Goal: Task Accomplishment & Management: Manage account settings

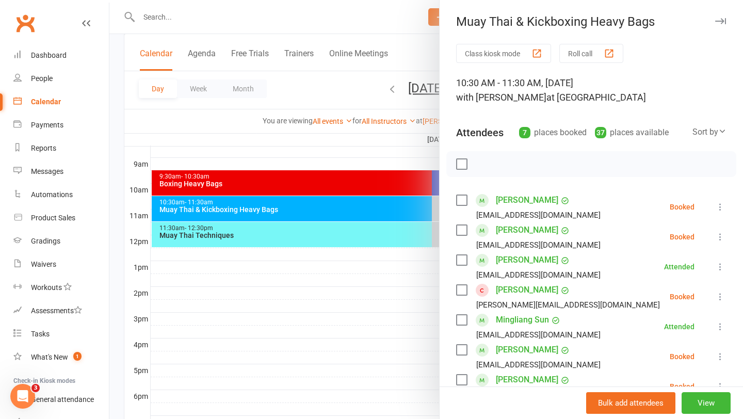
scroll to position [98, 0]
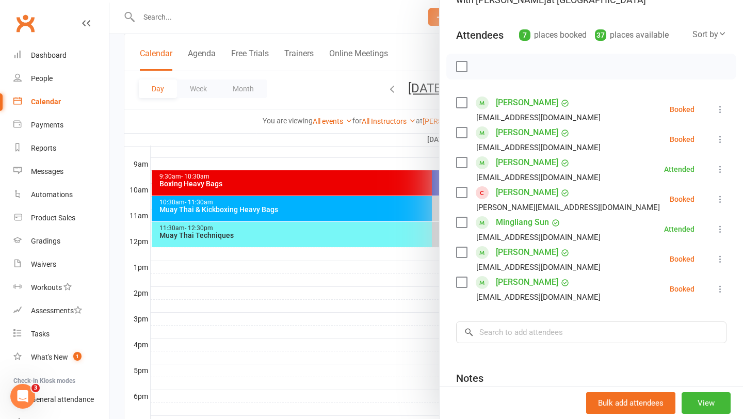
click at [721, 263] on icon at bounding box center [720, 259] width 10 height 10
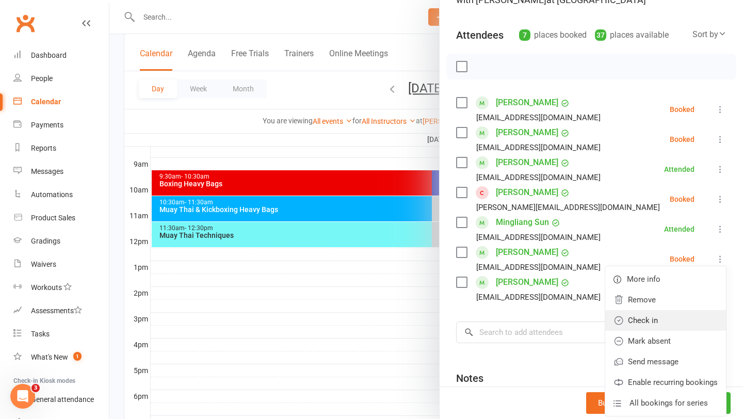
click at [680, 319] on link "Check in" at bounding box center [665, 320] width 121 height 21
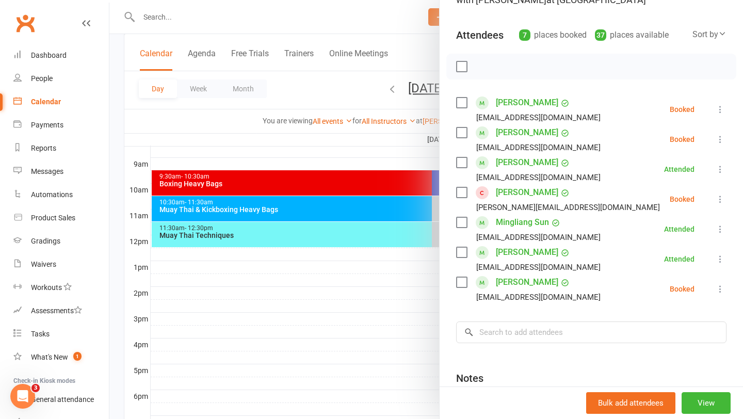
click at [719, 289] on icon at bounding box center [720, 289] width 10 height 10
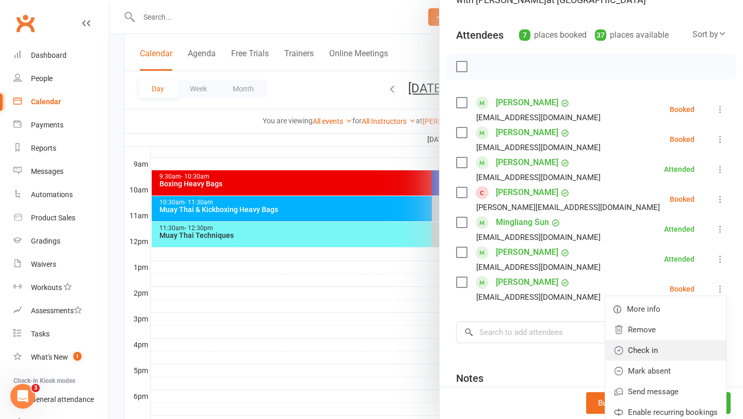
click at [681, 349] on link "Check in" at bounding box center [665, 350] width 121 height 21
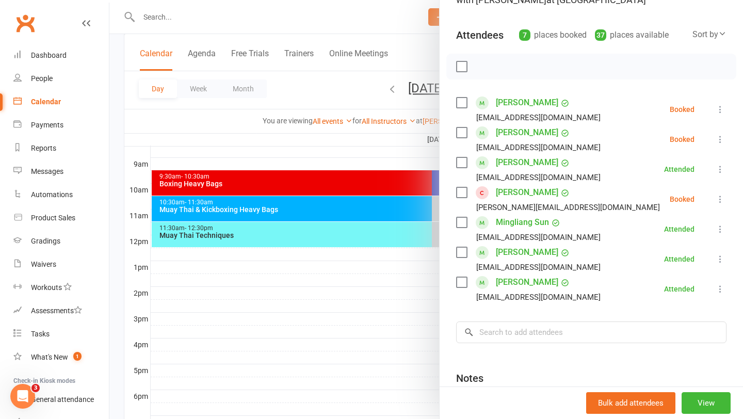
click at [718, 193] on button at bounding box center [720, 199] width 12 height 12
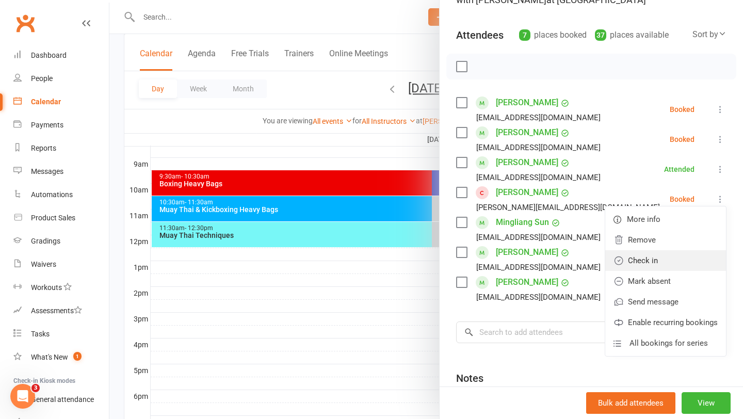
click at [656, 267] on link "Check in" at bounding box center [665, 260] width 121 height 21
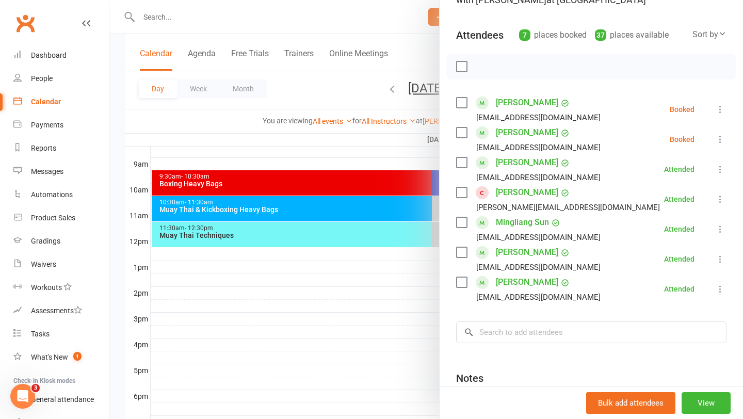
click at [719, 103] on button at bounding box center [720, 109] width 12 height 12
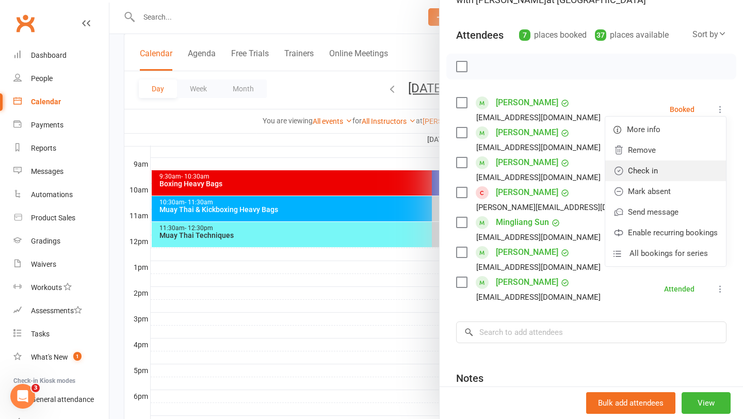
click at [665, 168] on link "Check in" at bounding box center [665, 171] width 121 height 21
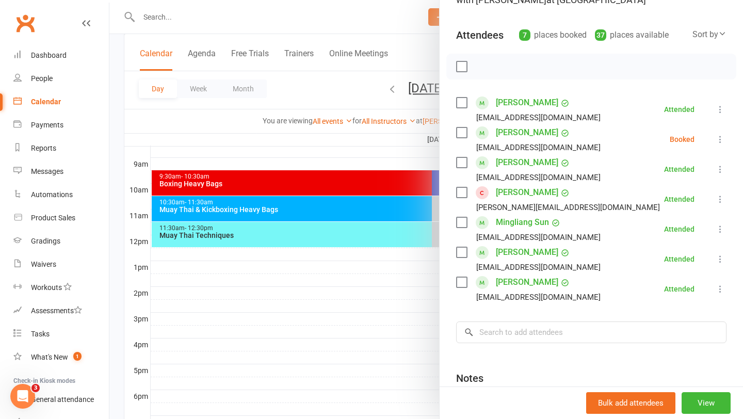
click at [409, 92] on div at bounding box center [426, 209] width 634 height 419
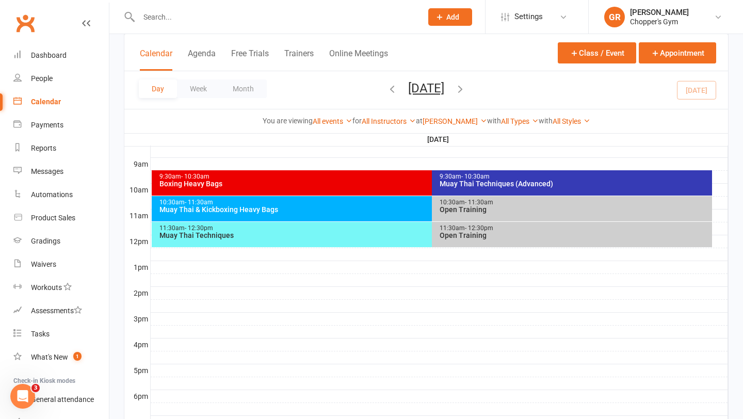
click at [476, 208] on div "Open Training" at bounding box center [574, 209] width 271 height 7
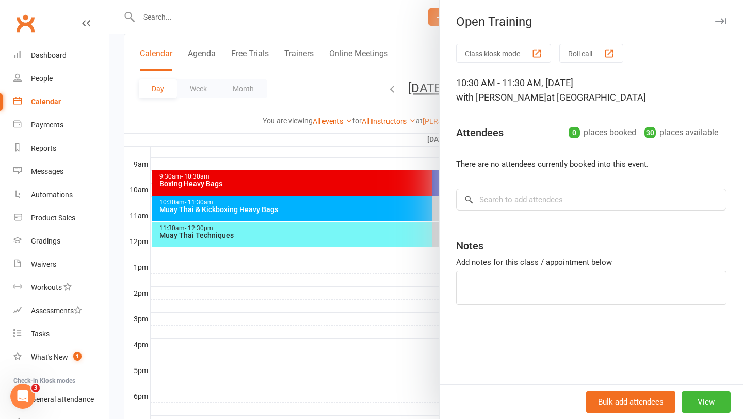
click at [329, 151] on div at bounding box center [426, 209] width 634 height 419
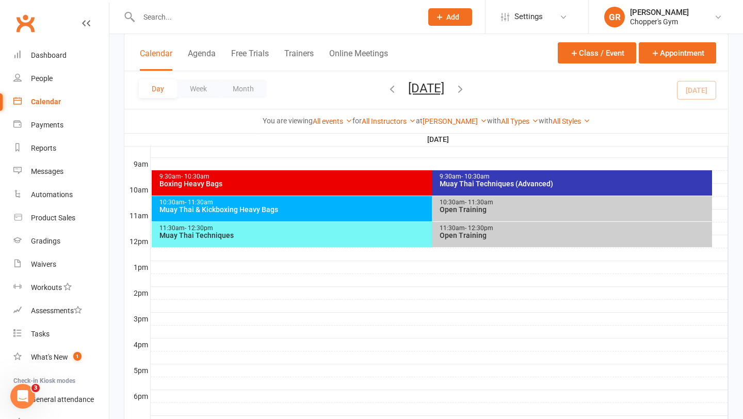
click at [360, 242] on div "11:30am - 12:30pm Muay Thai Techniques" at bounding box center [427, 234] width 551 height 25
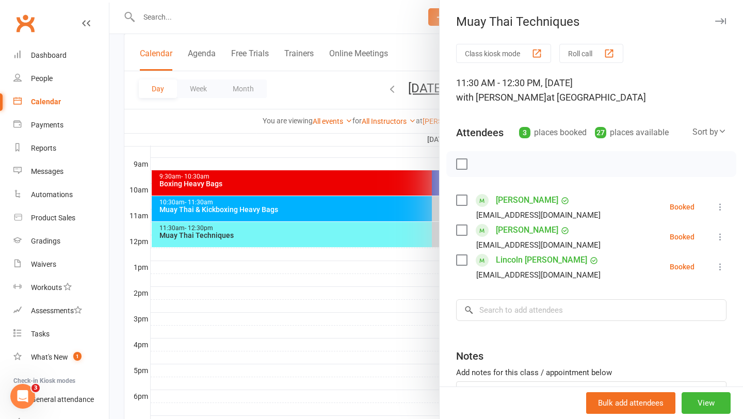
click at [718, 209] on icon at bounding box center [720, 207] width 10 height 10
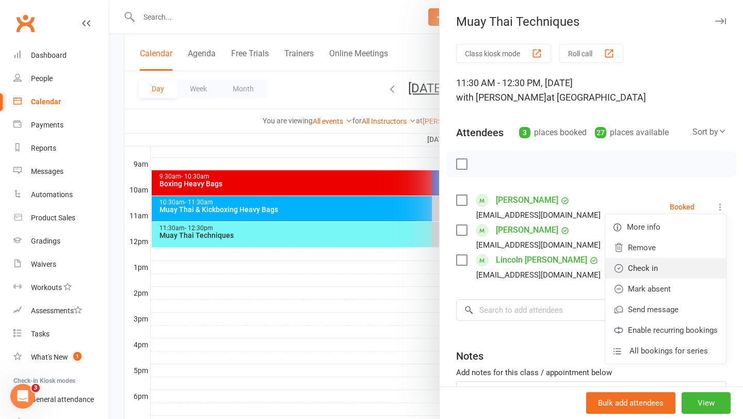
click at [650, 269] on link "Check in" at bounding box center [665, 268] width 121 height 21
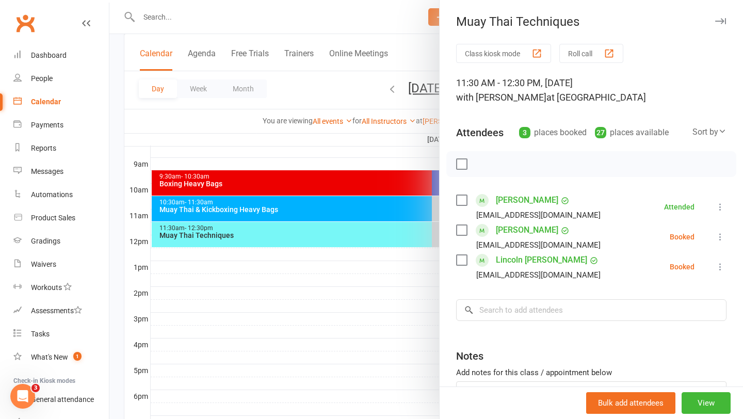
click at [356, 278] on div at bounding box center [426, 209] width 634 height 419
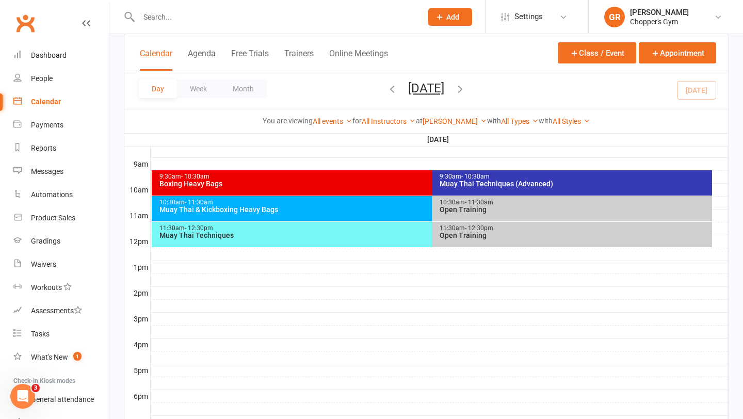
click at [218, 206] on div "Muay Thai & Kickboxing Heavy Bags" at bounding box center [429, 209] width 541 height 7
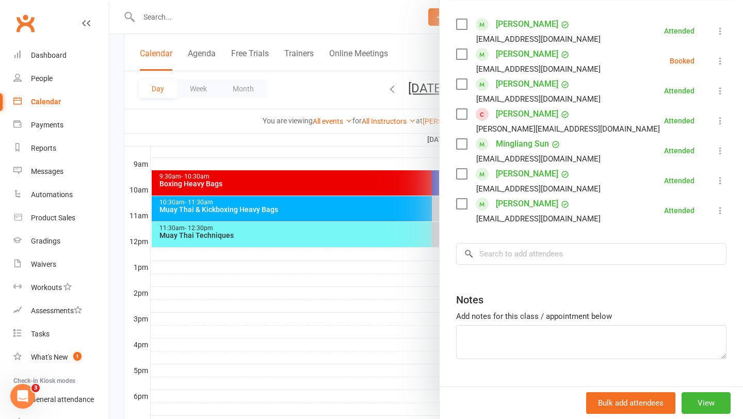
scroll to position [200, 0]
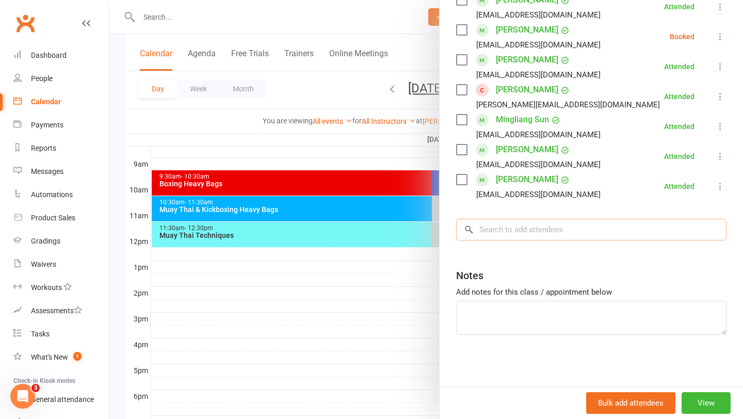
click at [601, 225] on input "search" at bounding box center [591, 230] width 270 height 22
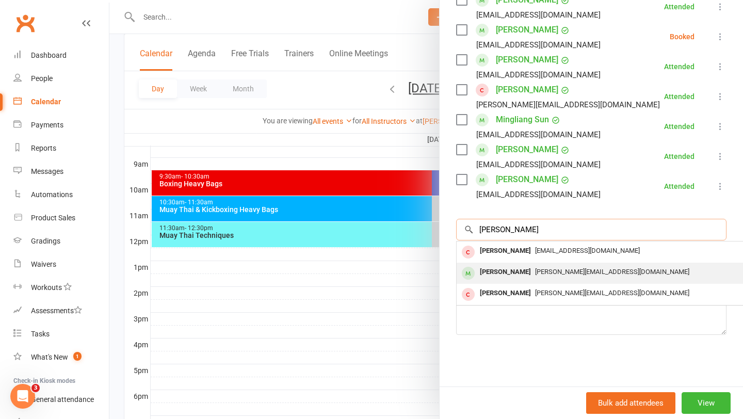
type input "Neel"
click at [595, 272] on span "neel.kaushik2798@gmail.com" at bounding box center [612, 272] width 154 height 8
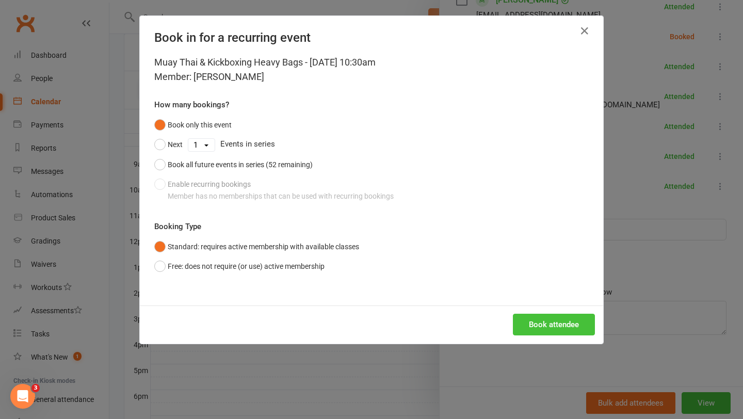
click at [583, 324] on button "Book attendee" at bounding box center [554, 325] width 82 height 22
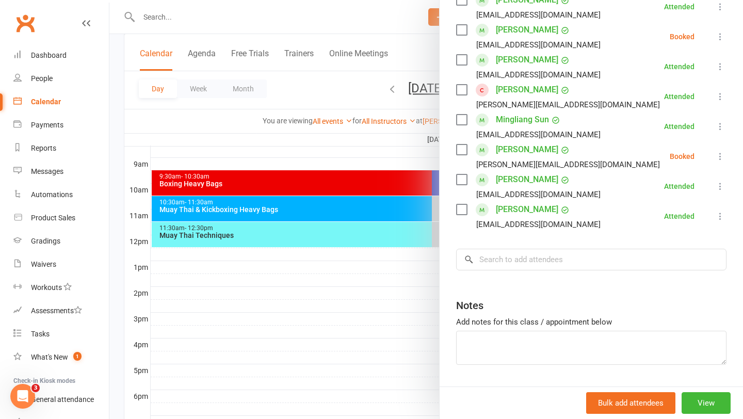
click at [716, 157] on icon at bounding box center [720, 156] width 10 height 10
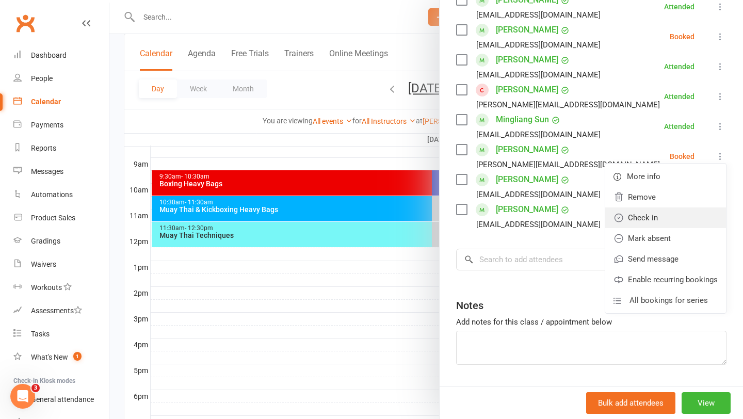
click at [675, 219] on link "Check in" at bounding box center [665, 217] width 121 height 21
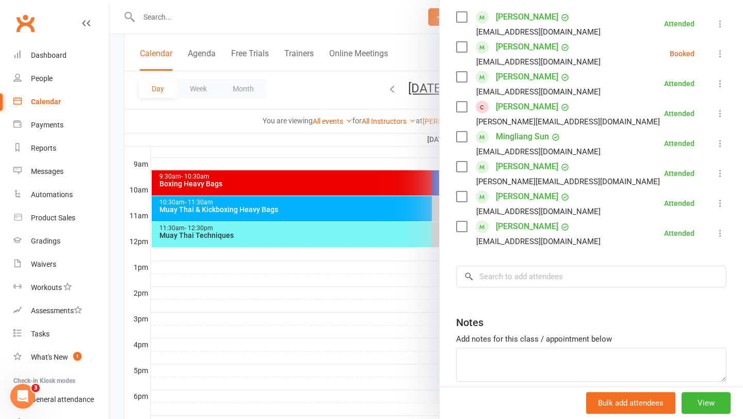
scroll to position [185, 0]
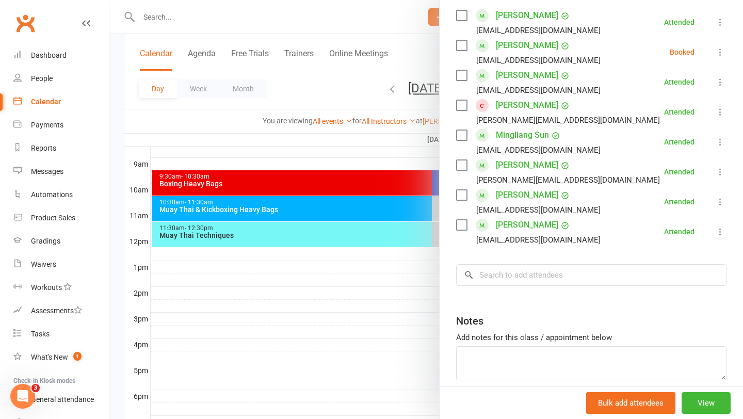
click at [423, 43] on div at bounding box center [426, 209] width 634 height 419
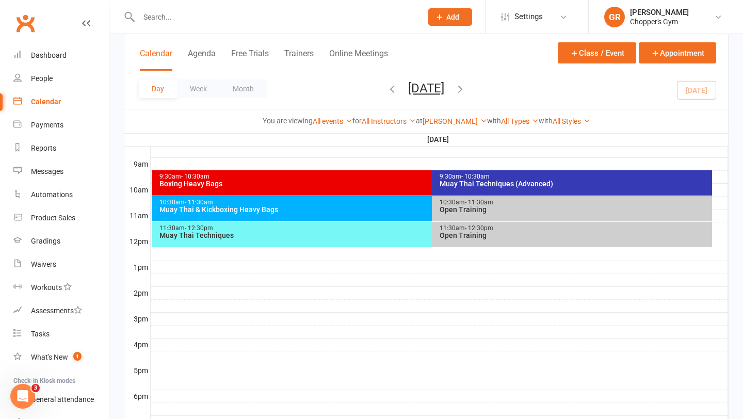
click at [399, 207] on div "Muay Thai & Kickboxing Heavy Bags" at bounding box center [429, 209] width 541 height 7
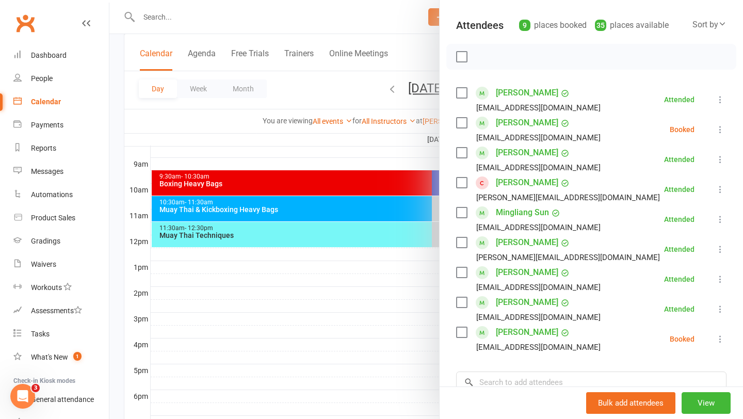
scroll to position [112, 0]
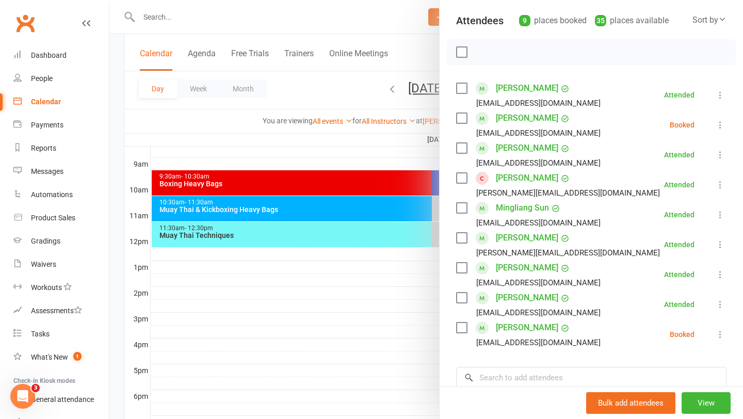
click at [721, 335] on icon at bounding box center [720, 334] width 10 height 10
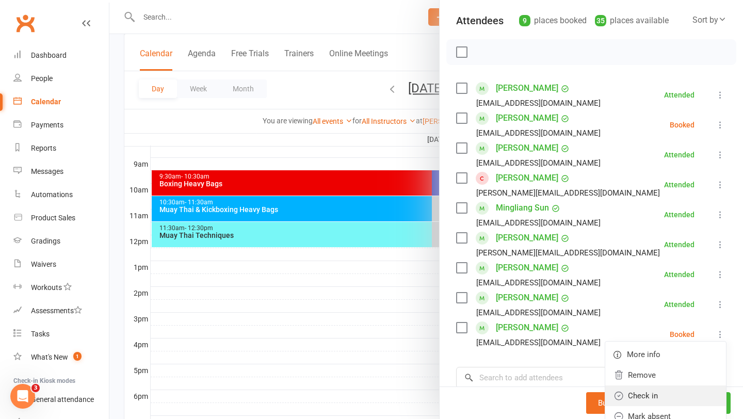
click at [638, 392] on link "Check in" at bounding box center [665, 396] width 121 height 21
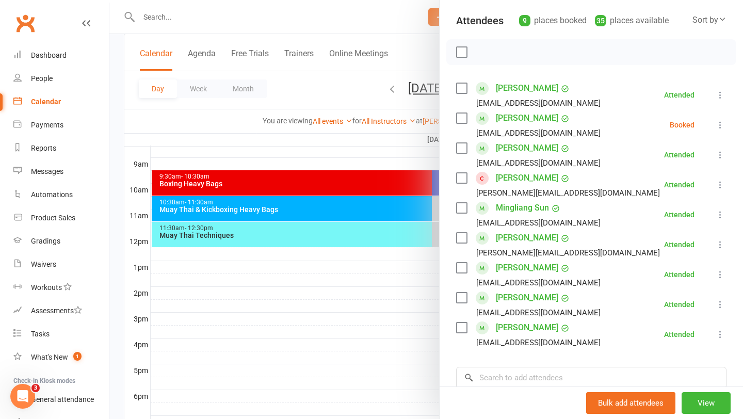
click at [30, 24] on link "Clubworx" at bounding box center [25, 23] width 26 height 26
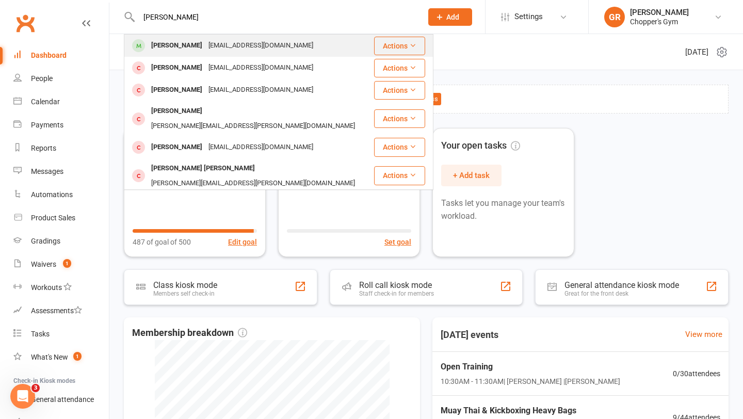
type input "andreas"
click at [259, 49] on div "[EMAIL_ADDRESS][DOMAIN_NAME]" at bounding box center [260, 45] width 111 height 15
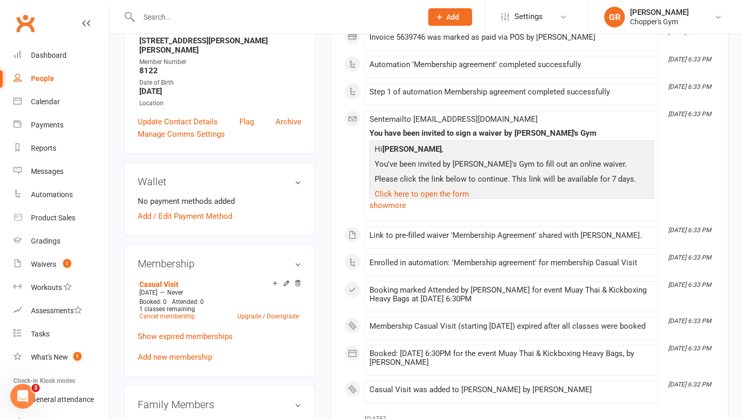
scroll to position [194, 0]
click at [180, 353] on link "Add new membership" at bounding box center [175, 357] width 74 height 9
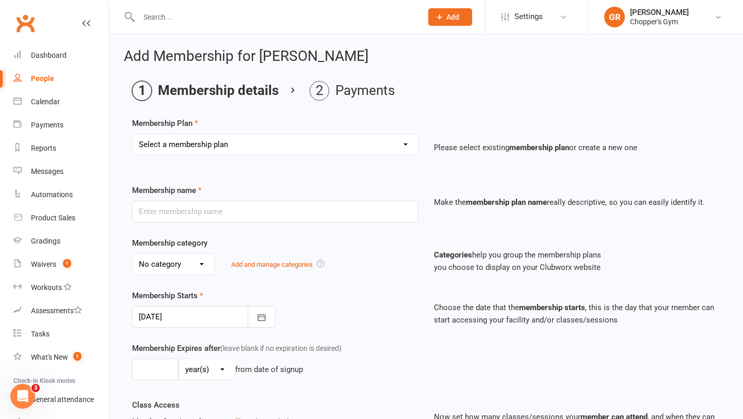
click at [268, 144] on select "Select a membership plan Create new Membership Plan Staff Membership Ongoing Un…" at bounding box center [275, 144] width 285 height 21
select select "6"
click at [133, 134] on select "Select a membership plan Create new Membership Plan Staff Membership Ongoing Un…" at bounding box center [275, 144] width 285 height 21
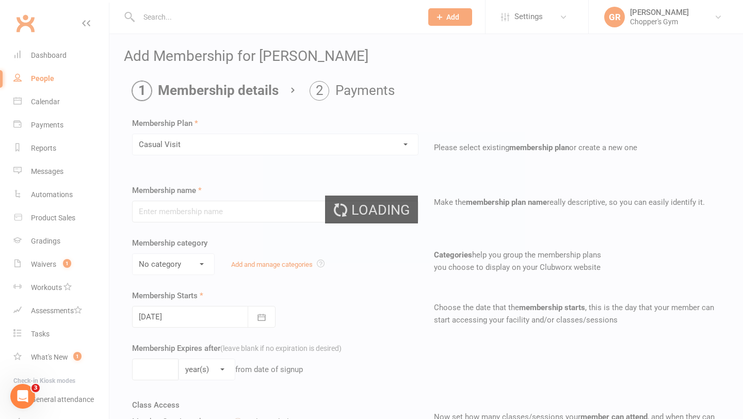
type input "Casual Visit"
type input "0"
type input "1"
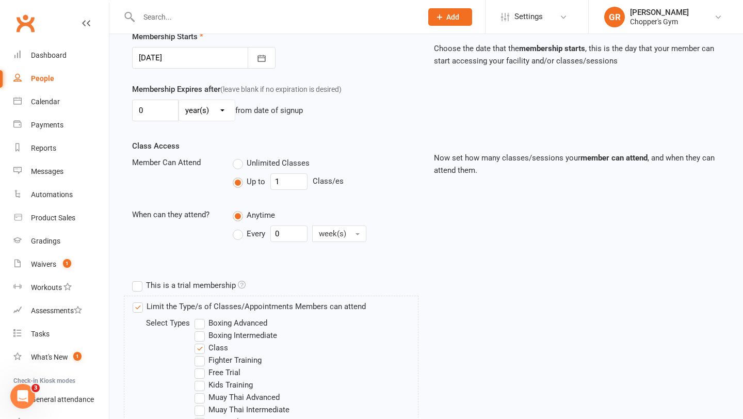
scroll to position [472, 0]
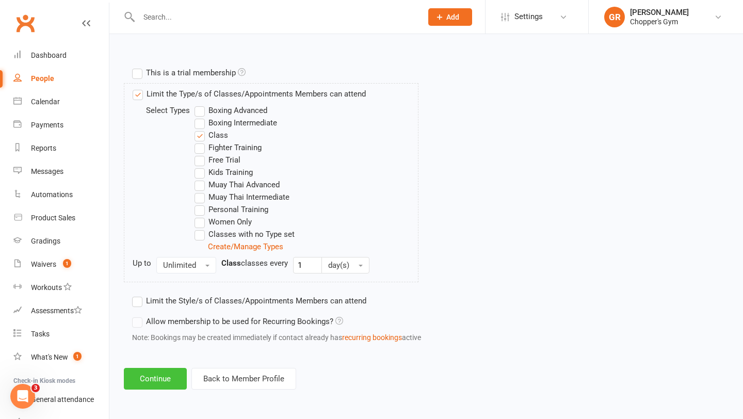
click at [159, 380] on button "Continue" at bounding box center [155, 379] width 63 height 22
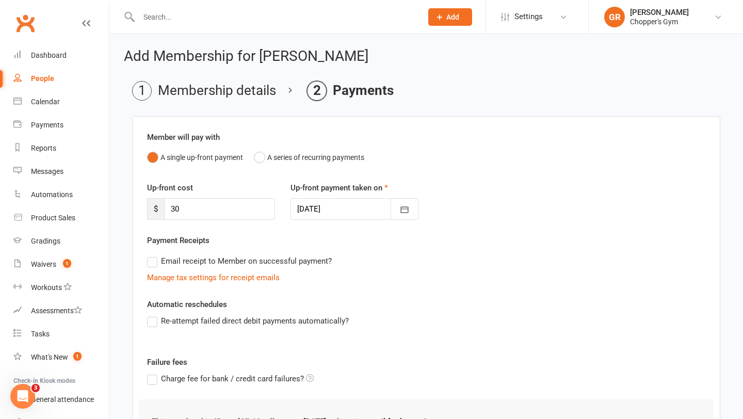
scroll to position [143, 0]
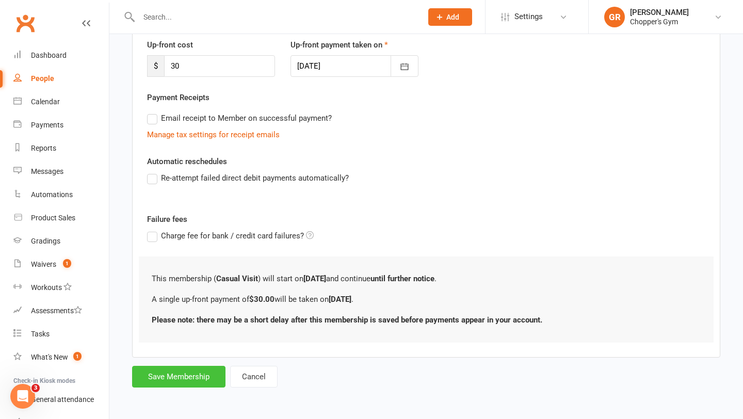
click at [192, 374] on button "Save Membership" at bounding box center [178, 377] width 93 height 22
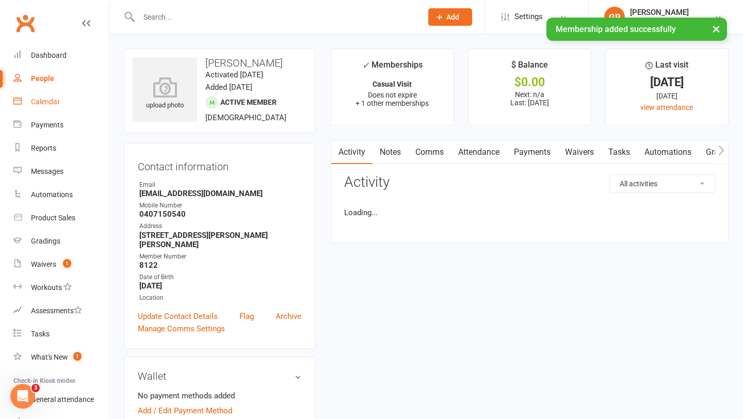
click at [54, 101] on div "Calendar" at bounding box center [45, 102] width 29 height 8
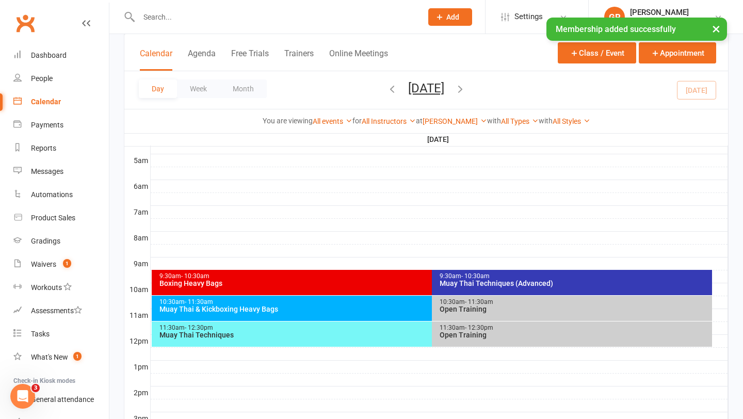
scroll to position [257, 0]
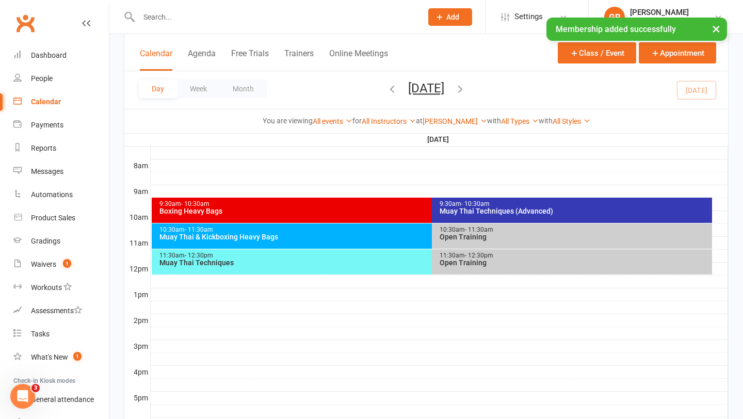
click at [418, 234] on div "Muay Thai & Kickboxing Heavy Bags" at bounding box center [429, 236] width 541 height 7
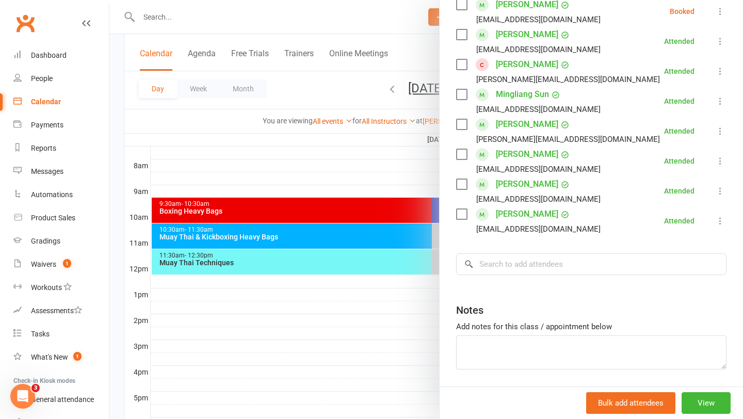
scroll to position [260, 0]
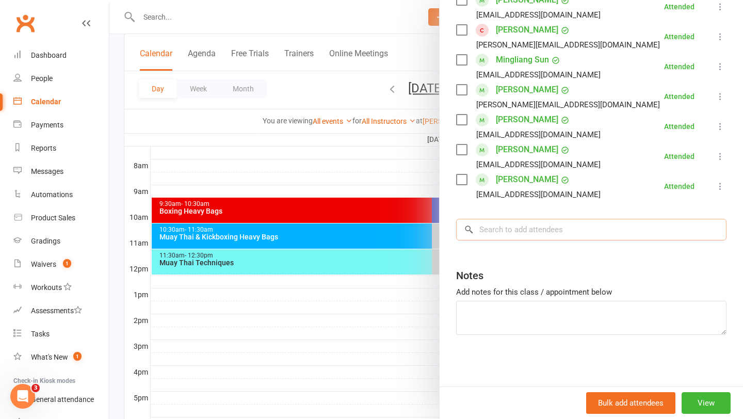
click at [584, 234] on input "search" at bounding box center [591, 230] width 270 height 22
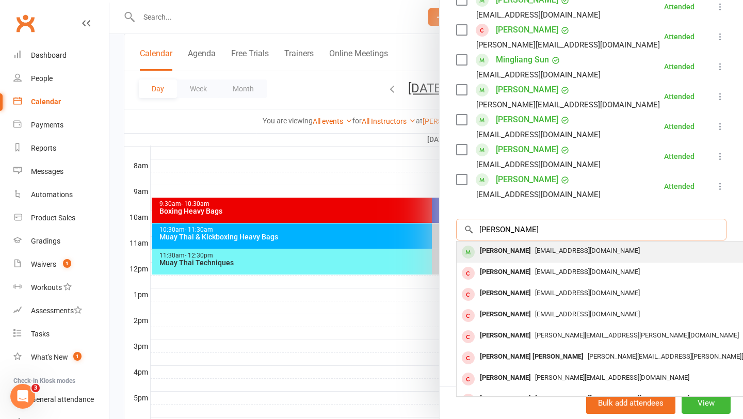
type input "Andreas"
click at [578, 252] on span "andreascorcoran316@gmail.com" at bounding box center [587, 251] width 105 height 8
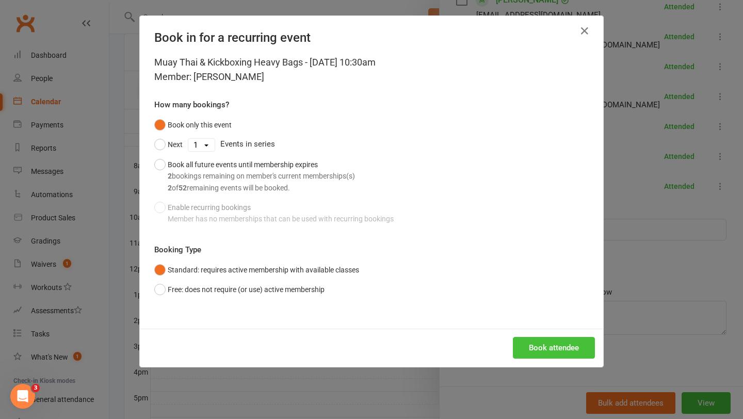
click at [542, 351] on button "Book attendee" at bounding box center [554, 348] width 82 height 22
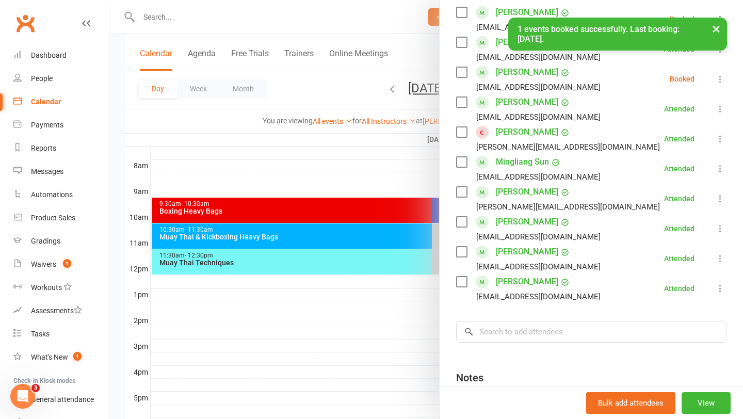
scroll to position [0, 0]
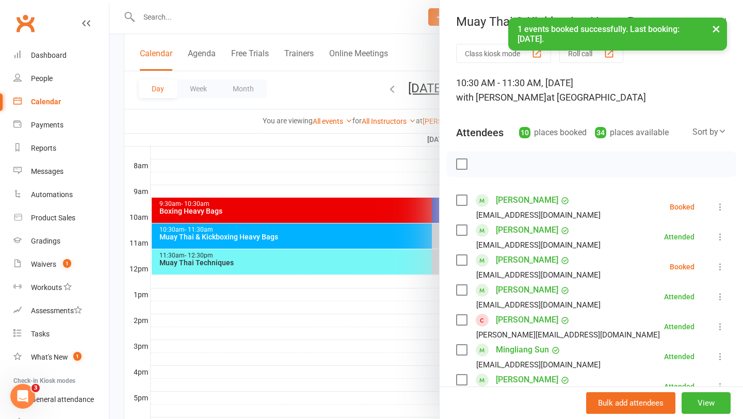
click at [720, 206] on icon at bounding box center [720, 207] width 10 height 10
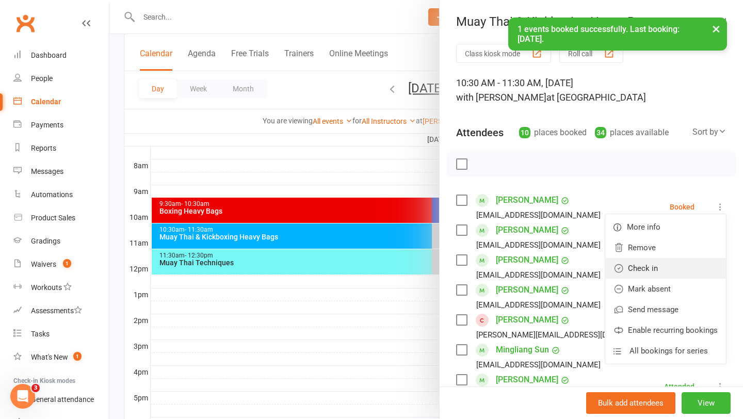
click at [678, 263] on link "Check in" at bounding box center [665, 268] width 121 height 21
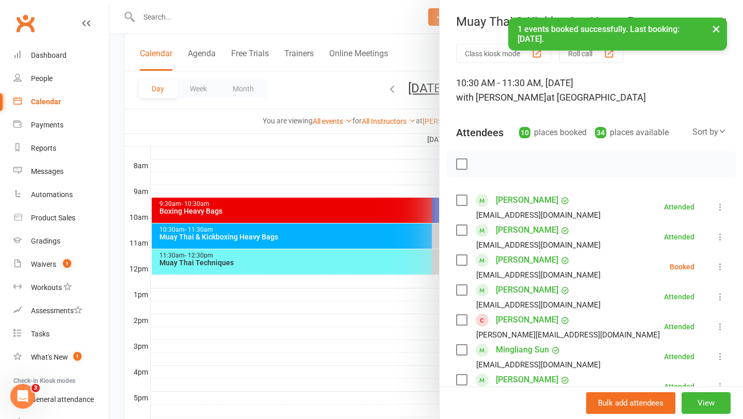
click at [513, 196] on link "Andreas Corcoran" at bounding box center [527, 200] width 62 height 17
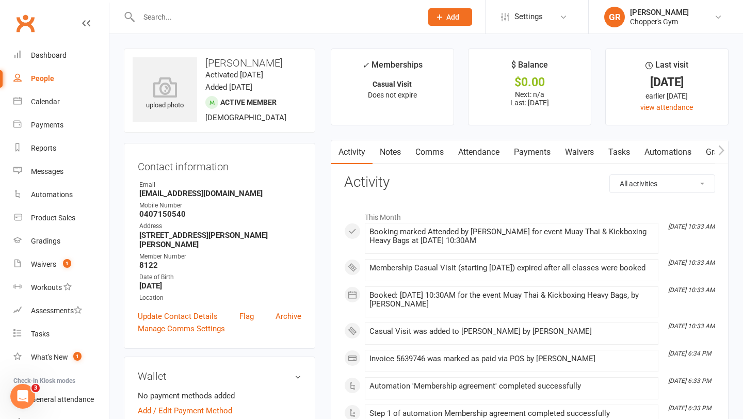
click at [529, 155] on link "Payments" at bounding box center [532, 152] width 51 height 24
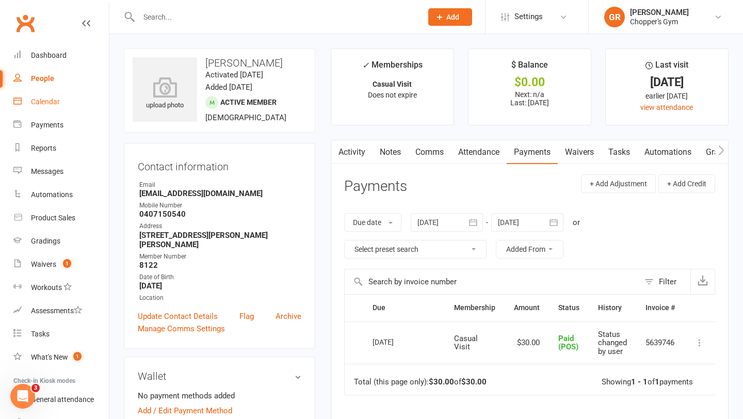
click at [52, 107] on link "Calendar" at bounding box center [60, 101] width 95 height 23
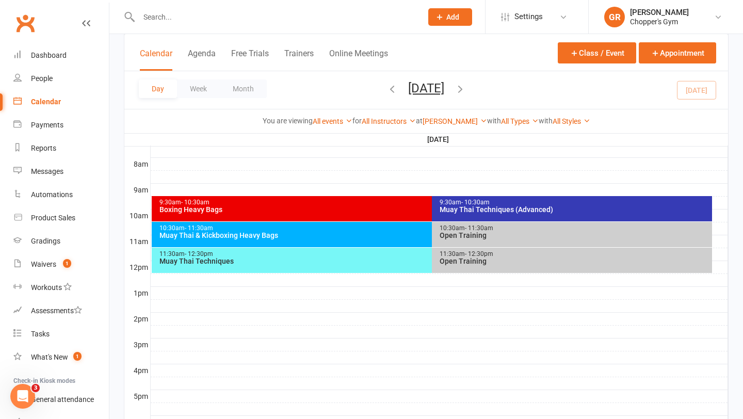
scroll to position [258, 0]
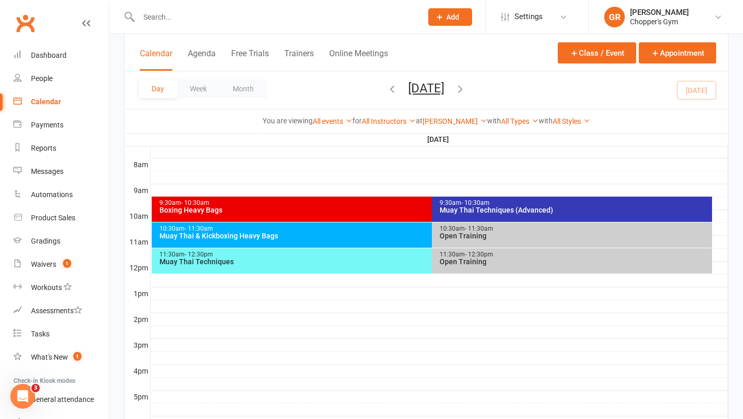
click at [392, 231] on div "10:30am - 11:30am" at bounding box center [429, 229] width 541 height 7
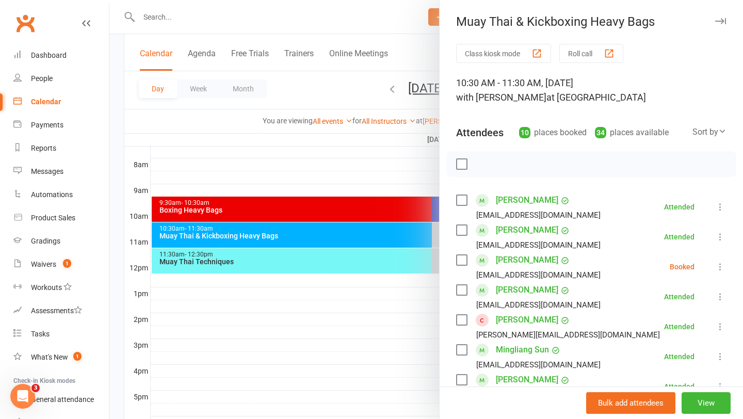
click at [535, 202] on link "[PERSON_NAME]" at bounding box center [527, 200] width 62 height 17
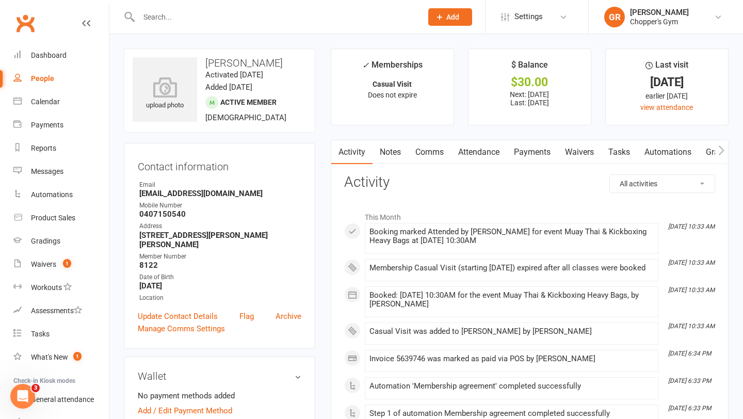
click at [541, 152] on link "Payments" at bounding box center [532, 152] width 51 height 24
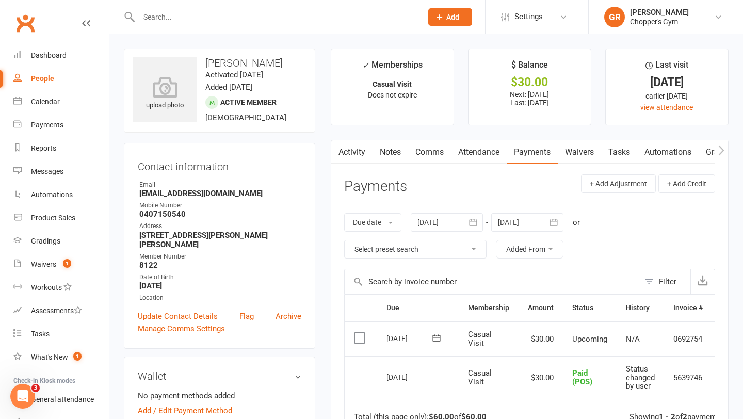
click at [363, 337] on label at bounding box center [361, 338] width 14 height 10
click at [361, 333] on input "checkbox" at bounding box center [357, 333] width 7 height 0
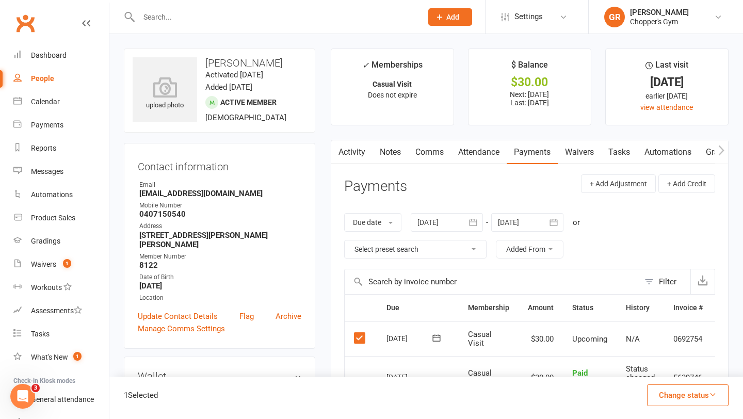
click at [670, 398] on button "Change status" at bounding box center [688, 396] width 82 height 22
click at [665, 333] on link "Paid (POS)" at bounding box center [677, 326] width 102 height 21
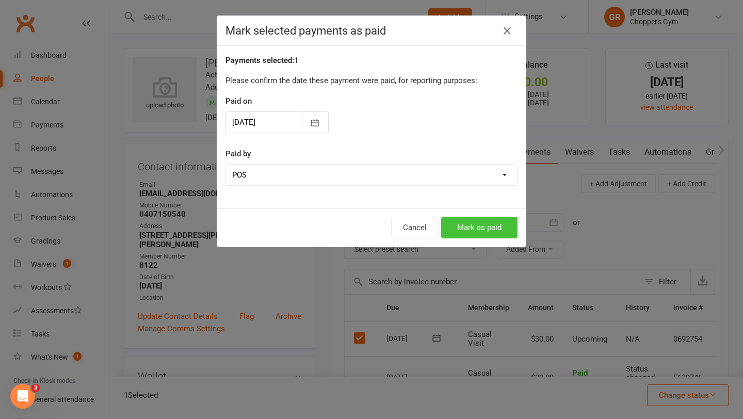
click at [478, 234] on button "Mark as paid" at bounding box center [479, 228] width 76 height 22
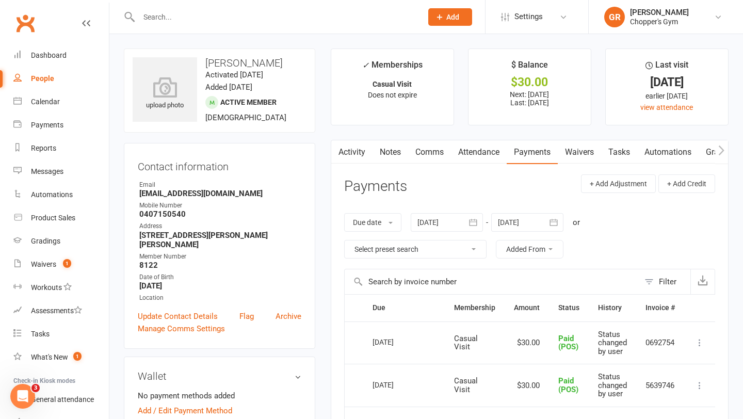
click at [309, 20] on input "text" at bounding box center [275, 17] width 279 height 14
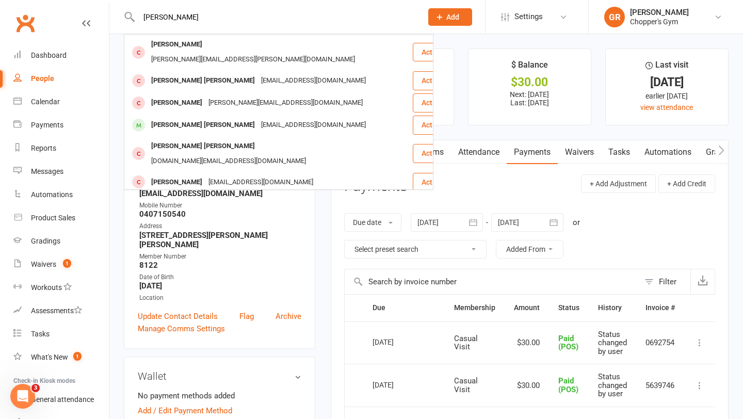
type input "Jackson"
click at [276, 197] on div "jacksoncfc1@hotmail.com" at bounding box center [313, 204] width 111 height 15
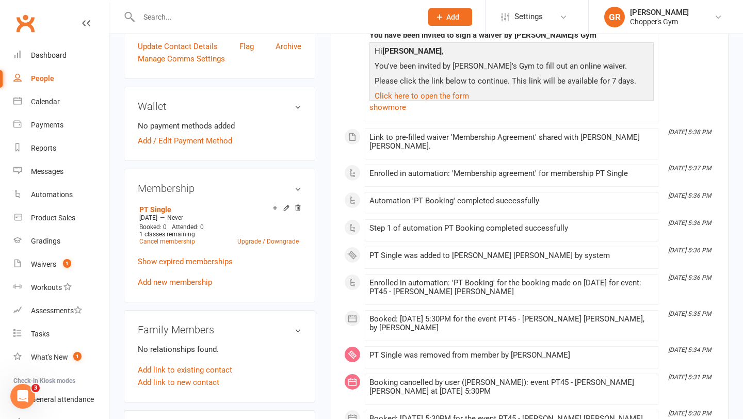
scroll to position [367, 0]
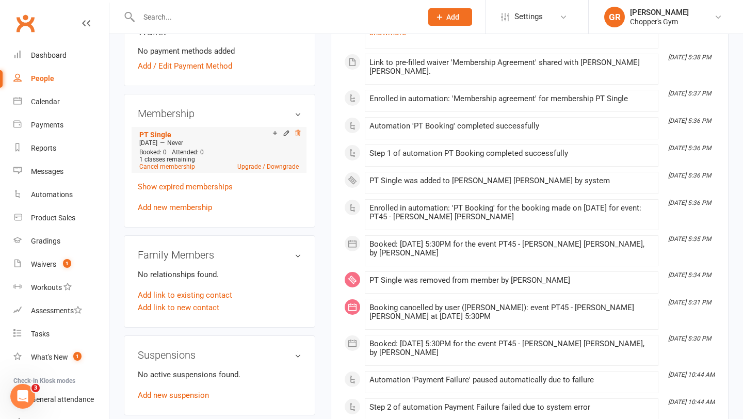
click at [297, 130] on icon at bounding box center [297, 133] width 7 height 7
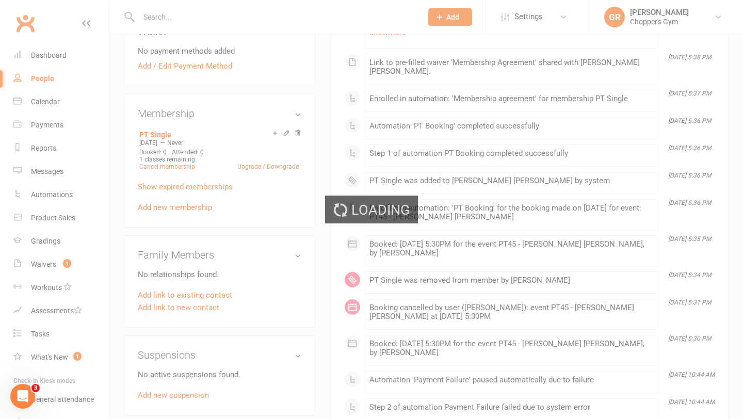
scroll to position [365, 0]
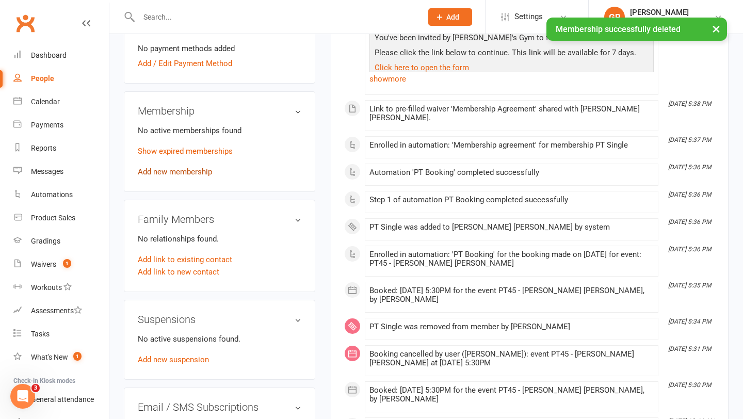
click at [183, 167] on link "Add new membership" at bounding box center [175, 171] width 74 height 9
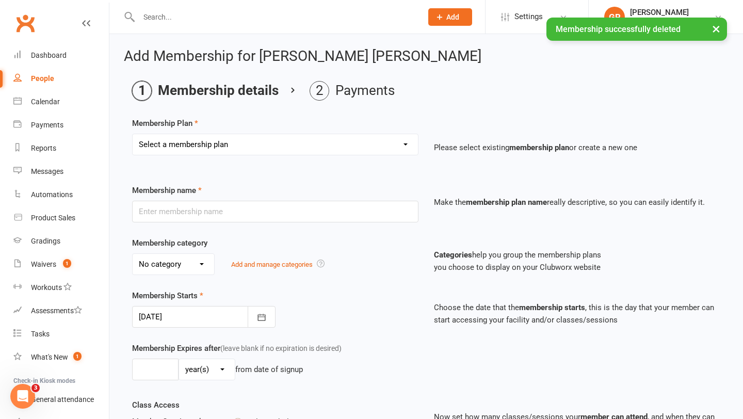
click at [234, 145] on select "Select a membership plan Create new Membership Plan Staff Membership Ongoing Un…" at bounding box center [275, 144] width 285 height 21
select select "13"
click at [133, 134] on select "Select a membership plan Create new Membership Plan Staff Membership Ongoing Un…" at bounding box center [275, 144] width 285 height 21
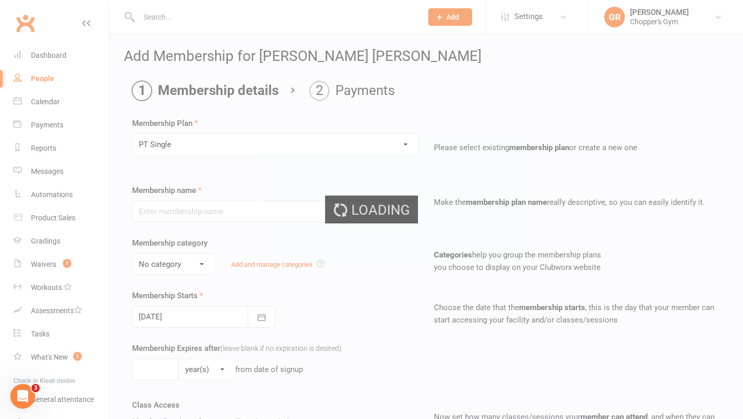
type input "PT Single"
select select "3"
type input "0"
type input "1"
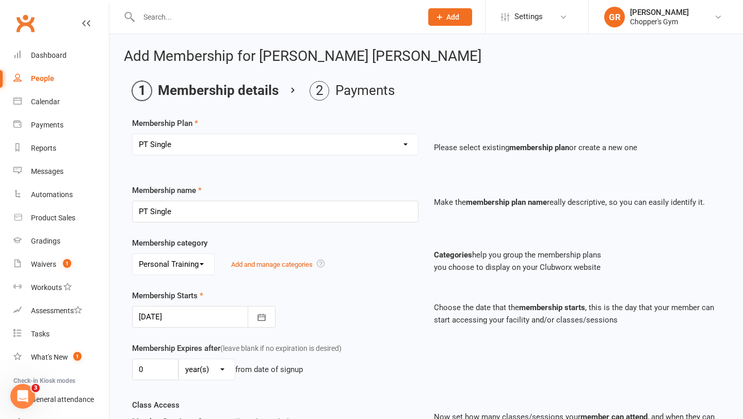
scroll to position [472, 0]
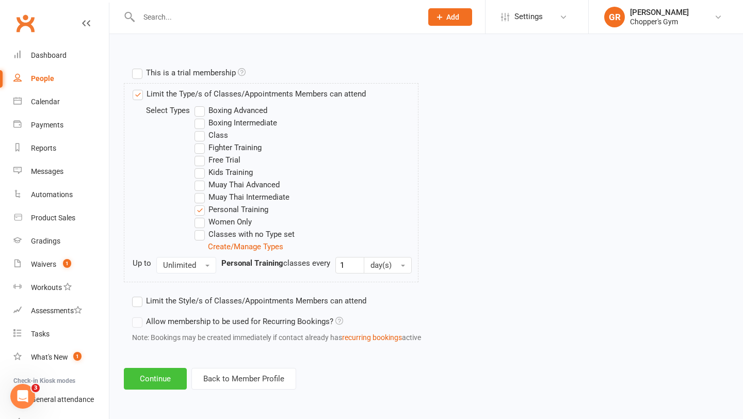
click at [165, 379] on button "Continue" at bounding box center [155, 379] width 63 height 22
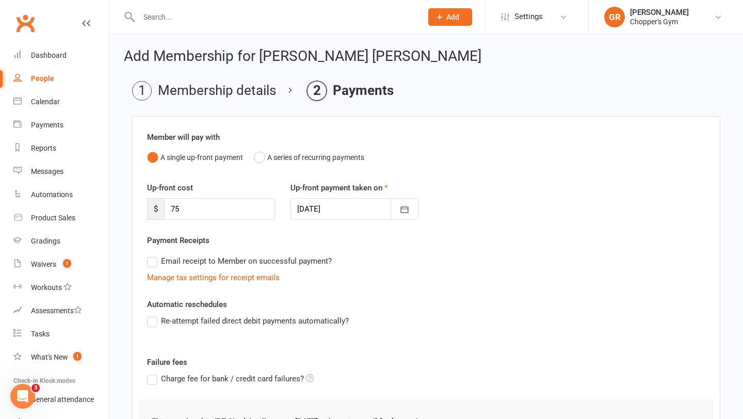
scroll to position [143, 0]
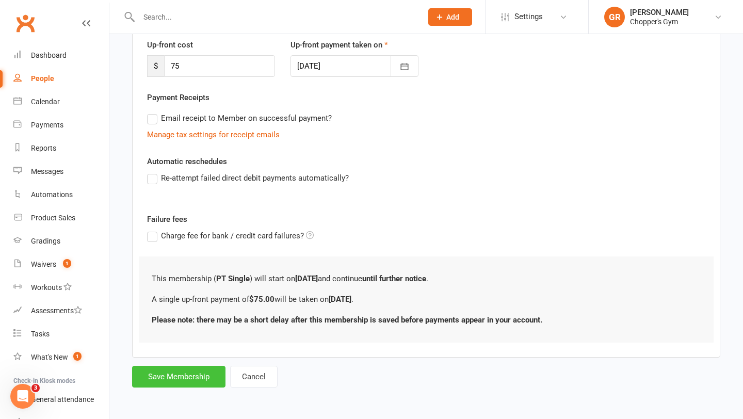
click at [162, 369] on button "Save Membership" at bounding box center [178, 377] width 93 height 22
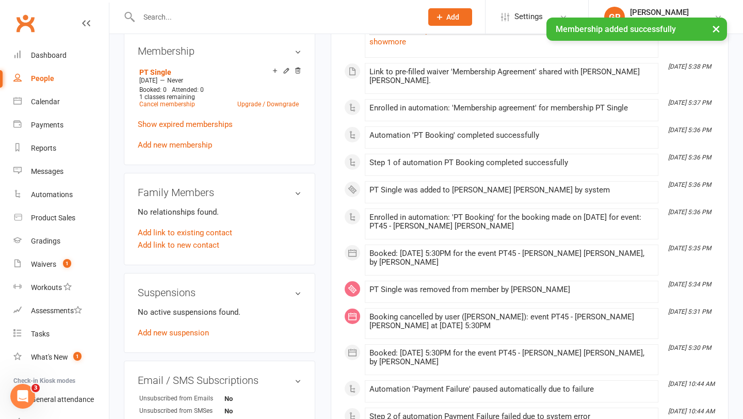
scroll to position [351, 0]
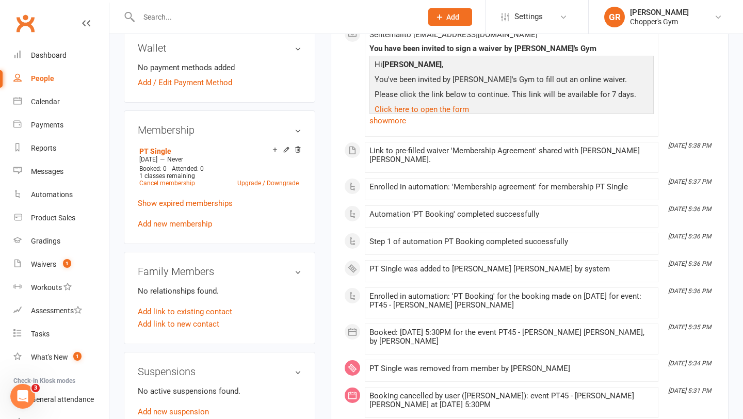
click at [25, 24] on link "Clubworx" at bounding box center [25, 23] width 26 height 26
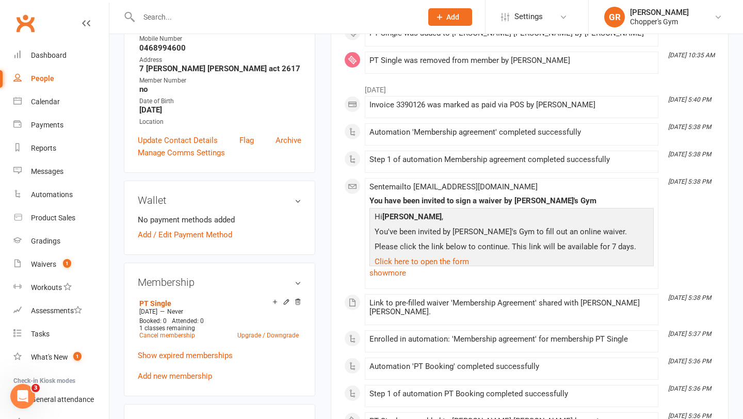
scroll to position [220, 0]
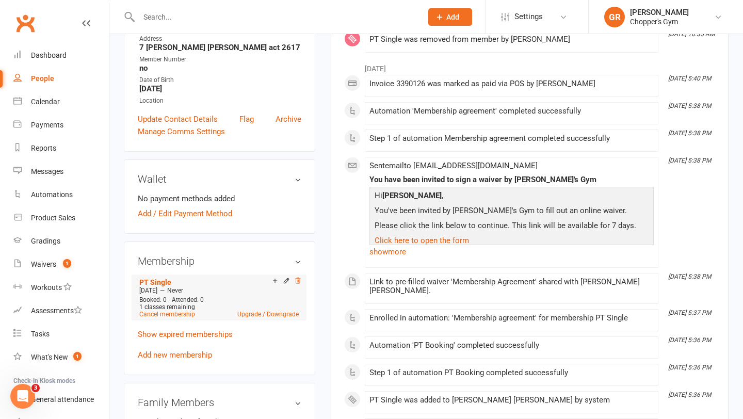
click at [297, 277] on icon at bounding box center [297, 280] width 7 height 7
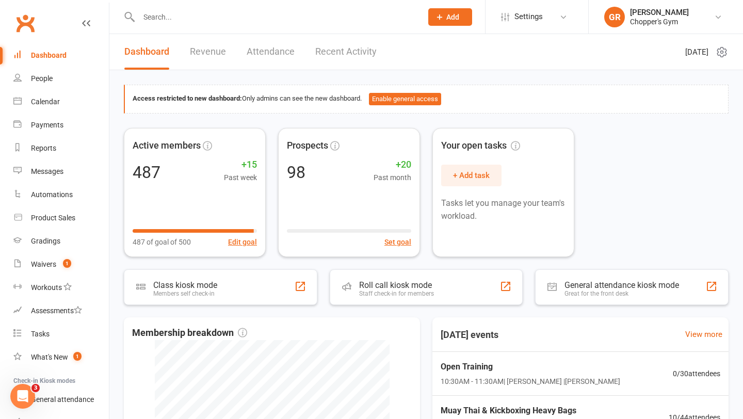
click at [249, 19] on input "text" at bounding box center [275, 17] width 279 height 14
click at [51, 97] on link "Calendar" at bounding box center [60, 101] width 95 height 23
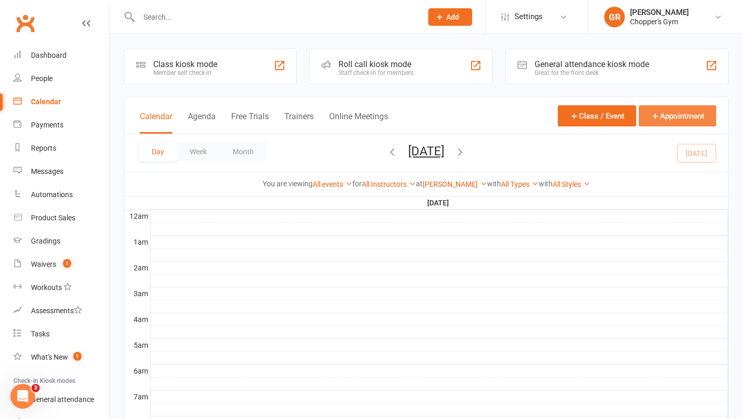
click at [662, 122] on button "Appointment" at bounding box center [677, 115] width 77 height 21
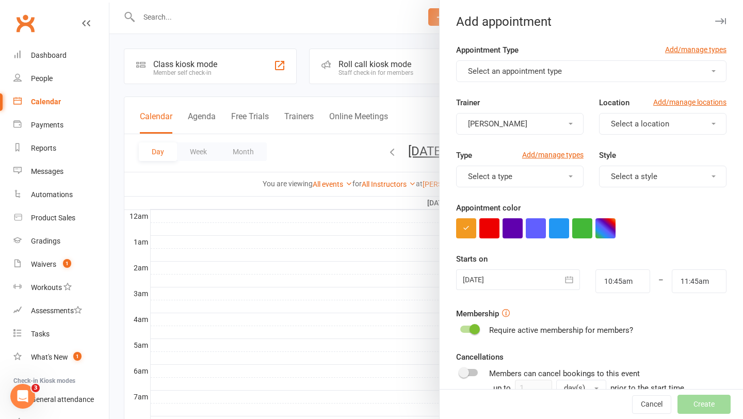
click at [590, 76] on button "Select an appointment type" at bounding box center [591, 71] width 270 height 22
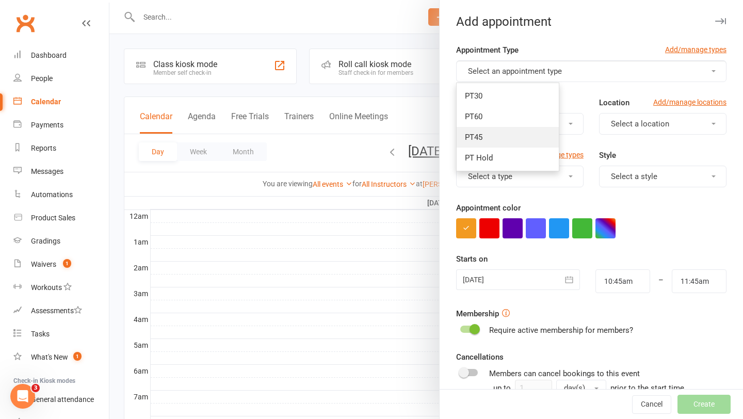
click at [489, 136] on link "PT45" at bounding box center [508, 137] width 102 height 21
type input "11:30am"
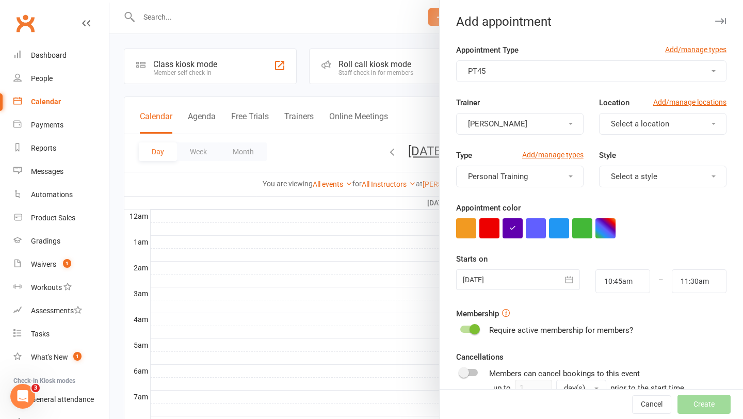
click at [548, 124] on button "[PERSON_NAME]" at bounding box center [519, 124] width 127 height 22
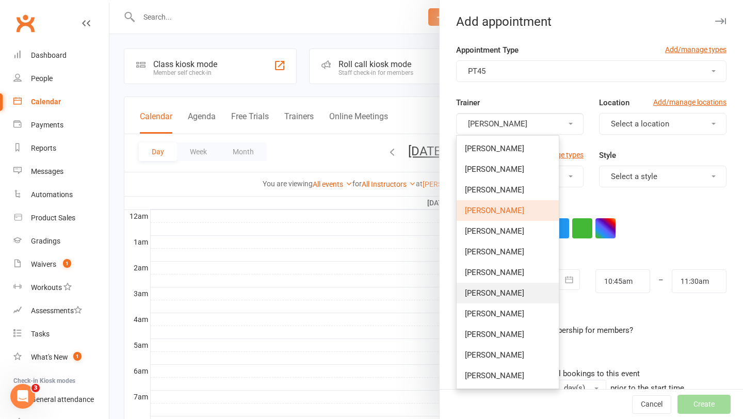
click at [494, 289] on span "[PERSON_NAME]" at bounding box center [494, 293] width 59 height 9
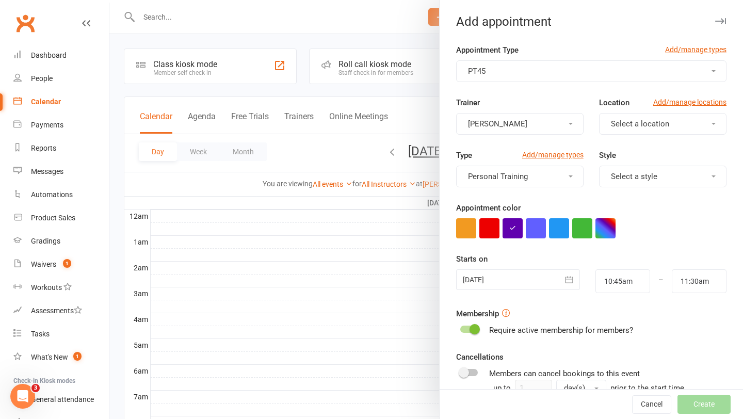
click at [670, 129] on button "Select a location" at bounding box center [662, 124] width 127 height 22
click at [625, 175] on link "[PERSON_NAME]" at bounding box center [651, 169] width 102 height 21
click at [616, 289] on input "10:45am" at bounding box center [623, 281] width 55 height 24
type input "10:30am"
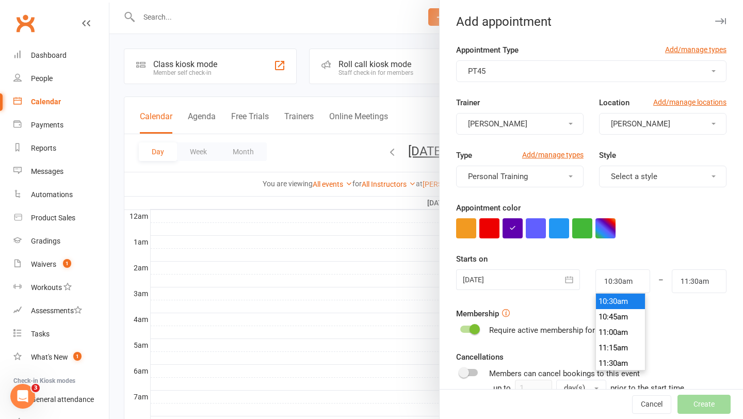
click at [615, 306] on li "10:30am" at bounding box center [621, 301] width 50 height 15
click at [693, 283] on input "11:30am" at bounding box center [699, 281] width 55 height 24
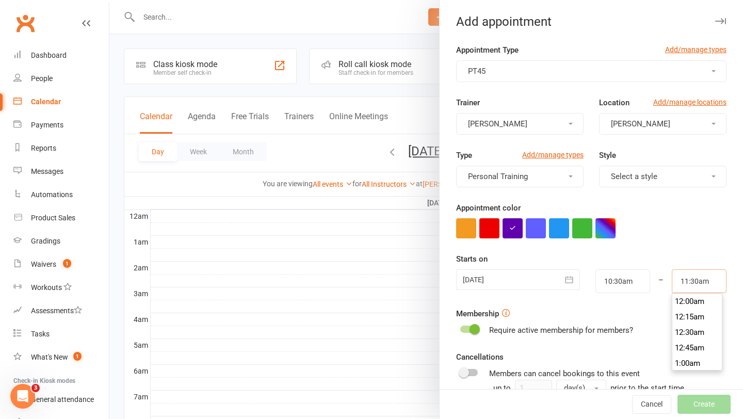
scroll to position [697, 0]
type input "11:15am"
click at [690, 308] on li "11:15am" at bounding box center [698, 301] width 50 height 15
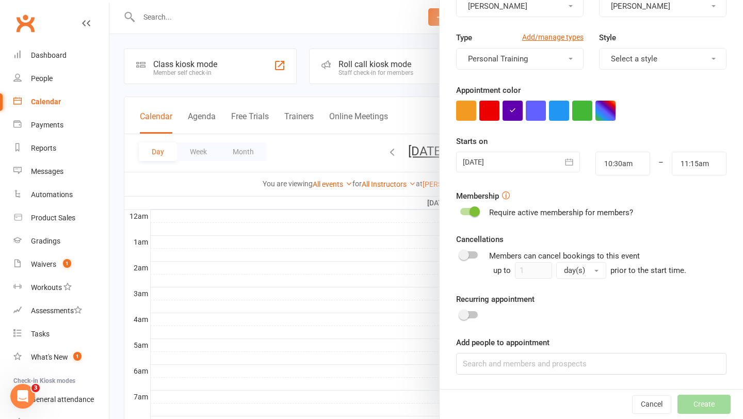
click at [516, 376] on div "Appointment Type Add/manage types PT45 Trainer Mark Salaysay Location Add/manag…" at bounding box center [591, 157] width 303 height 463
click at [517, 366] on input at bounding box center [591, 364] width 270 height 22
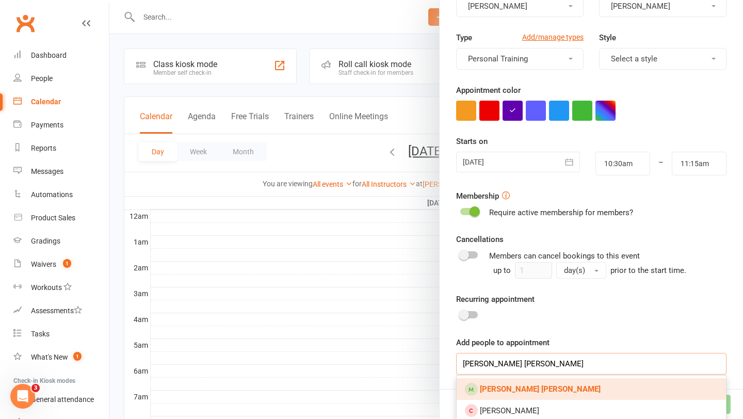
type input "Jackson cooke"
click at [524, 391] on strong "Jackson Cooke" at bounding box center [540, 389] width 121 height 9
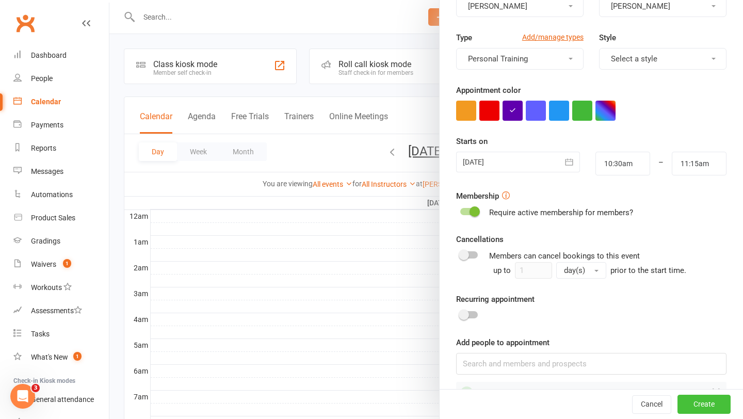
click at [714, 405] on button "Create" at bounding box center [704, 404] width 53 height 19
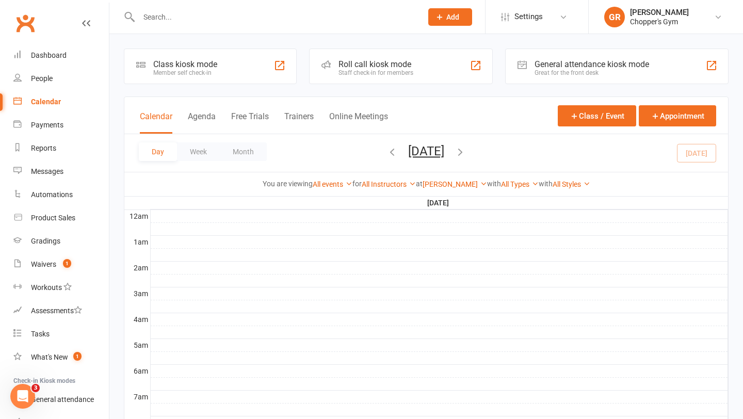
scroll to position [326, 0]
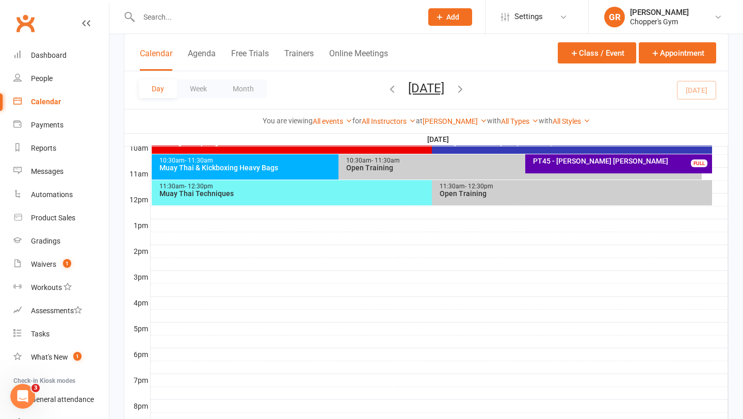
click at [592, 161] on div "PT45 - Jackson Cooke" at bounding box center [622, 160] width 178 height 7
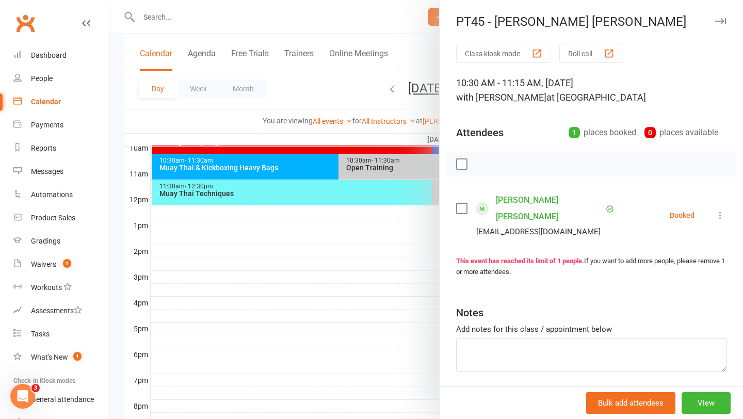
click at [720, 210] on icon at bounding box center [720, 215] width 10 height 10
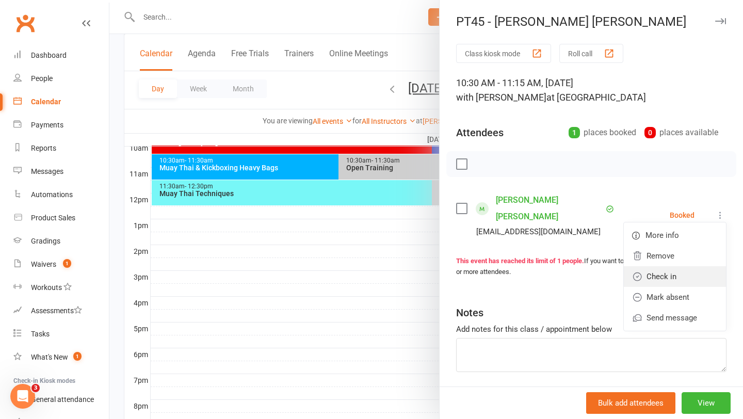
click at [668, 266] on link "Check in" at bounding box center [675, 276] width 102 height 21
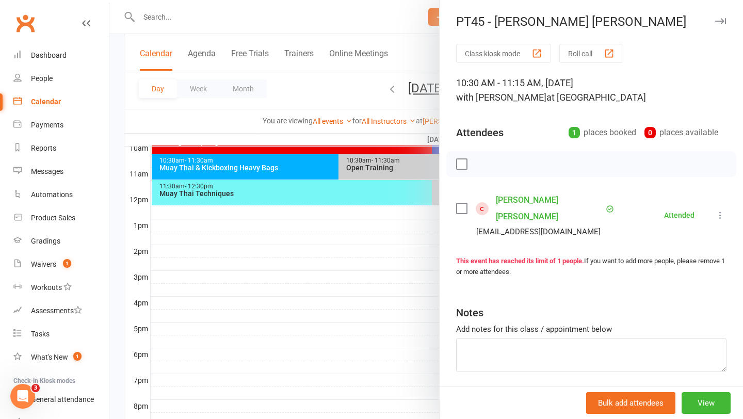
click at [530, 200] on link "Jackson Cooke" at bounding box center [549, 208] width 107 height 33
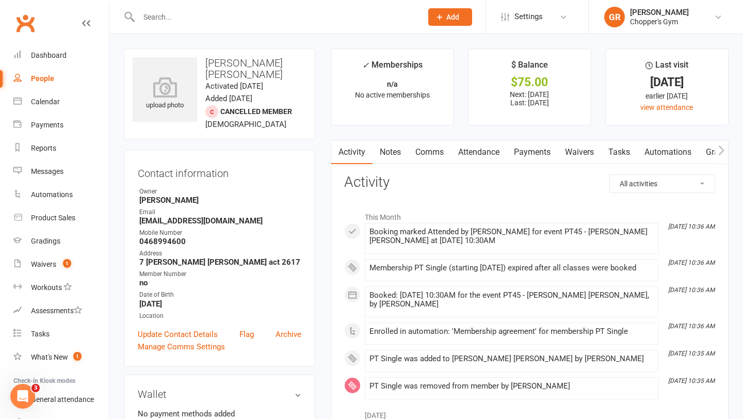
click at [531, 145] on link "Payments" at bounding box center [532, 152] width 51 height 24
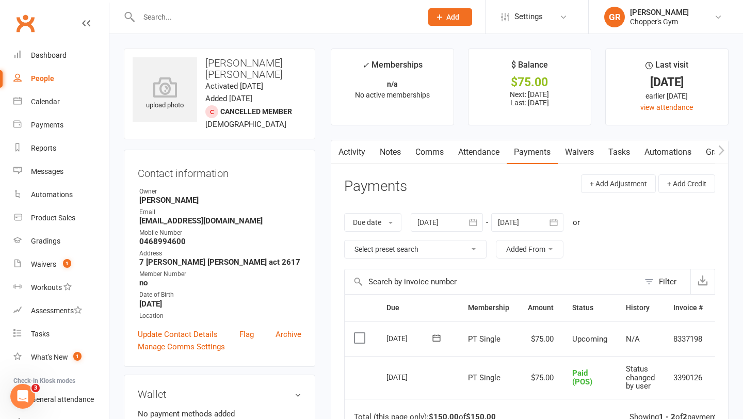
click at [357, 339] on label at bounding box center [361, 338] width 14 height 10
click at [357, 333] on input "checkbox" at bounding box center [357, 333] width 7 height 0
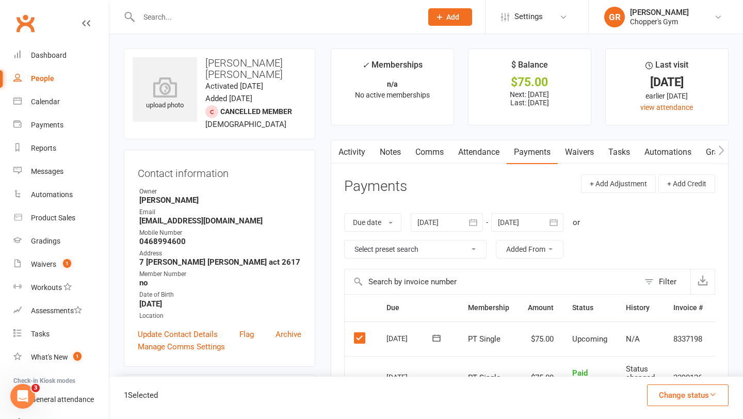
click at [688, 396] on button "Change status" at bounding box center [688, 396] width 82 height 22
click at [681, 330] on link "Paid (POS)" at bounding box center [677, 326] width 102 height 21
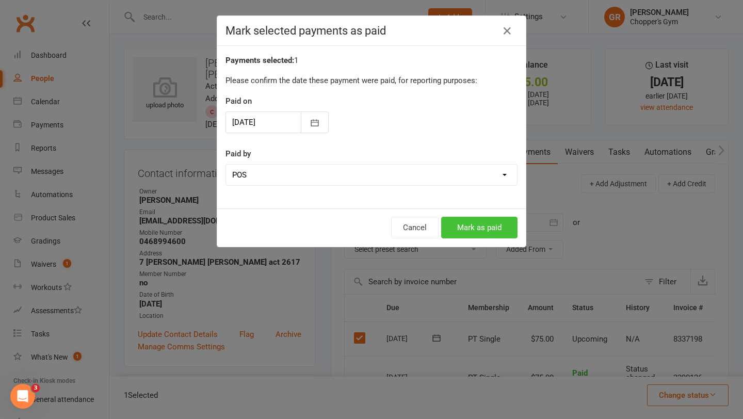
click at [490, 236] on button "Mark as paid" at bounding box center [479, 228] width 76 height 22
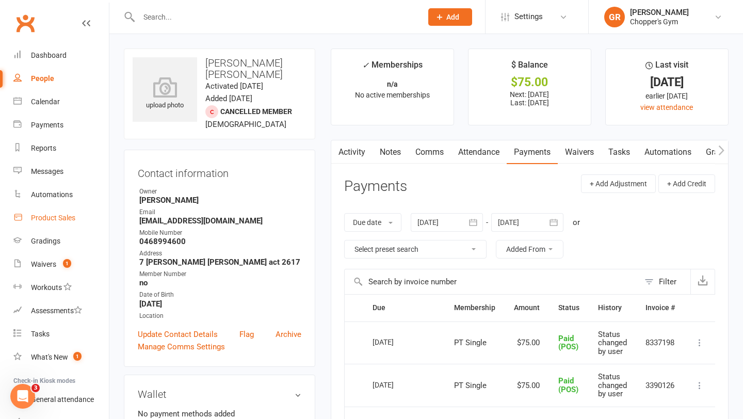
click at [57, 215] on div "Product Sales" at bounding box center [53, 218] width 44 height 8
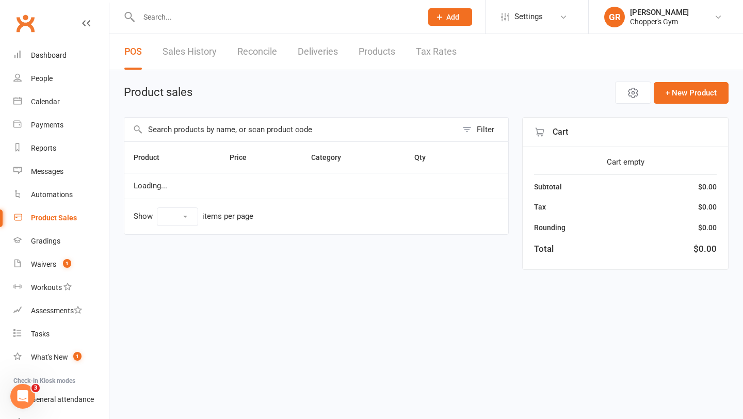
select select "100"
click at [261, 125] on input "text" at bounding box center [290, 130] width 333 height 24
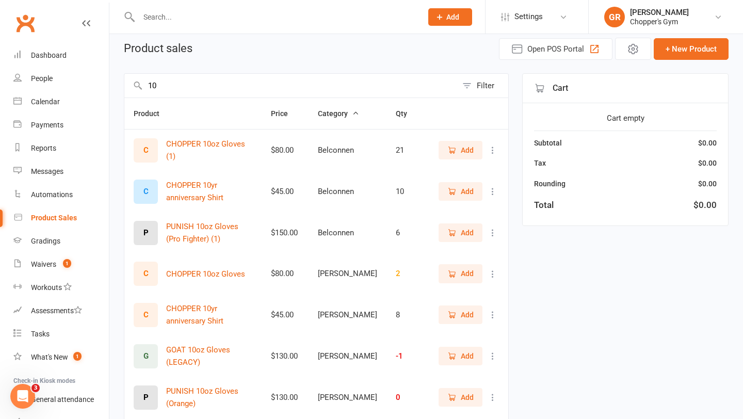
scroll to position [47, 0]
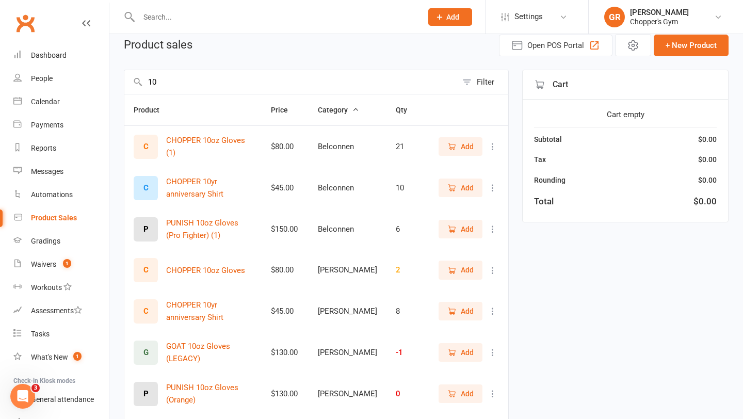
type input "10"
click at [466, 311] on span "Add" at bounding box center [467, 311] width 13 height 11
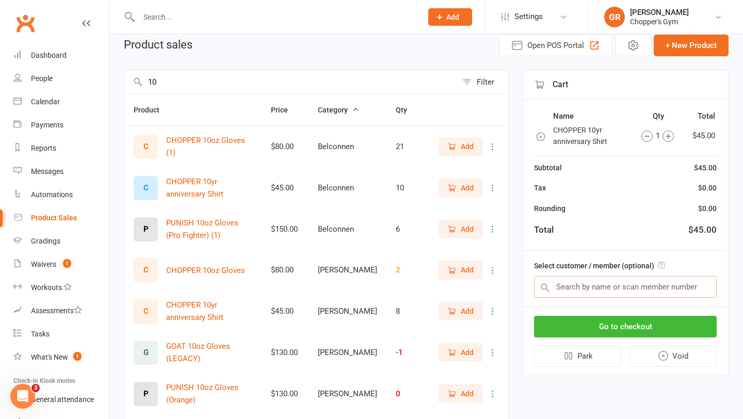
click at [662, 291] on input "text" at bounding box center [625, 287] width 183 height 22
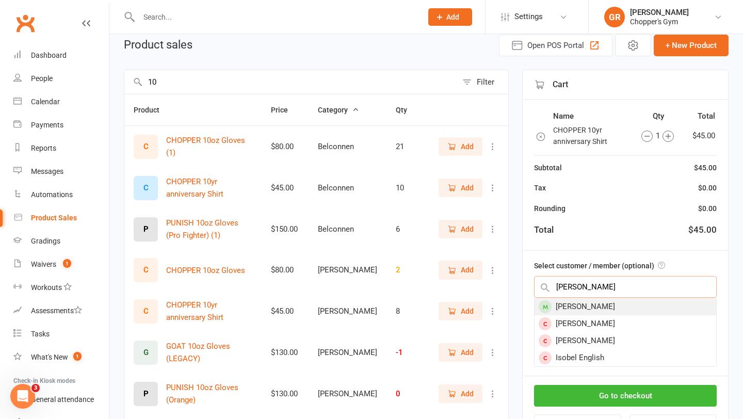
type input "ishmael"
click at [666, 302] on div "[PERSON_NAME]" at bounding box center [626, 306] width 182 height 17
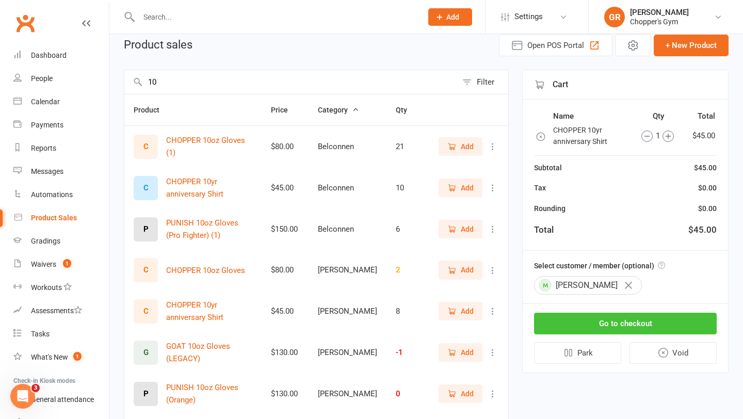
click at [665, 321] on button "Go to checkout" at bounding box center [625, 324] width 183 height 22
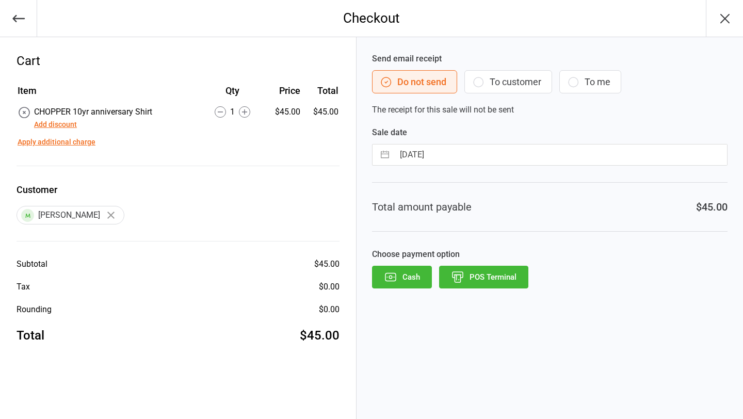
click at [405, 281] on button "Cash" at bounding box center [402, 277] width 60 height 23
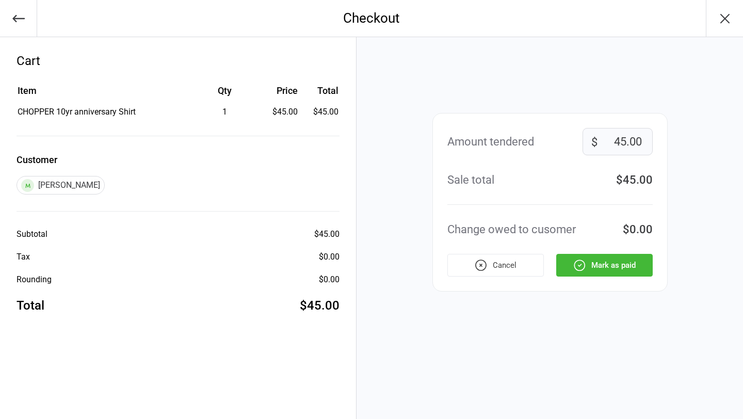
click at [526, 262] on button "Cancel" at bounding box center [495, 265] width 97 height 23
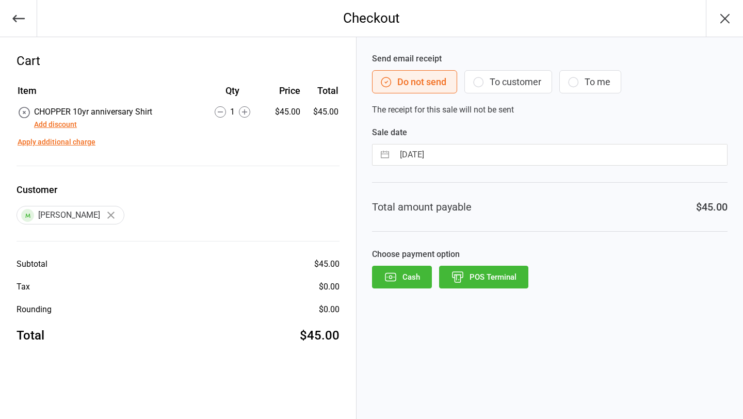
click at [493, 277] on button "POS Terminal" at bounding box center [483, 277] width 89 height 23
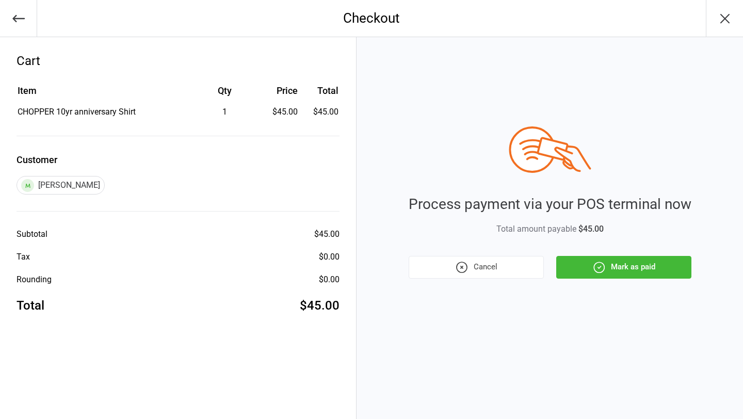
click at [609, 273] on button "Mark as paid" at bounding box center [623, 267] width 135 height 23
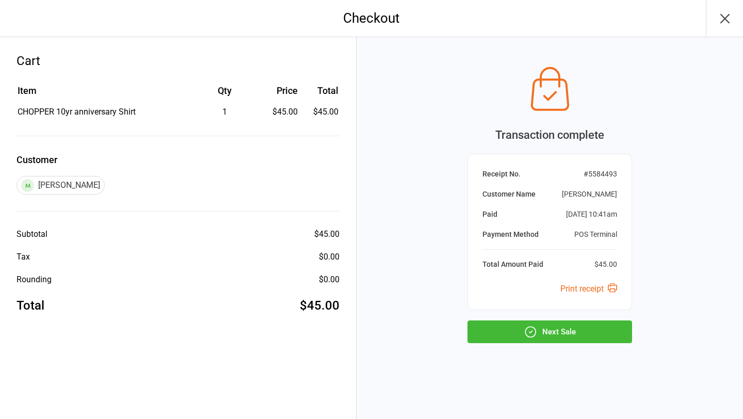
click at [591, 328] on button "Next Sale" at bounding box center [550, 332] width 165 height 23
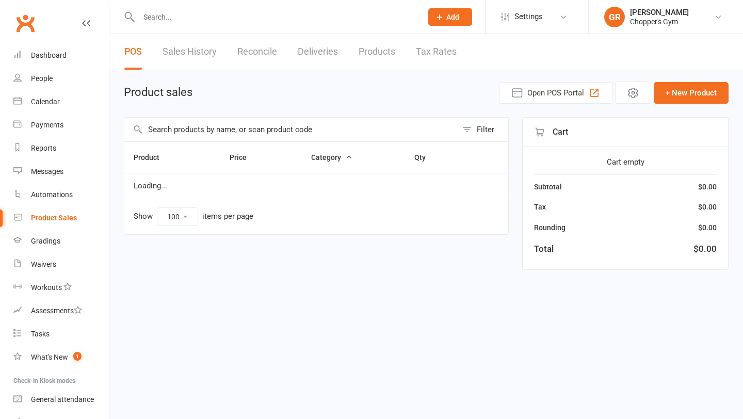
select select "100"
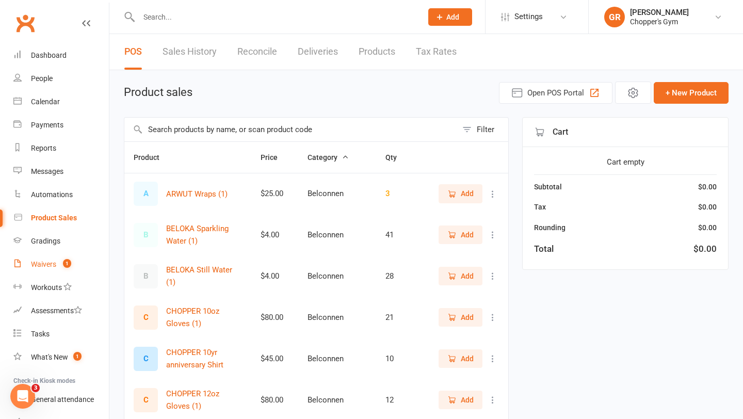
click at [34, 267] on div "Waivers" at bounding box center [43, 264] width 25 height 8
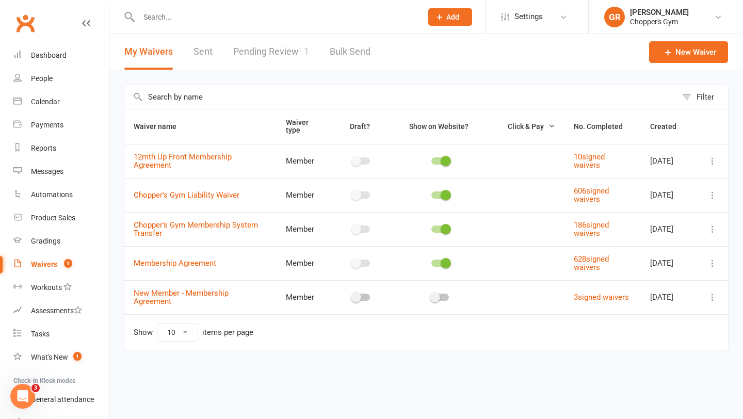
click at [249, 55] on link "Pending Review 1" at bounding box center [271, 52] width 76 height 36
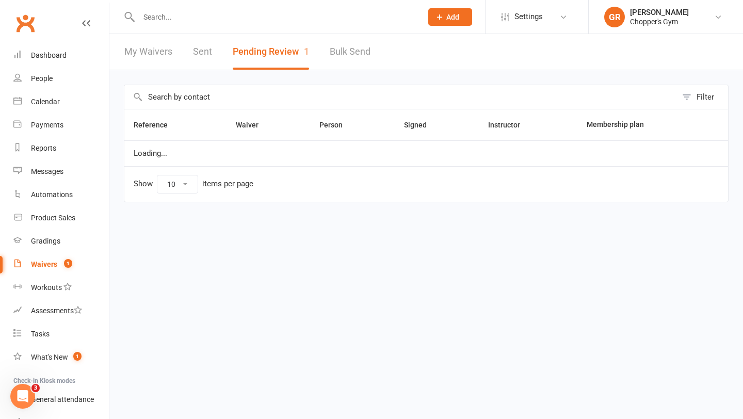
select select "50"
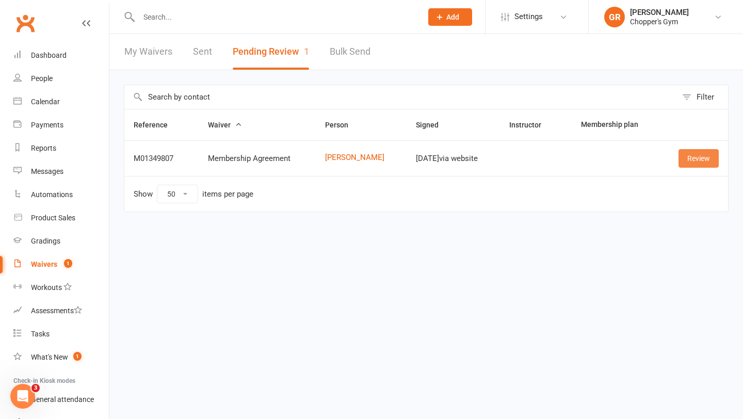
click at [705, 160] on link "Review" at bounding box center [699, 158] width 40 height 19
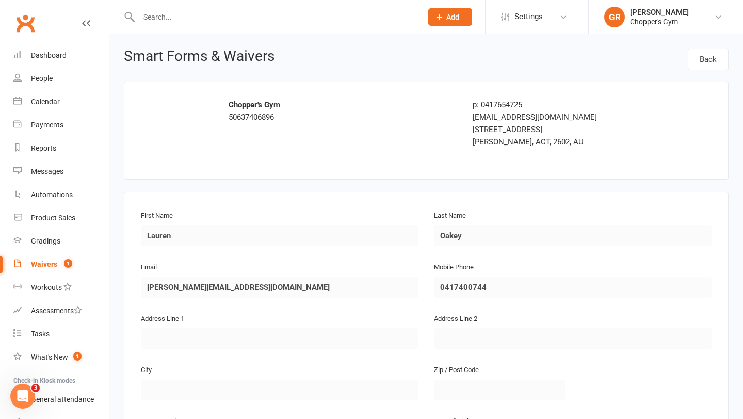
scroll to position [500, 0]
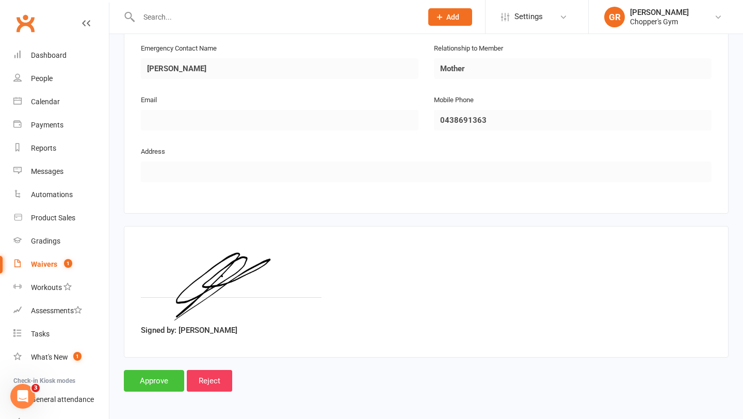
click at [165, 385] on input "Approve" at bounding box center [154, 381] width 60 height 22
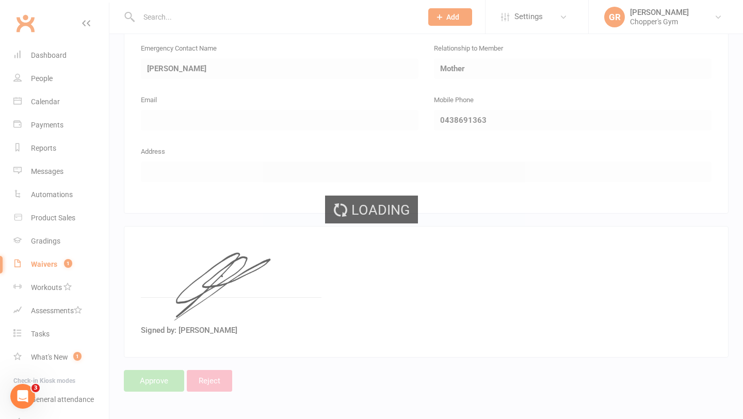
select select "50"
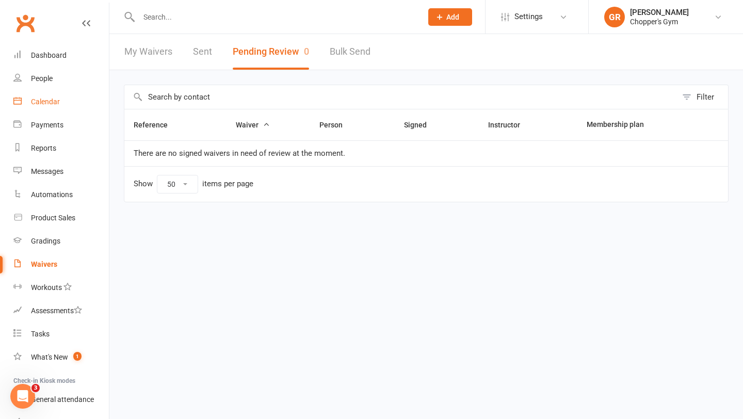
click at [42, 105] on div "Calendar" at bounding box center [45, 102] width 29 height 8
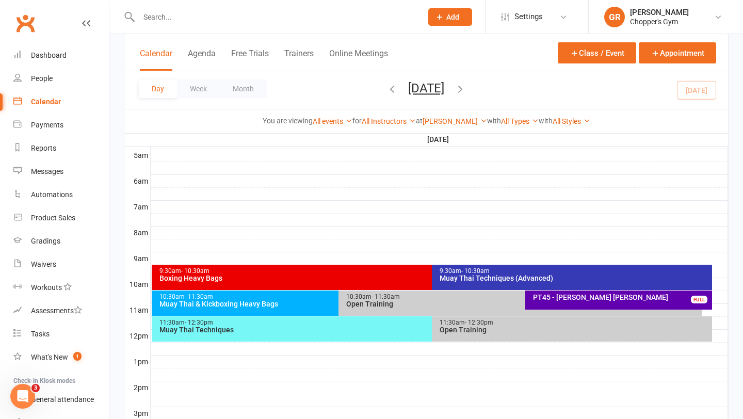
scroll to position [190, 0]
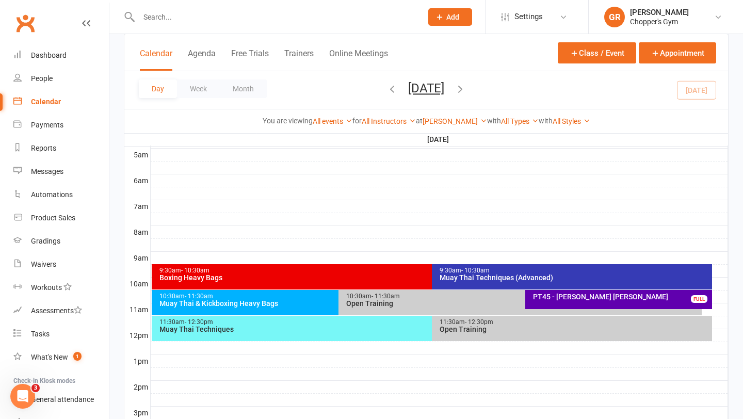
click at [436, 299] on div "10:30am - 11:30am" at bounding box center [523, 296] width 354 height 7
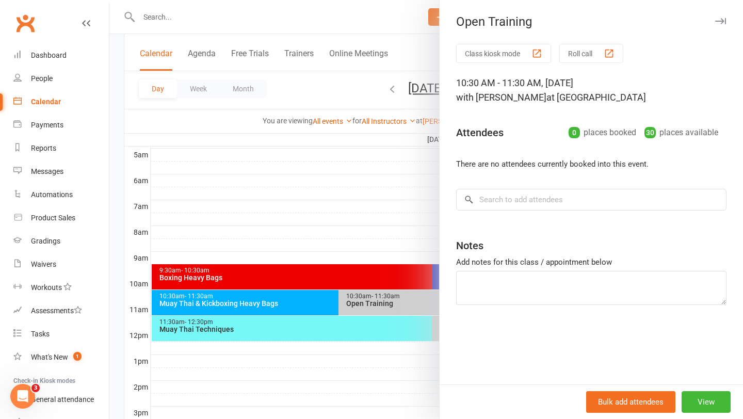
click at [415, 339] on div at bounding box center [426, 209] width 634 height 419
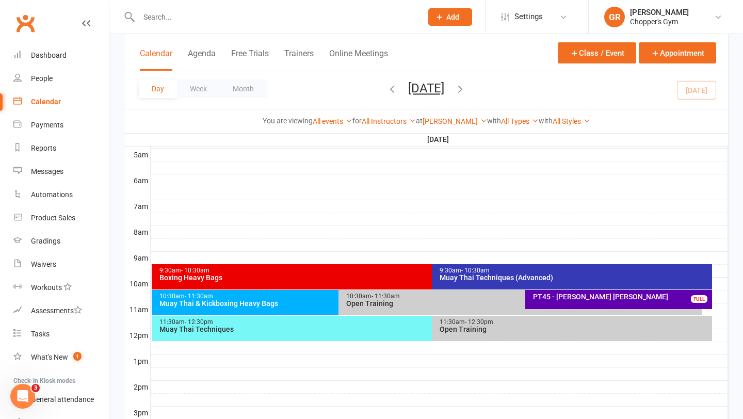
click at [457, 332] on div "Open Training" at bounding box center [574, 329] width 271 height 7
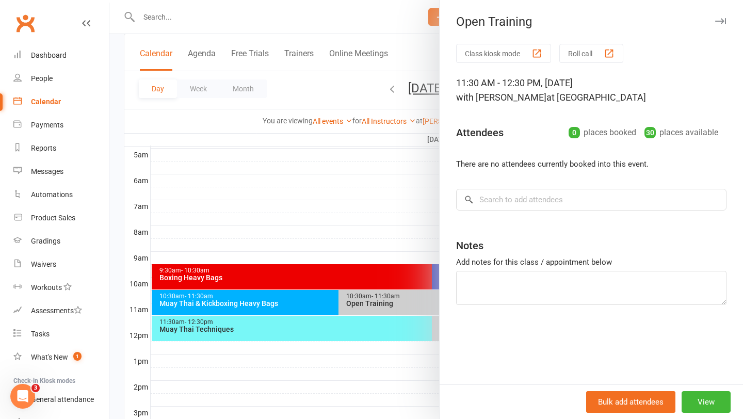
click at [400, 364] on div at bounding box center [426, 209] width 634 height 419
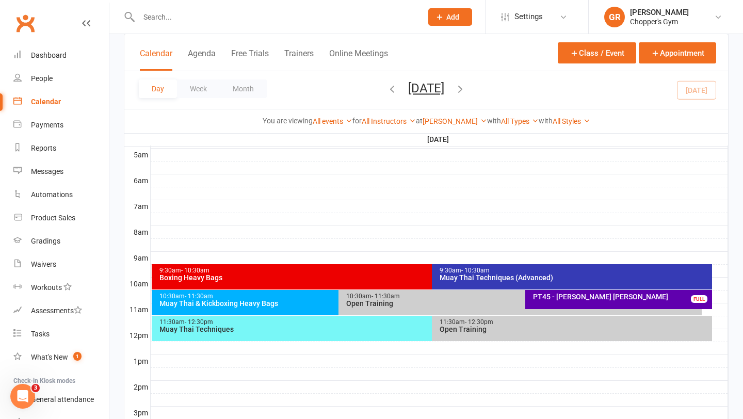
click at [379, 328] on div "Muay Thai Techniques" at bounding box center [429, 329] width 541 height 7
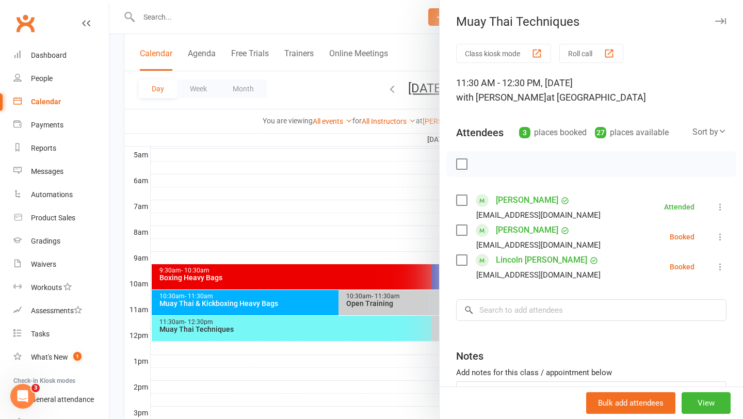
click at [350, 185] on div at bounding box center [426, 209] width 634 height 419
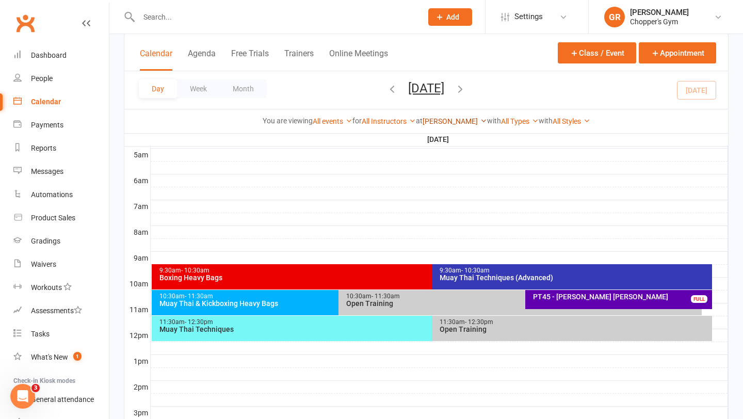
click at [449, 120] on link "[PERSON_NAME]" at bounding box center [455, 121] width 65 height 8
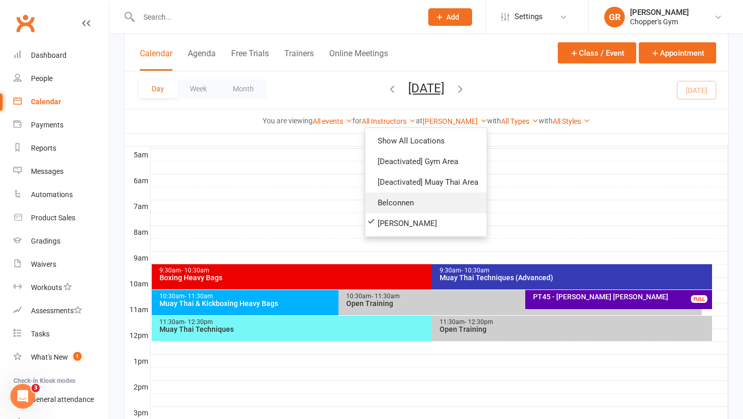
click at [417, 204] on link "Belconnen" at bounding box center [425, 203] width 121 height 21
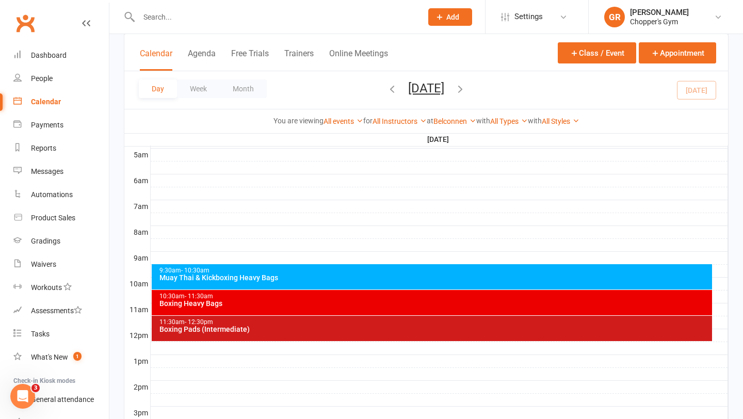
click at [474, 279] on div "Muay Thai & Kickboxing Heavy Bags" at bounding box center [435, 277] width 552 height 7
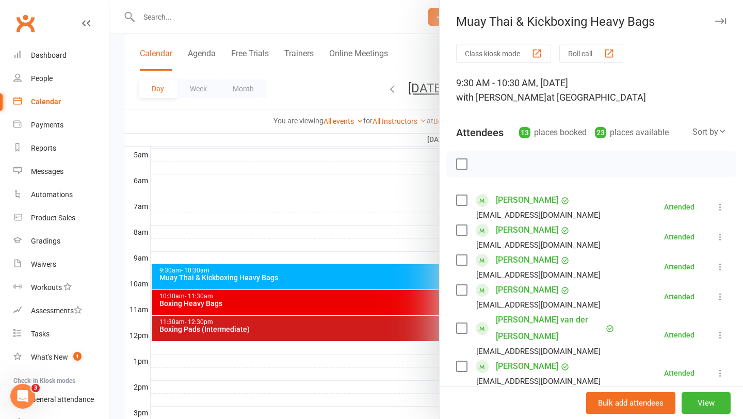
click at [423, 244] on div at bounding box center [426, 209] width 634 height 419
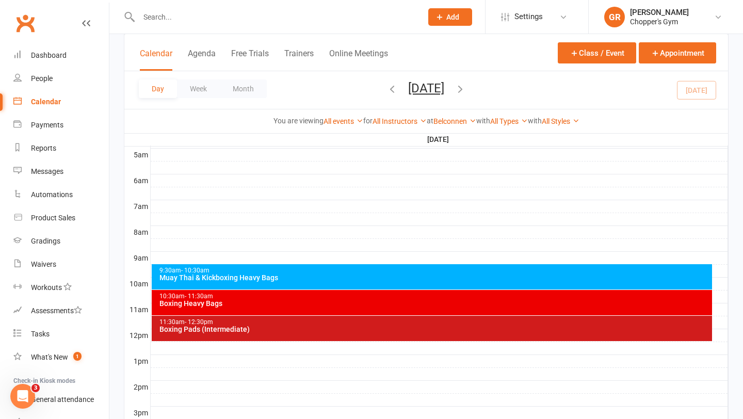
click at [429, 304] on div "Boxing Heavy Bags" at bounding box center [435, 303] width 552 height 7
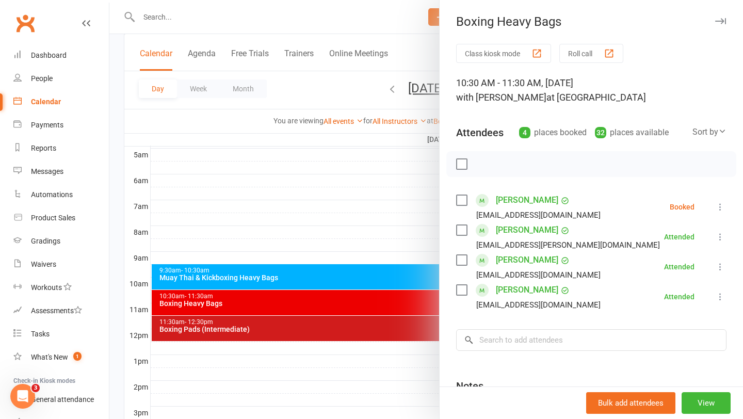
click at [419, 197] on div at bounding box center [426, 209] width 634 height 419
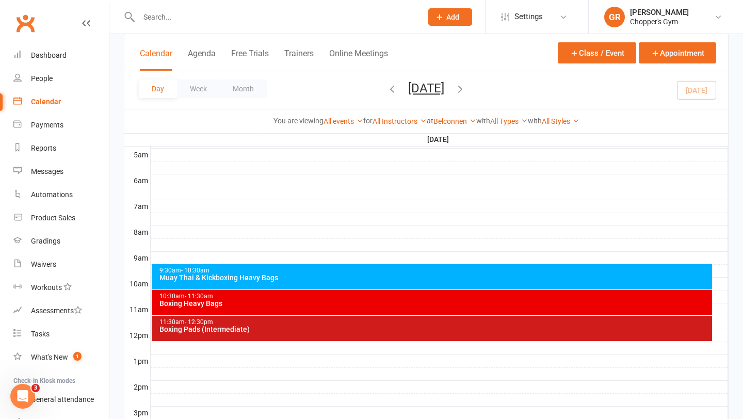
click at [426, 327] on div "Boxing Pads (Intermediate)" at bounding box center [435, 329] width 552 height 7
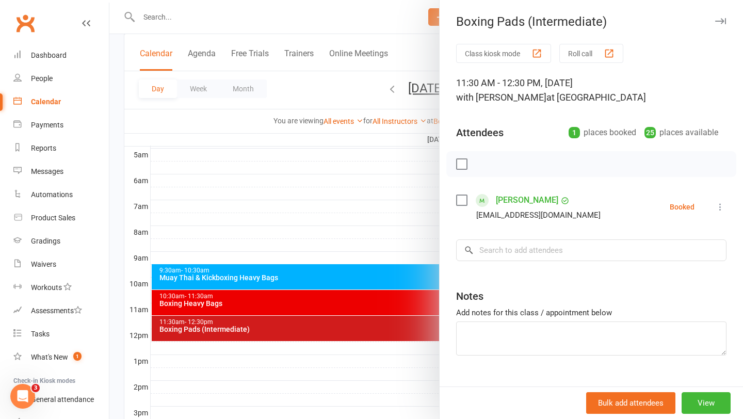
click at [416, 188] on div at bounding box center [426, 209] width 634 height 419
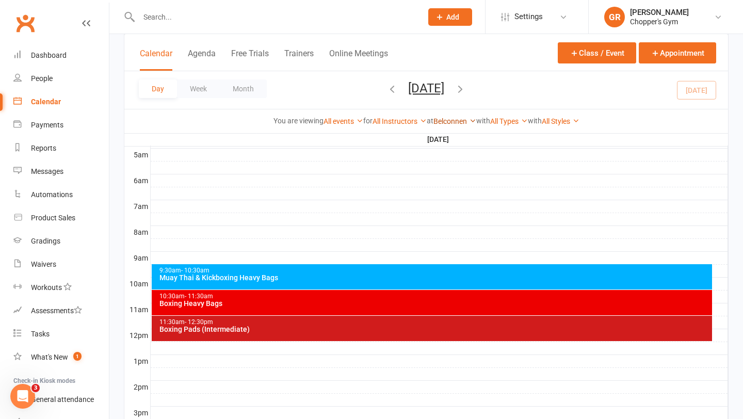
click at [452, 118] on link "Belconnen" at bounding box center [455, 121] width 43 height 8
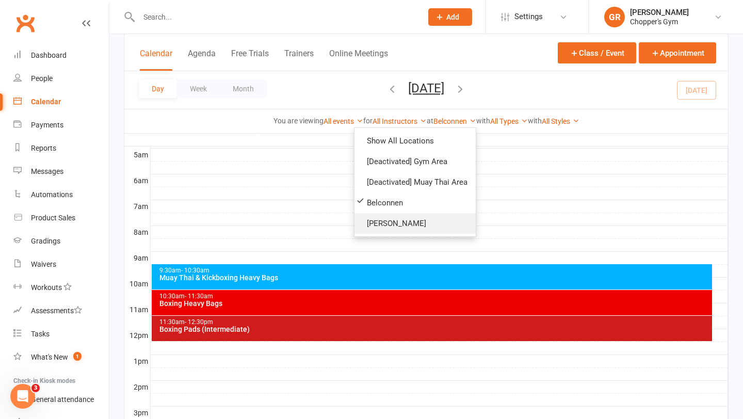
click at [416, 225] on link "[PERSON_NAME]" at bounding box center [415, 223] width 121 height 21
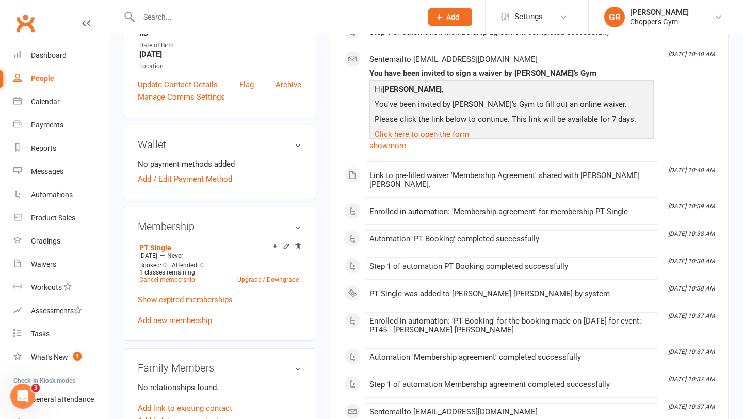
scroll to position [265, 0]
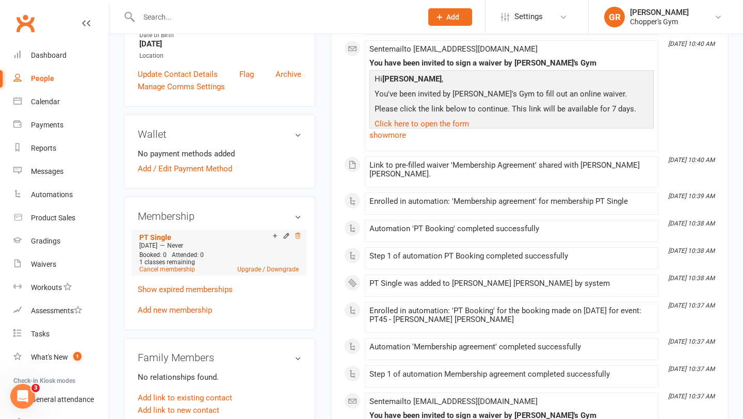
click at [298, 232] on icon at bounding box center [297, 235] width 7 height 7
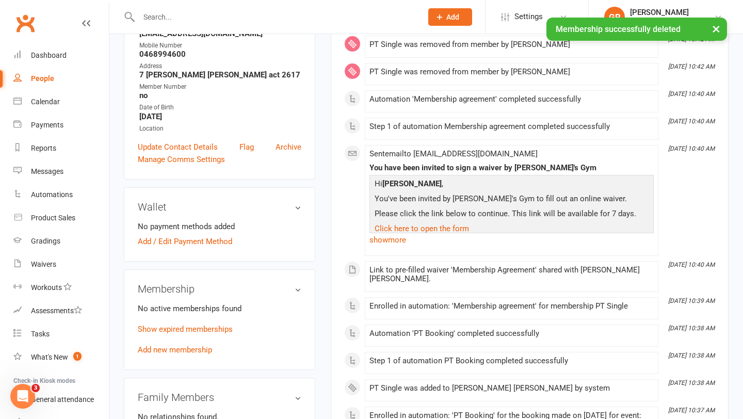
scroll to position [33, 0]
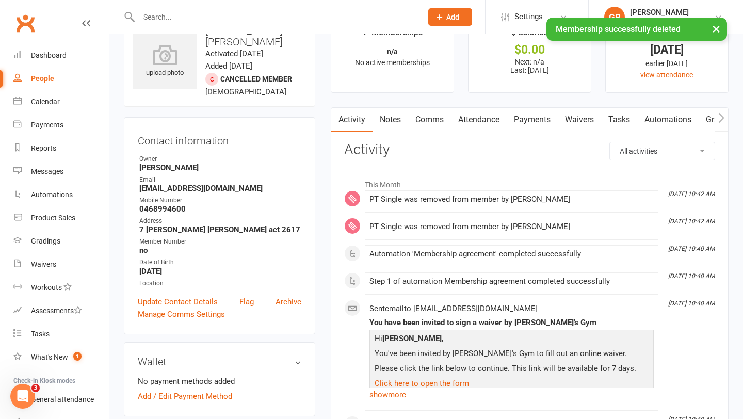
click at [530, 123] on link "Payments" at bounding box center [532, 120] width 51 height 24
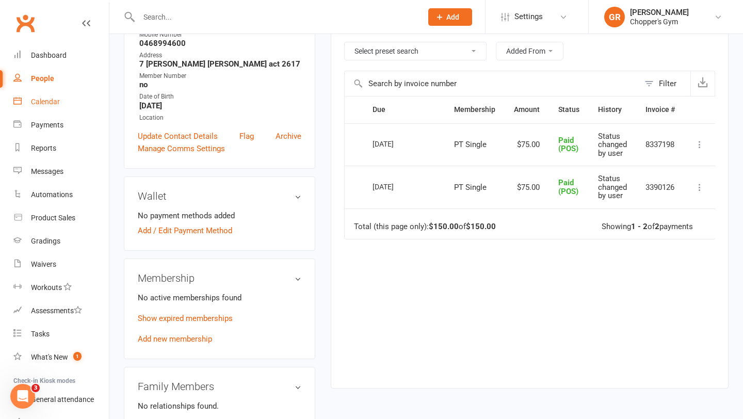
click at [41, 103] on div "Calendar" at bounding box center [45, 102] width 29 height 8
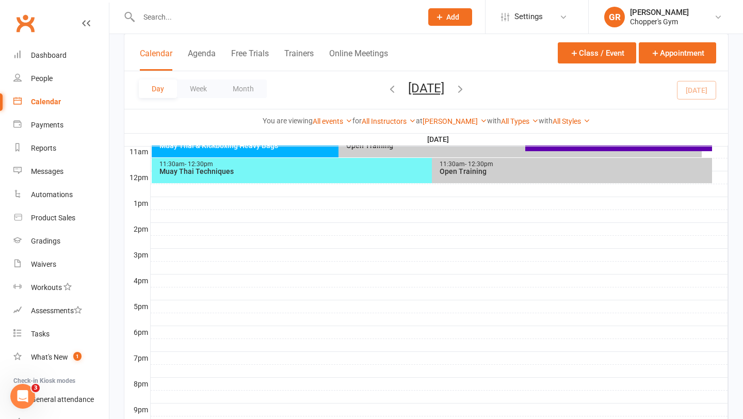
scroll to position [286, 0]
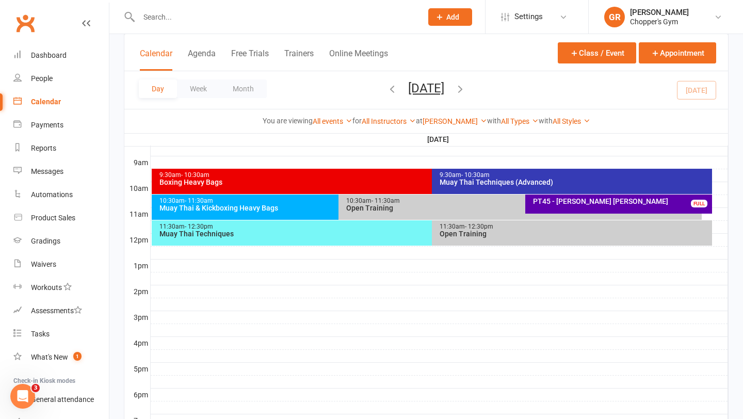
click at [402, 239] on div "11:30am - 12:30pm Muay Thai Techniques" at bounding box center [427, 232] width 551 height 25
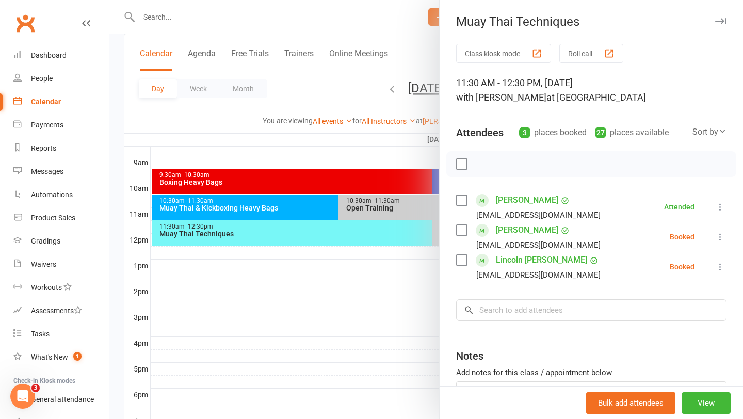
click at [718, 268] on icon at bounding box center [720, 267] width 10 height 10
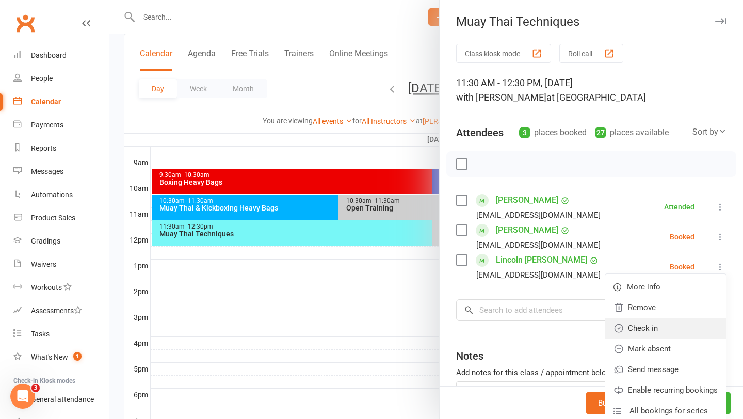
click at [675, 335] on link "Check in" at bounding box center [665, 328] width 121 height 21
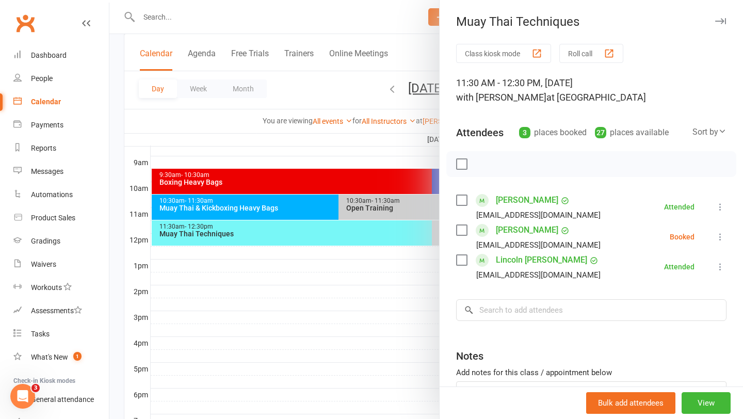
click at [331, 90] on div at bounding box center [426, 209] width 634 height 419
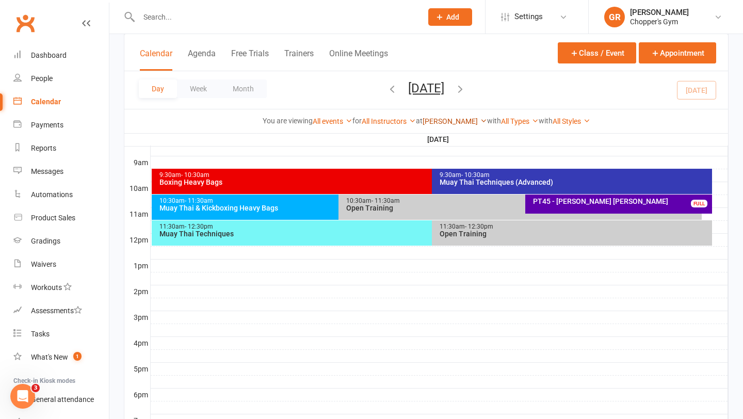
click at [451, 122] on link "[PERSON_NAME]" at bounding box center [455, 121] width 65 height 8
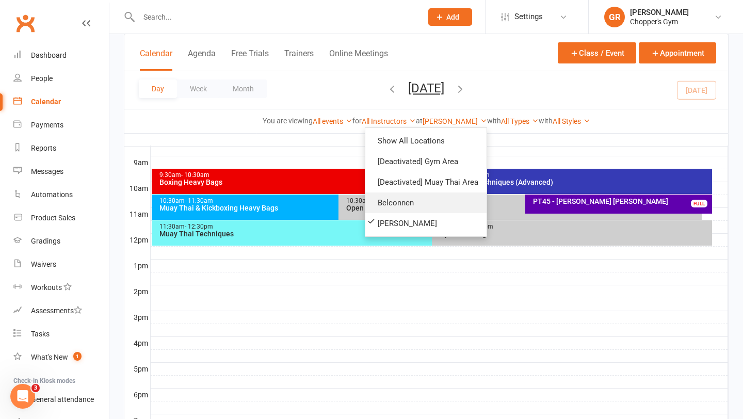
click at [425, 206] on link "Belconnen" at bounding box center [425, 203] width 121 height 21
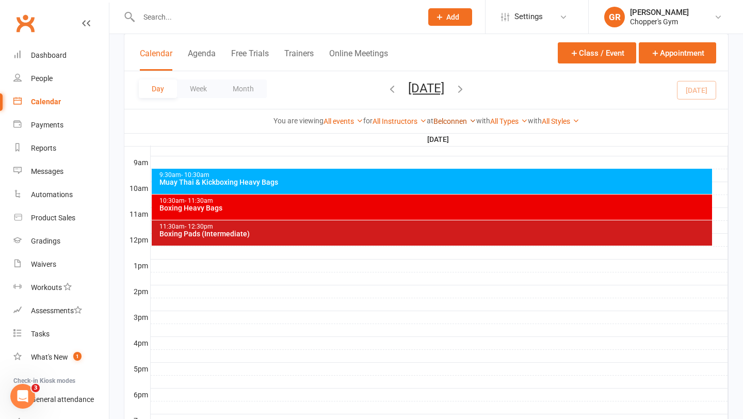
click at [451, 122] on link "Belconnen" at bounding box center [455, 121] width 43 height 8
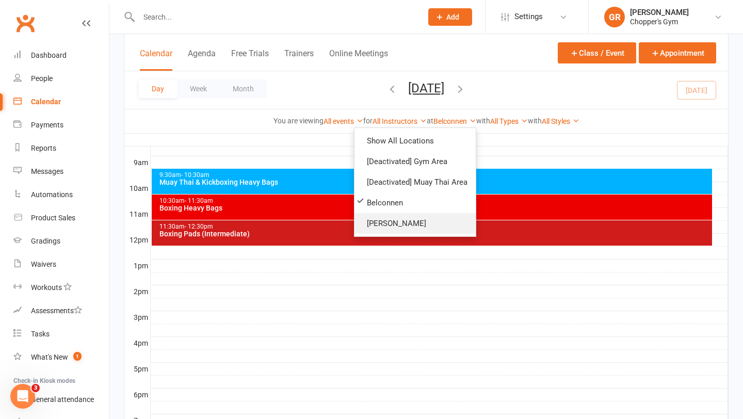
click at [420, 221] on link "[PERSON_NAME]" at bounding box center [415, 223] width 121 height 21
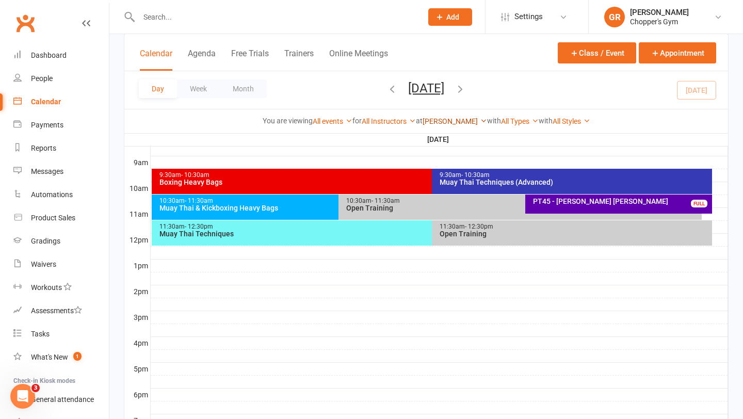
click at [457, 122] on link "[PERSON_NAME]" at bounding box center [455, 121] width 65 height 8
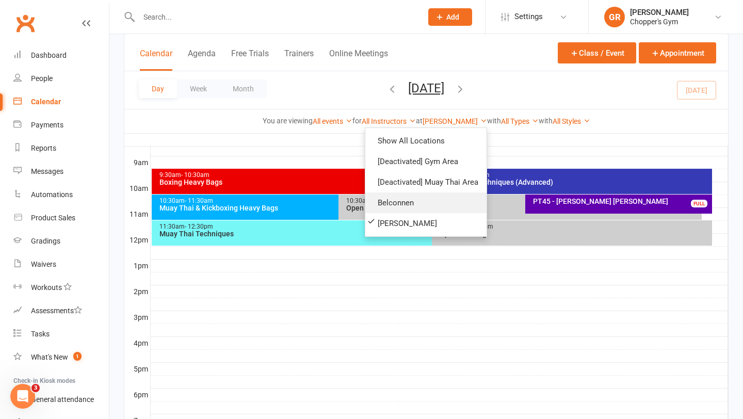
click at [420, 210] on link "Belconnen" at bounding box center [425, 203] width 121 height 21
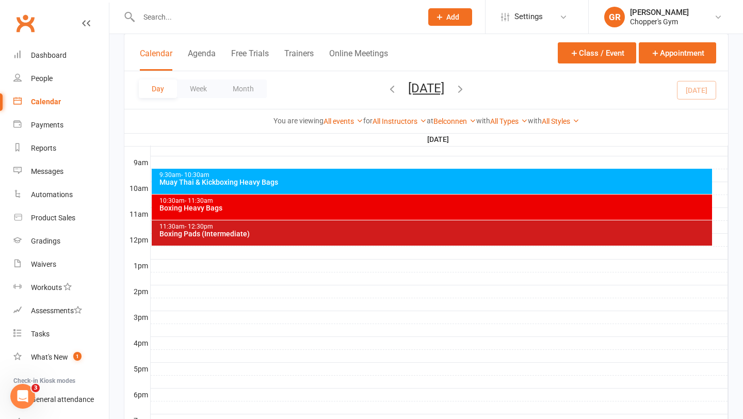
click at [462, 182] on div "Muay Thai & Kickboxing Heavy Bags" at bounding box center [435, 182] width 552 height 7
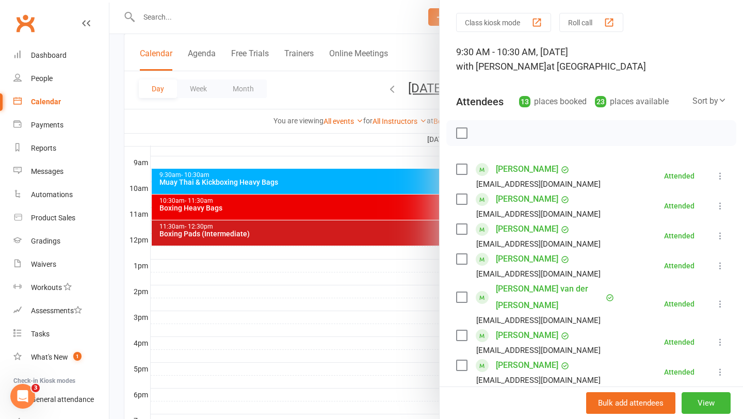
scroll to position [29, 0]
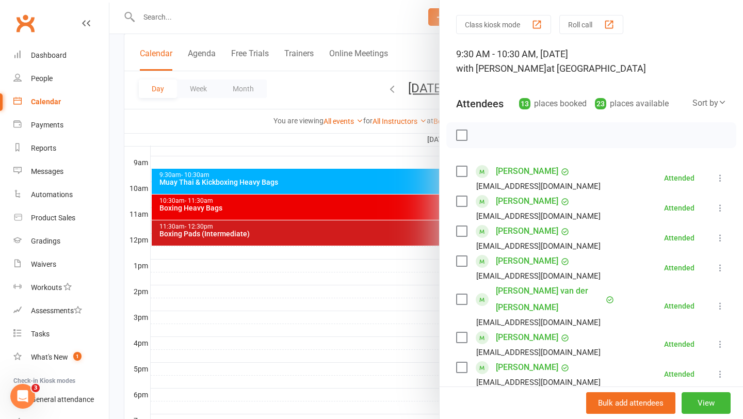
click at [398, 280] on div at bounding box center [426, 209] width 634 height 419
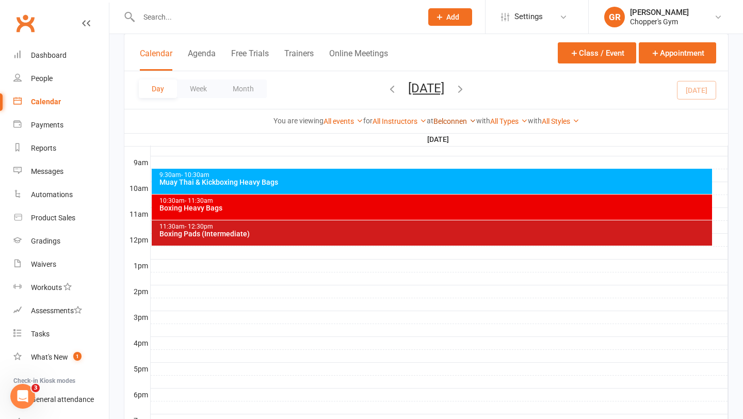
click at [466, 119] on link "Belconnen" at bounding box center [455, 121] width 43 height 8
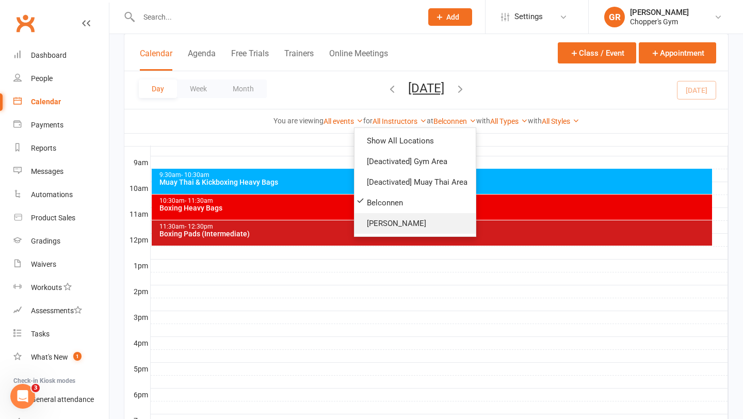
click at [414, 223] on link "[PERSON_NAME]" at bounding box center [415, 223] width 121 height 21
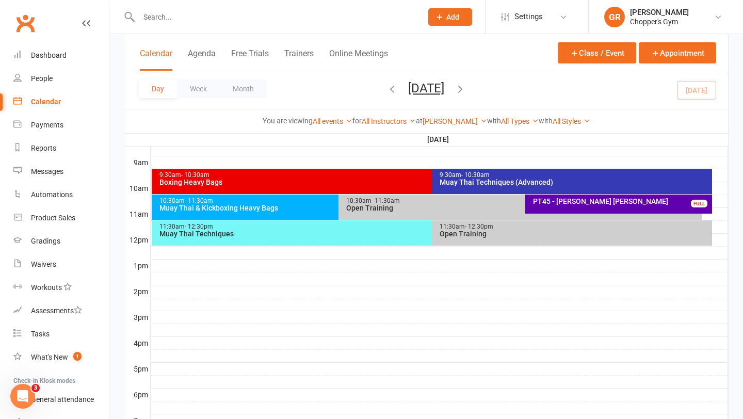
click at [396, 234] on div "Muay Thai Techniques" at bounding box center [429, 233] width 541 height 7
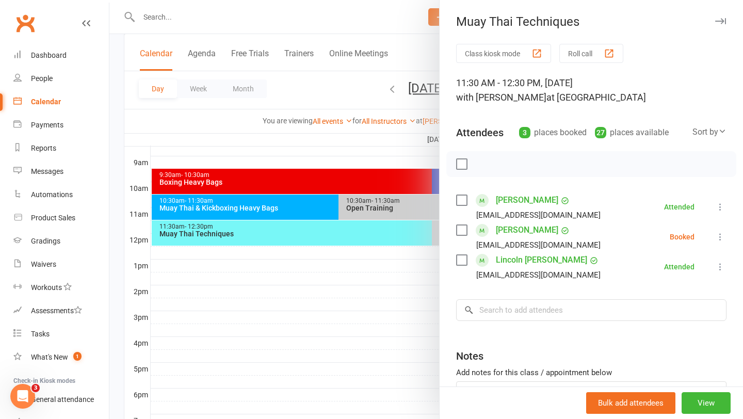
click at [720, 238] on icon at bounding box center [720, 237] width 10 height 10
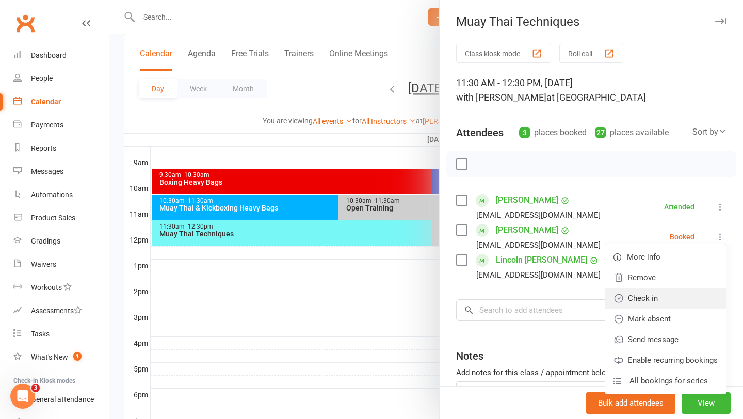
click at [670, 295] on link "Check in" at bounding box center [665, 298] width 121 height 21
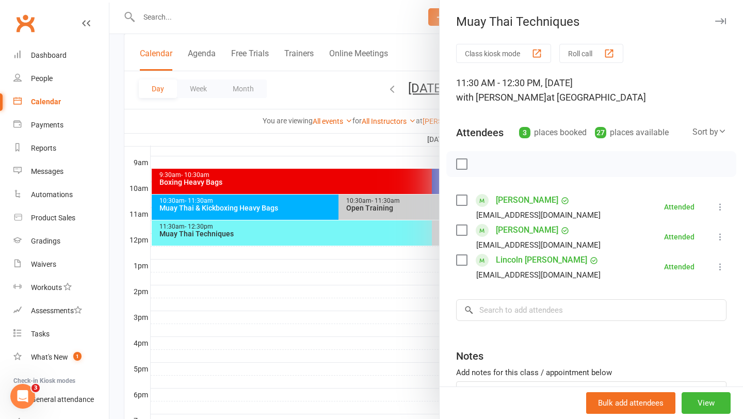
click at [125, 93] on div at bounding box center [426, 209] width 634 height 419
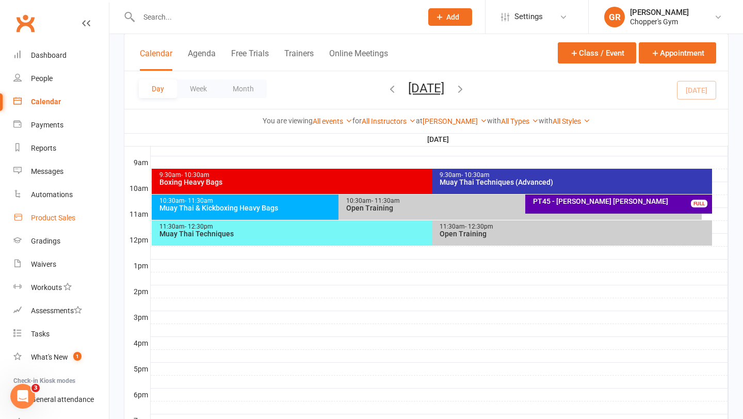
click at [64, 221] on div "Product Sales" at bounding box center [53, 218] width 44 height 8
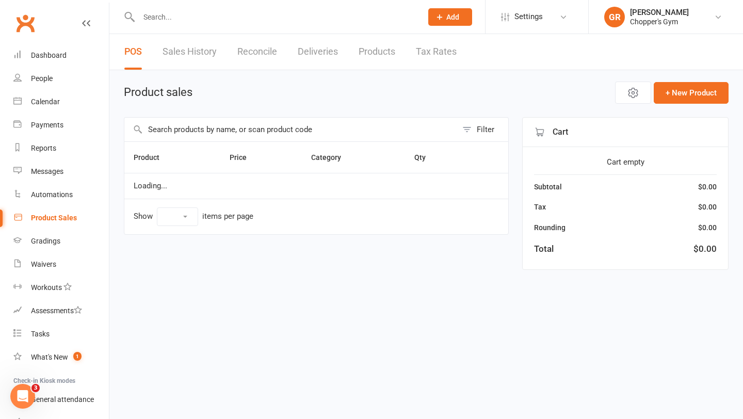
select select "100"
click at [299, 131] on input "text" at bounding box center [290, 130] width 333 height 24
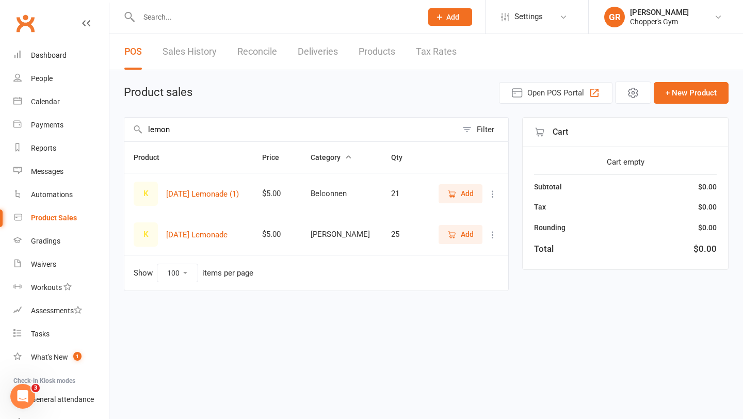
type input "lemon"
click at [473, 234] on span "Add" at bounding box center [467, 234] width 13 height 11
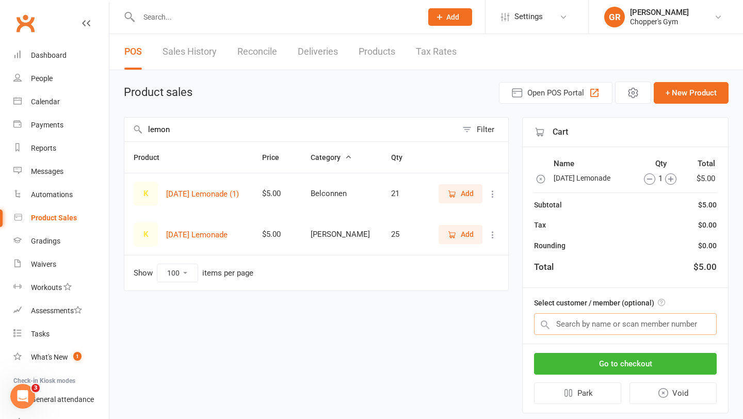
click at [589, 324] on input "text" at bounding box center [625, 324] width 183 height 22
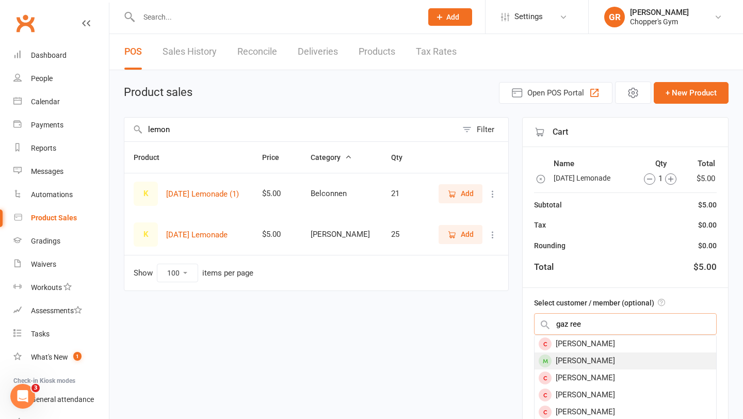
type input "gaz ree"
click at [594, 364] on div "[PERSON_NAME]" at bounding box center [626, 361] width 182 height 17
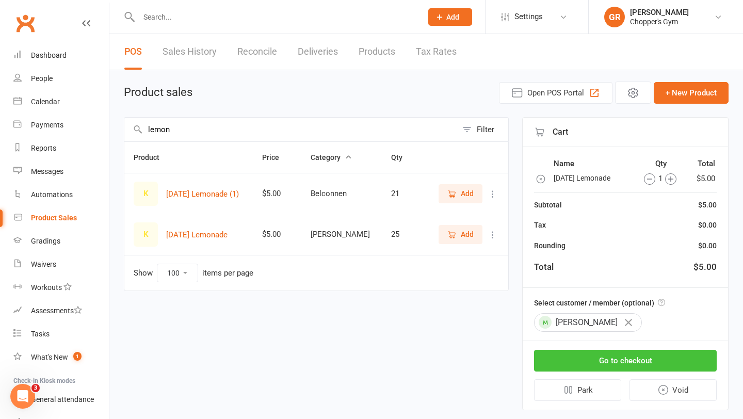
click at [607, 364] on button "Go to checkout" at bounding box center [625, 361] width 183 height 22
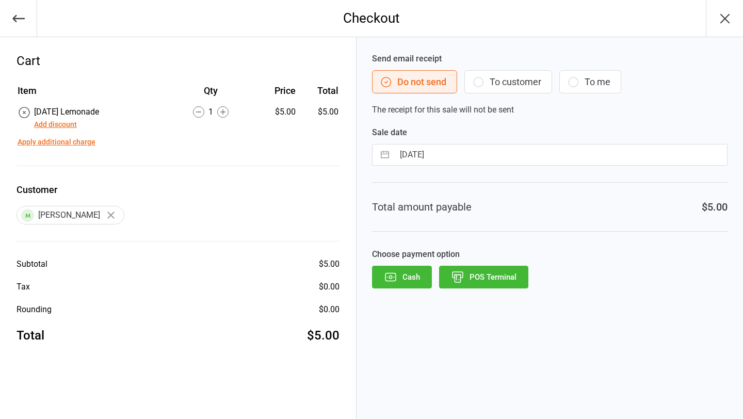
click at [44, 124] on button "Add discount" at bounding box center [55, 124] width 43 height 11
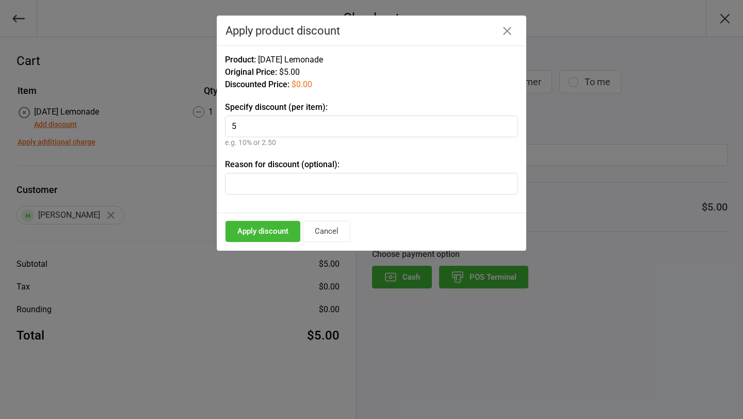
type input "5"
click at [273, 233] on button "Apply discount" at bounding box center [263, 231] width 75 height 21
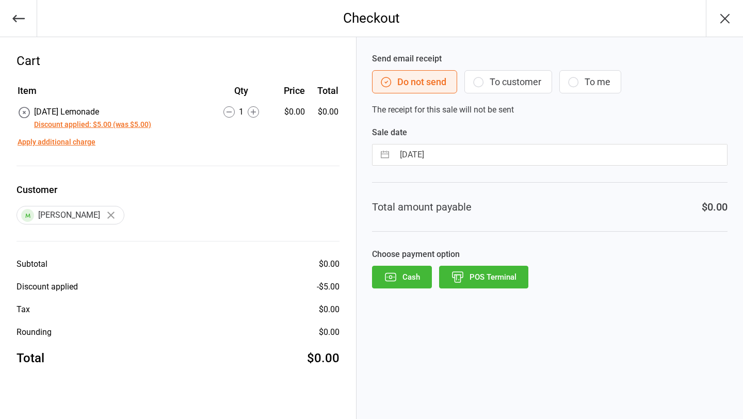
click at [412, 280] on button "Cash" at bounding box center [402, 277] width 60 height 23
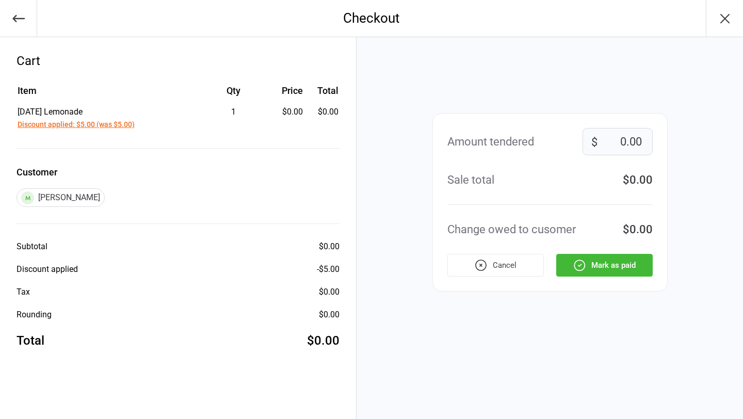
click at [601, 266] on button "Mark as paid" at bounding box center [604, 265] width 97 height 23
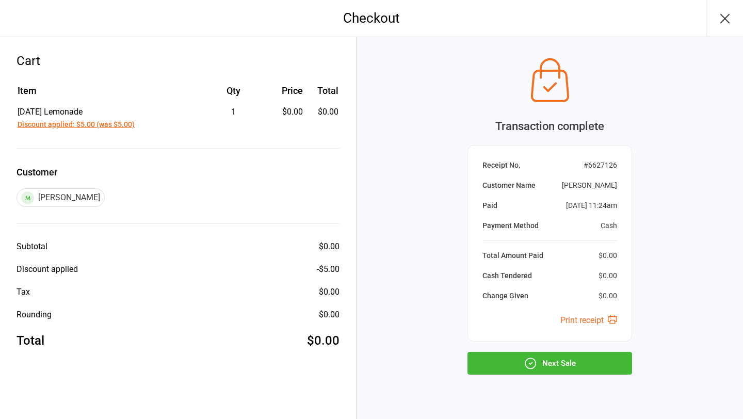
click at [570, 367] on button "Next Sale" at bounding box center [550, 363] width 165 height 23
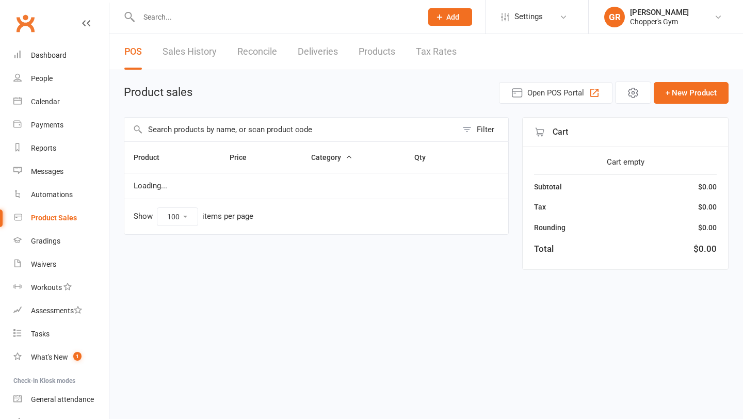
select select "100"
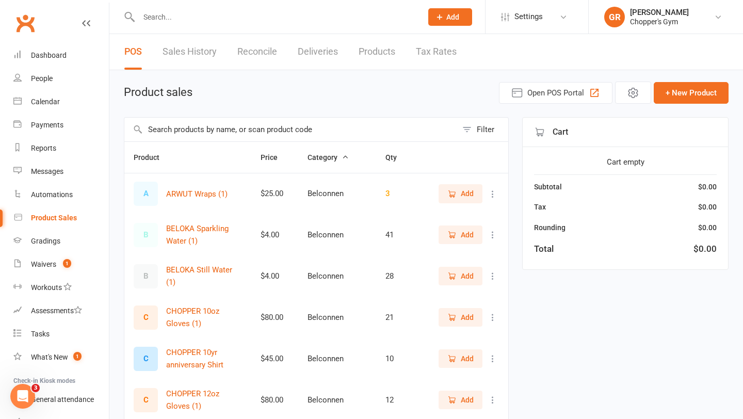
click at [245, 15] on input "text" at bounding box center [275, 17] width 279 height 14
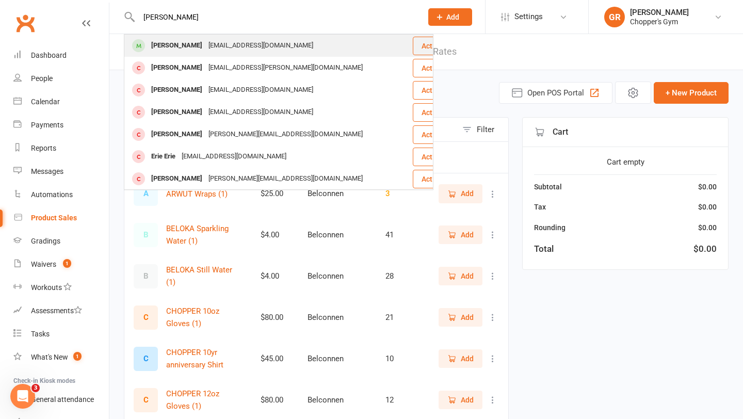
type input "erika"
click at [205, 42] on div "erikadavies@gmail.com" at bounding box center [260, 45] width 111 height 15
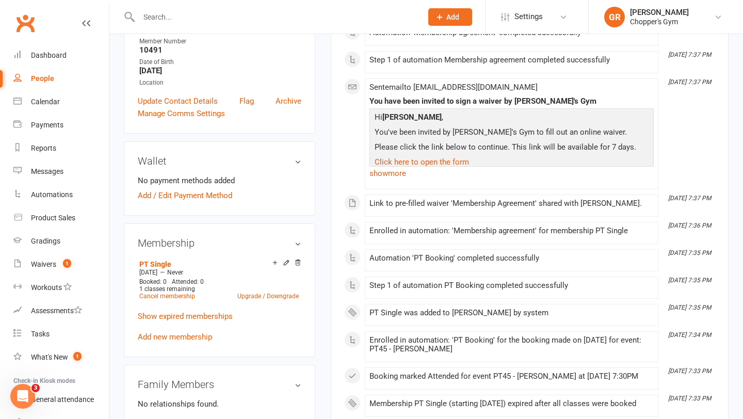
scroll to position [226, 0]
click at [297, 267] on icon at bounding box center [297, 263] width 7 height 7
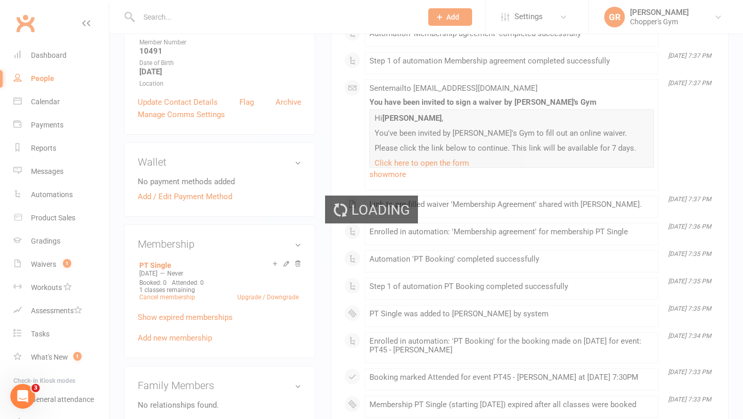
scroll to position [223, 0]
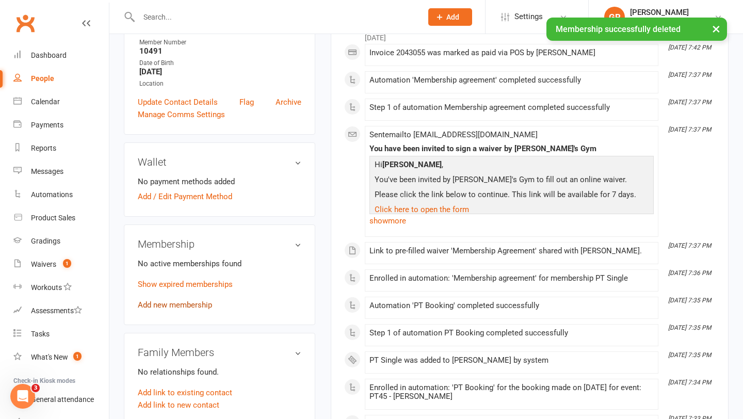
click at [180, 309] on link "Add new membership" at bounding box center [175, 304] width 74 height 9
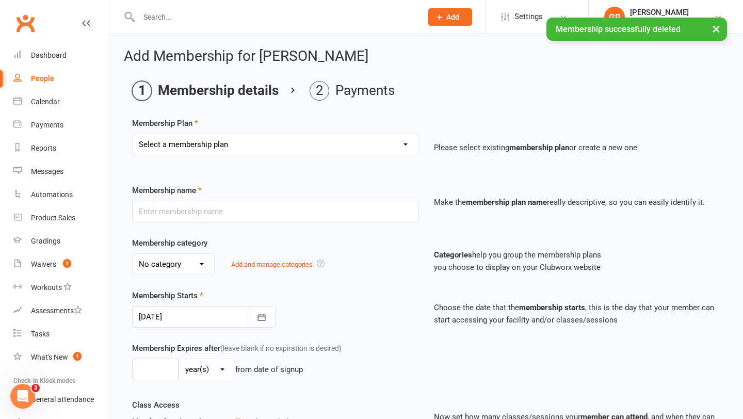
click at [282, 141] on select "Select a membership plan Create new Membership Plan Staff Membership Ongoing Un…" at bounding box center [275, 144] width 285 height 21
select select "13"
click at [133, 134] on select "Select a membership plan Create new Membership Plan Staff Membership Ongoing Un…" at bounding box center [275, 144] width 285 height 21
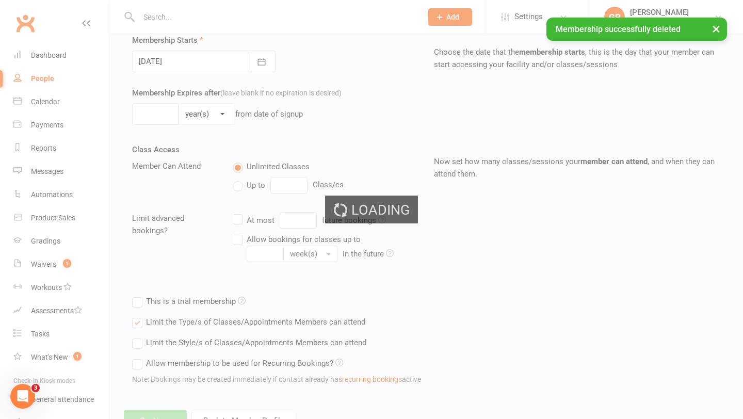
type input "PT Single"
select select "3"
type input "0"
type input "1"
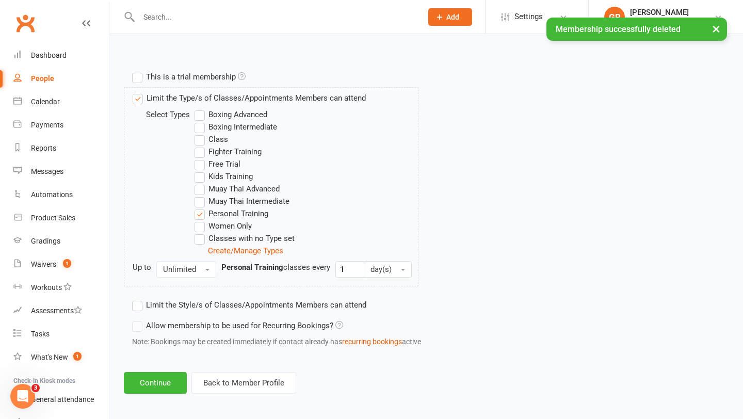
scroll to position [472, 0]
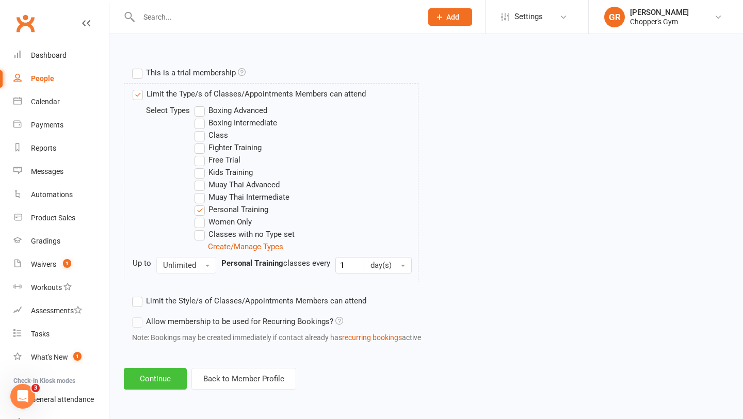
click at [158, 373] on button "Continue" at bounding box center [155, 379] width 63 height 22
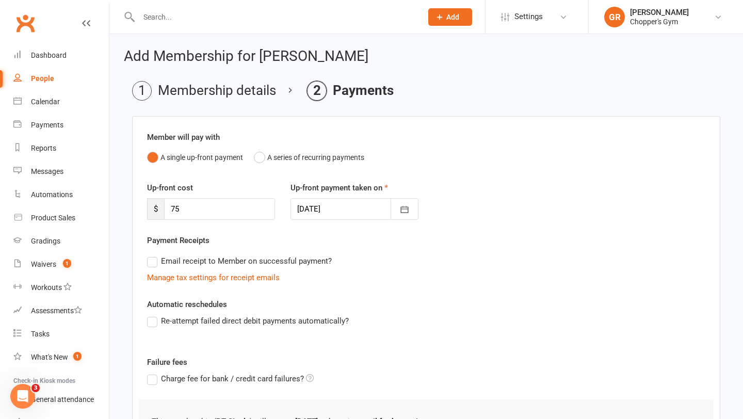
scroll to position [143, 0]
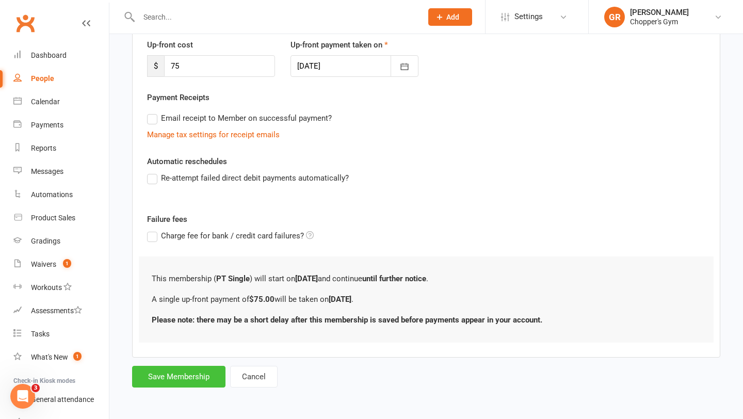
click at [167, 379] on button "Save Membership" at bounding box center [178, 377] width 93 height 22
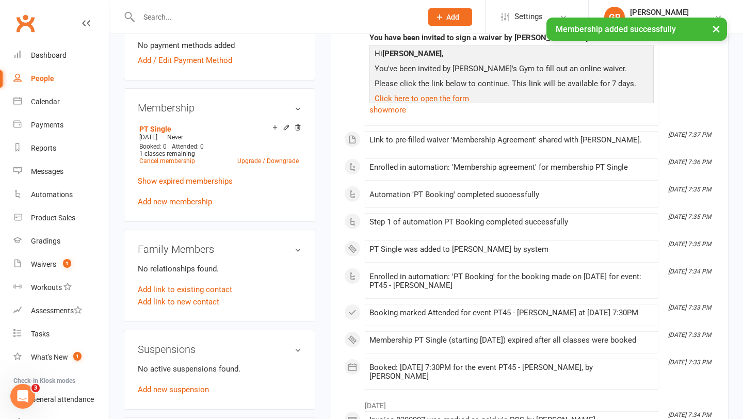
scroll to position [108, 0]
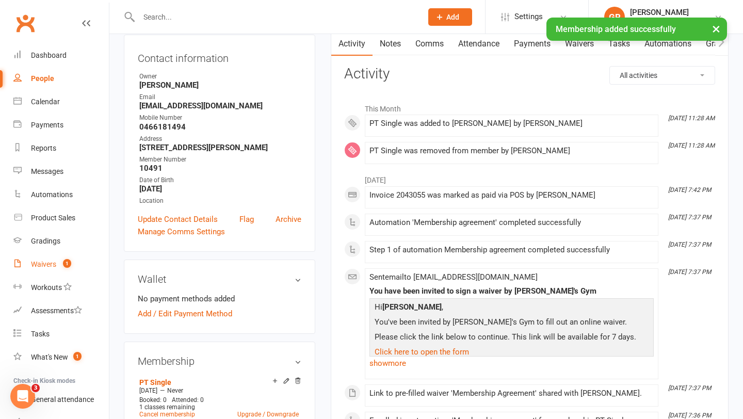
click at [46, 270] on link "Waivers 1" at bounding box center [60, 264] width 95 height 23
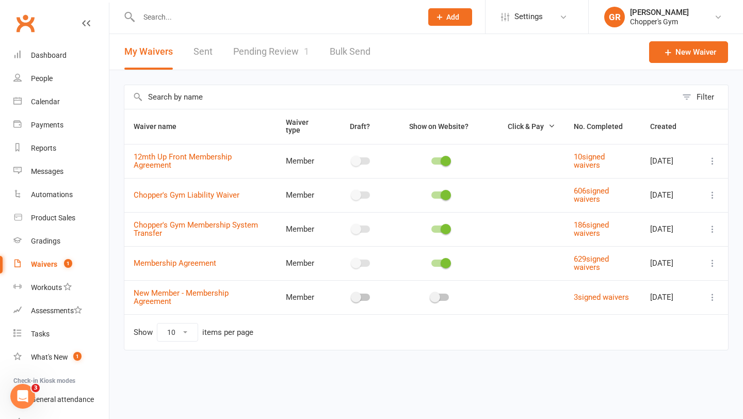
click at [265, 55] on link "Pending Review 1" at bounding box center [271, 52] width 76 height 36
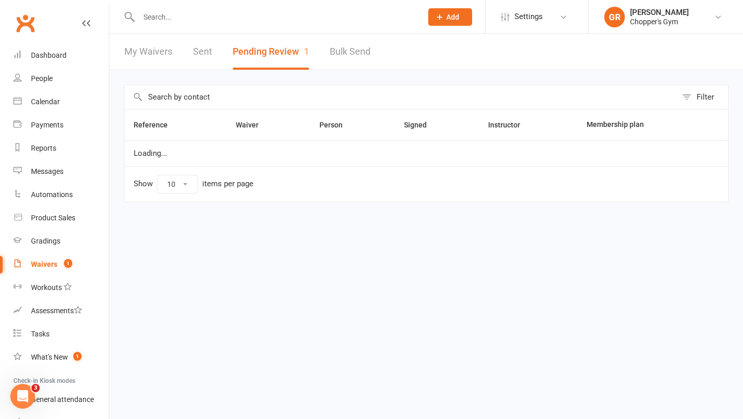
select select "50"
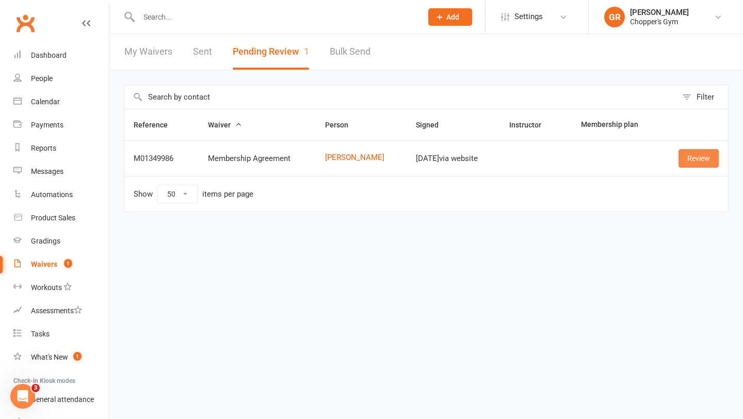
click at [697, 165] on link "Review" at bounding box center [699, 158] width 40 height 19
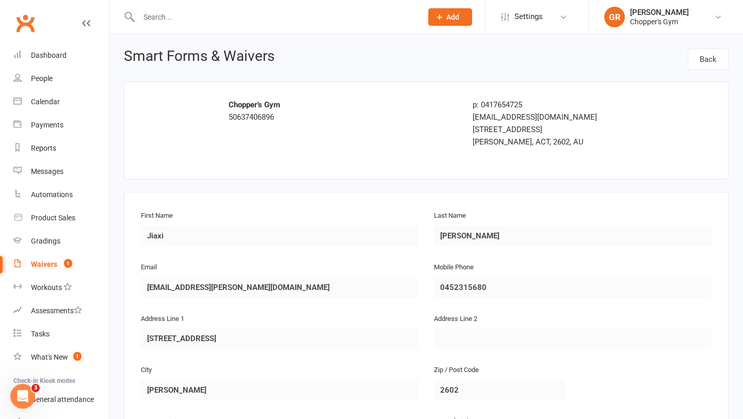
scroll to position [500, 0]
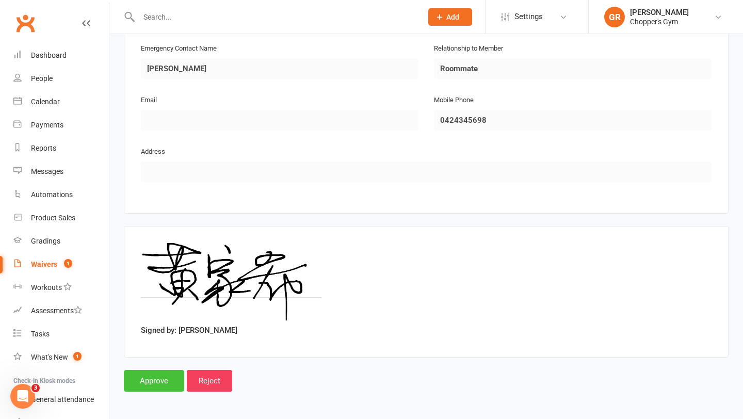
click at [155, 377] on input "Approve" at bounding box center [154, 381] width 60 height 22
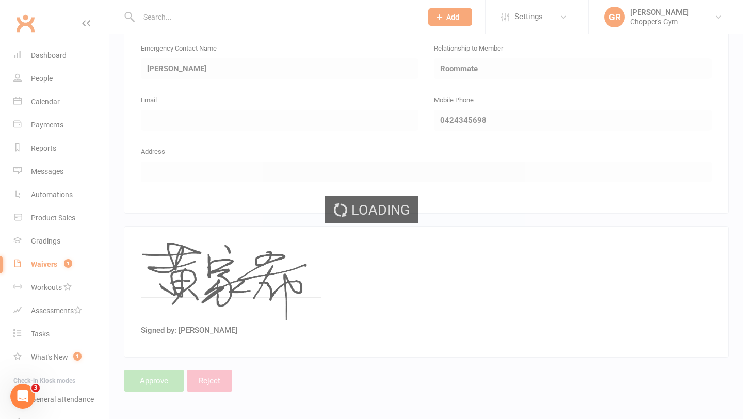
select select "50"
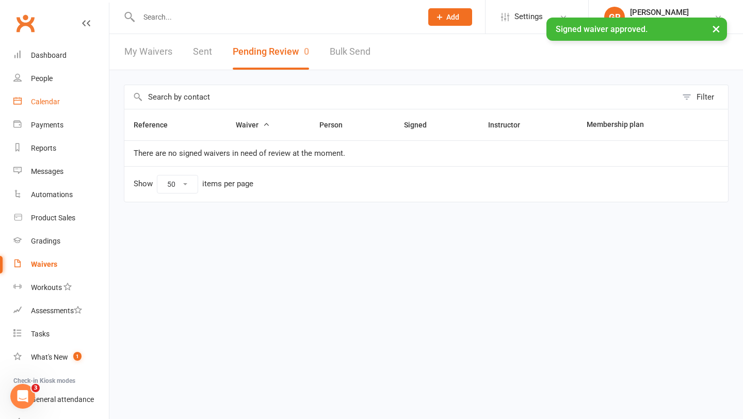
click at [40, 106] on link "Calendar" at bounding box center [60, 101] width 95 height 23
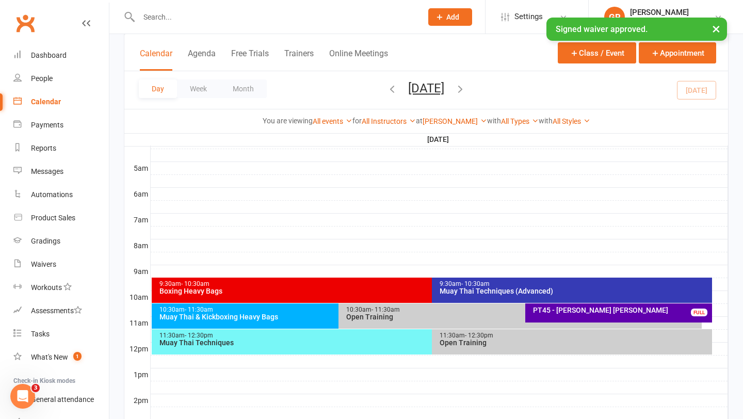
scroll to position [185, 0]
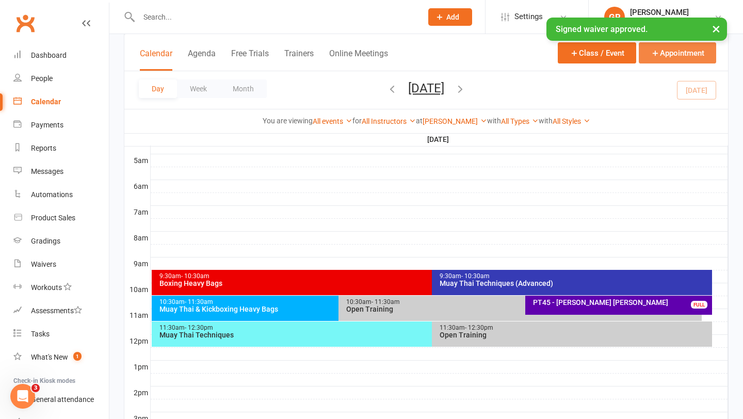
click at [680, 50] on button "Appointment" at bounding box center [677, 52] width 77 height 21
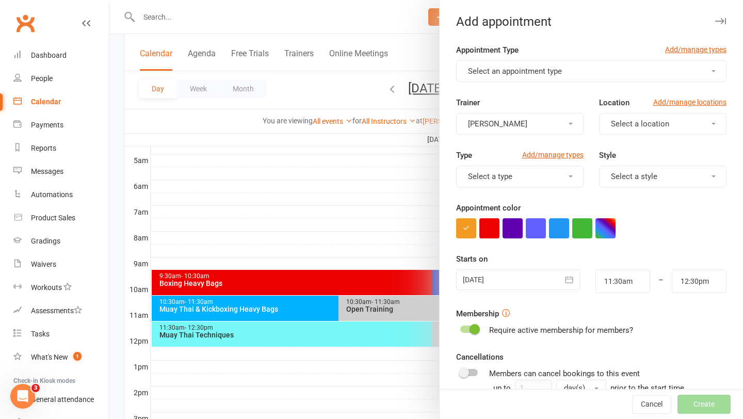
click at [507, 72] on span "Select an appointment type" at bounding box center [515, 71] width 94 height 9
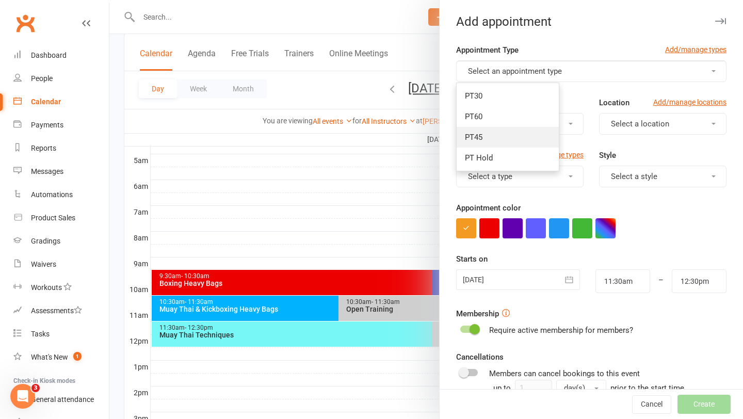
click at [503, 136] on link "PT45" at bounding box center [508, 137] width 102 height 21
type input "12:15pm"
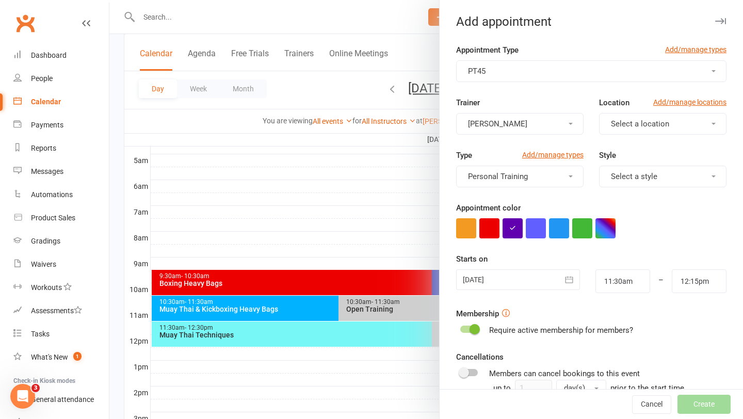
click at [679, 122] on button "Select a location" at bounding box center [662, 124] width 127 height 22
click at [655, 166] on link "[PERSON_NAME]" at bounding box center [651, 169] width 102 height 21
click at [552, 132] on button "[PERSON_NAME]" at bounding box center [519, 124] width 127 height 22
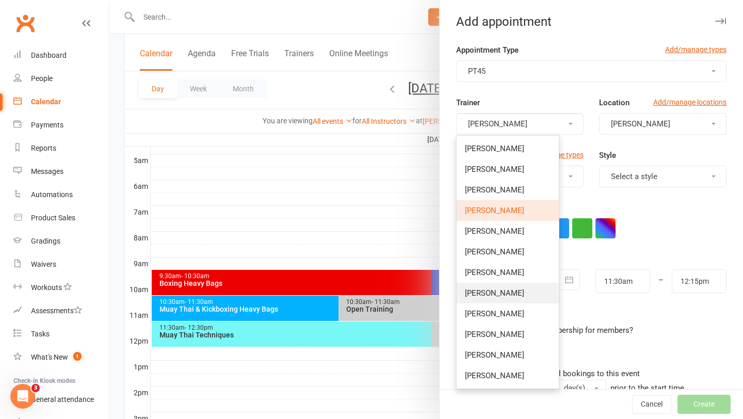
click at [491, 298] on link "Mark Salaysay" at bounding box center [508, 293] width 102 height 21
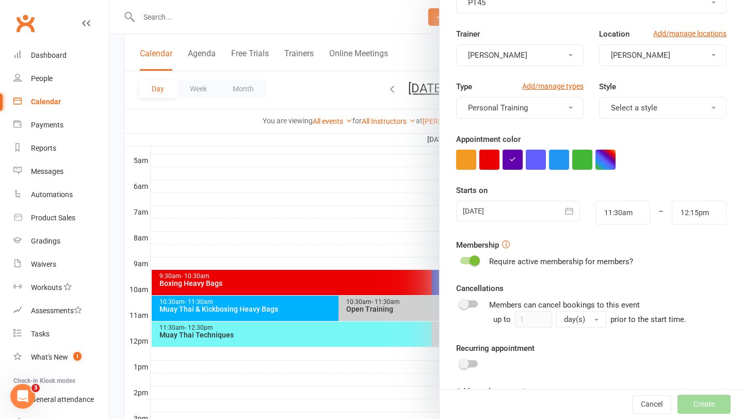
scroll to position [118, 0]
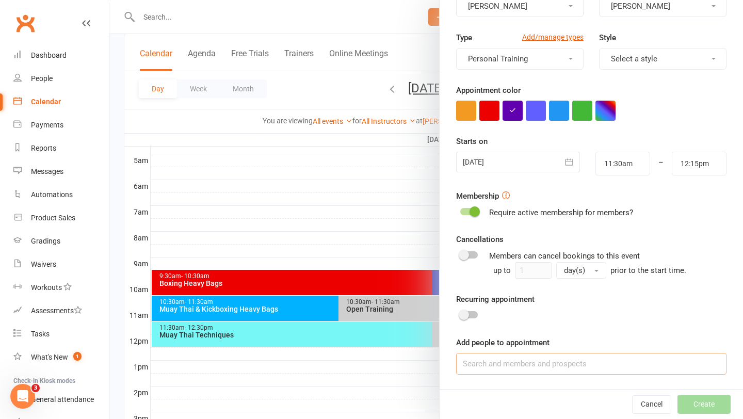
click at [573, 366] on input at bounding box center [591, 364] width 270 height 22
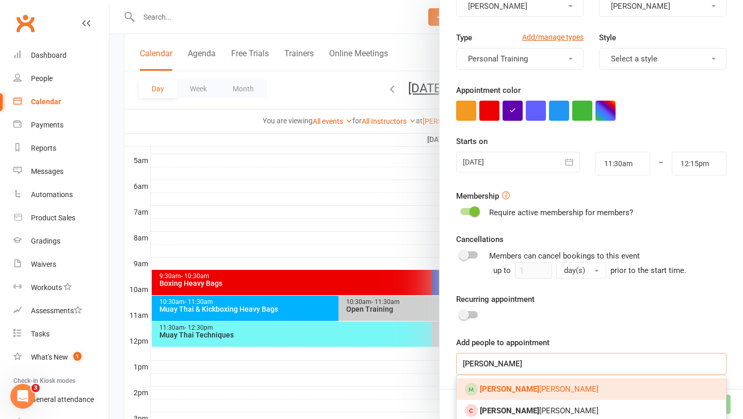
type input "Erika"
click at [576, 389] on link "Erika Davies" at bounding box center [591, 389] width 269 height 22
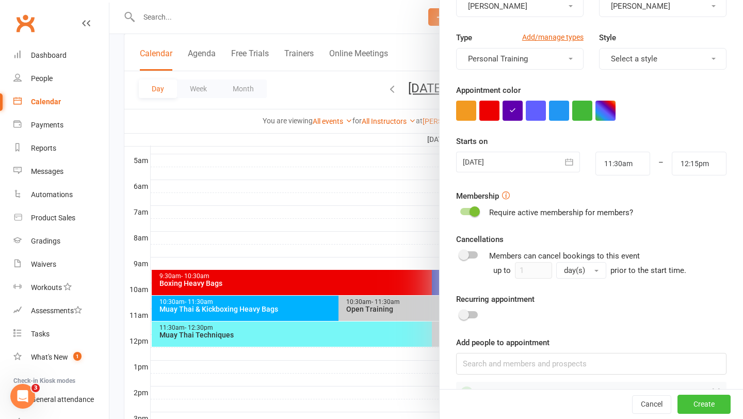
click at [701, 402] on button "Create" at bounding box center [704, 404] width 53 height 19
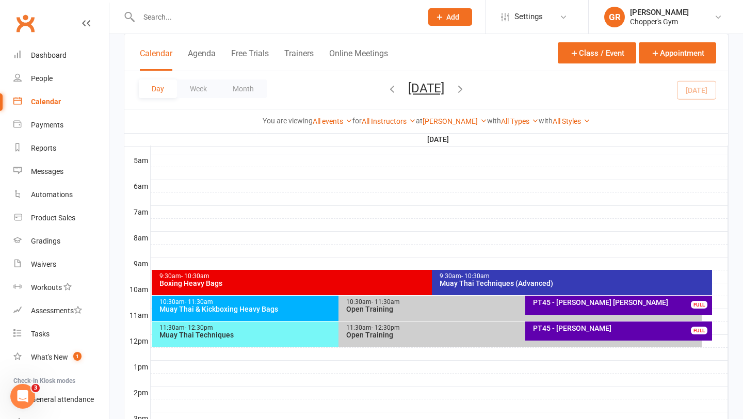
click at [604, 327] on div "PT45 - Erika Davies" at bounding box center [622, 328] width 178 height 7
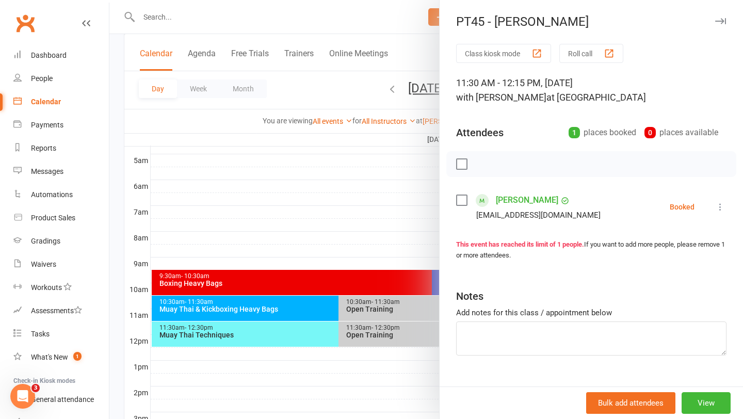
click at [721, 205] on icon at bounding box center [720, 207] width 10 height 10
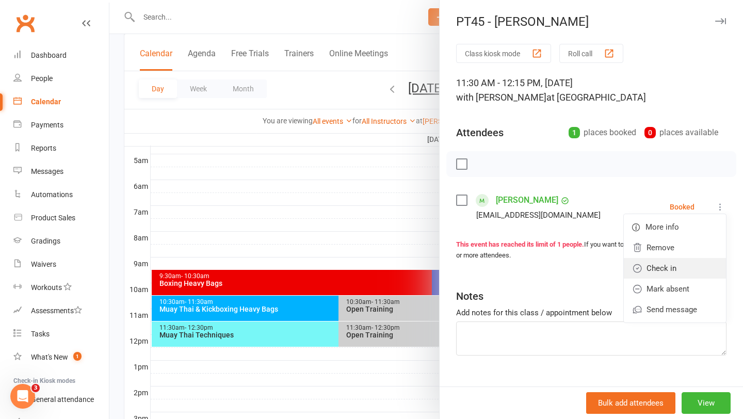
click at [637, 265] on icon at bounding box center [637, 268] width 10 height 10
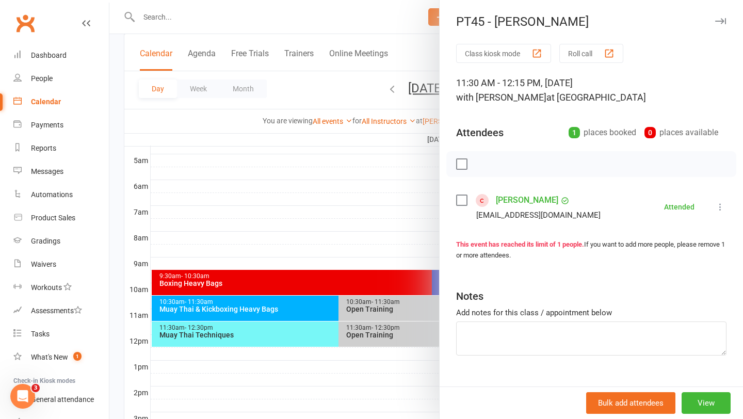
click at [506, 201] on link "Erika Davies" at bounding box center [527, 200] width 62 height 17
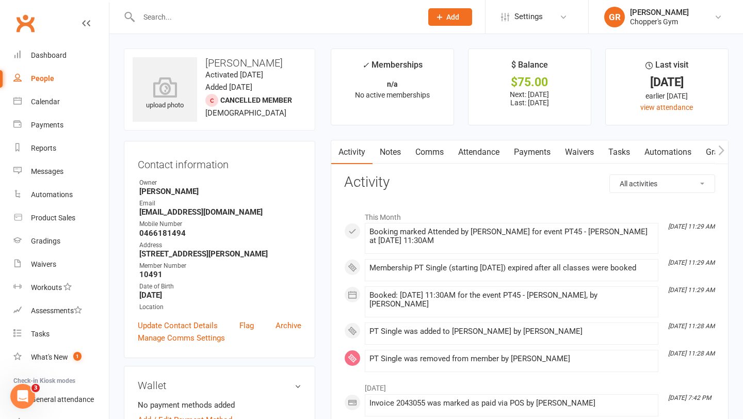
click at [543, 154] on link "Payments" at bounding box center [532, 152] width 51 height 24
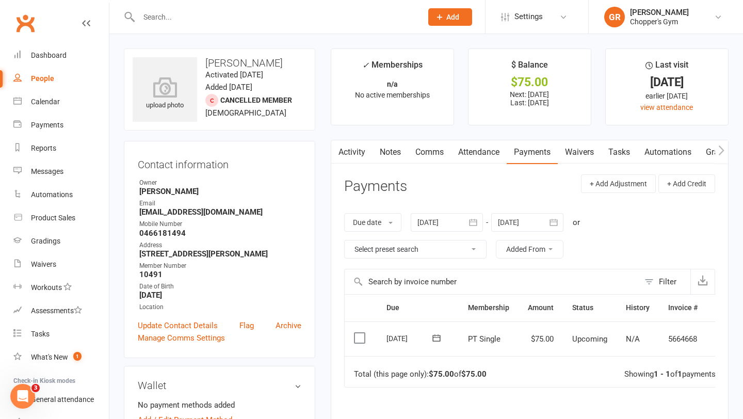
click at [361, 335] on label at bounding box center [361, 338] width 14 height 10
click at [361, 333] on input "checkbox" at bounding box center [357, 333] width 7 height 0
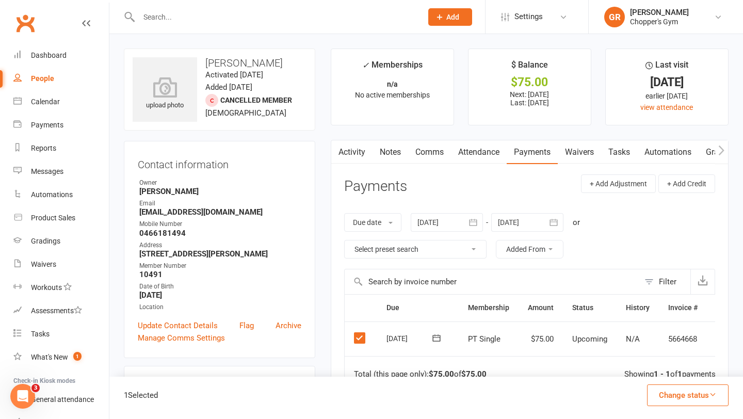
click at [673, 384] on div "1 Selected Change status Paid (Cash) Paid (POS) Paid (Other) Skipped" at bounding box center [426, 398] width 634 height 42
click at [675, 395] on button "Change status" at bounding box center [688, 396] width 82 height 22
click at [662, 326] on link "Paid (POS)" at bounding box center [677, 326] width 102 height 21
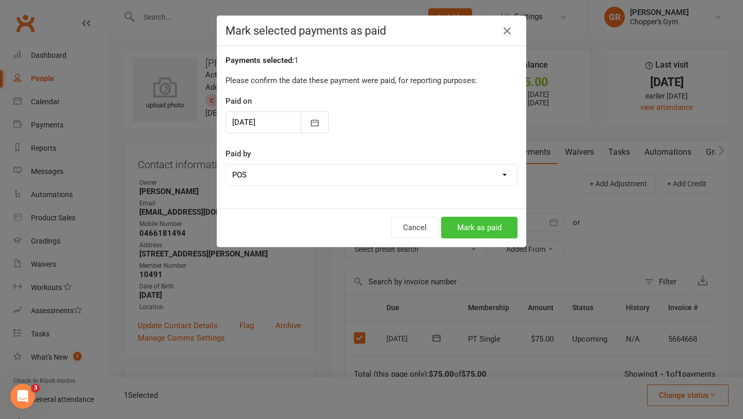
click at [487, 231] on button "Mark as paid" at bounding box center [479, 228] width 76 height 22
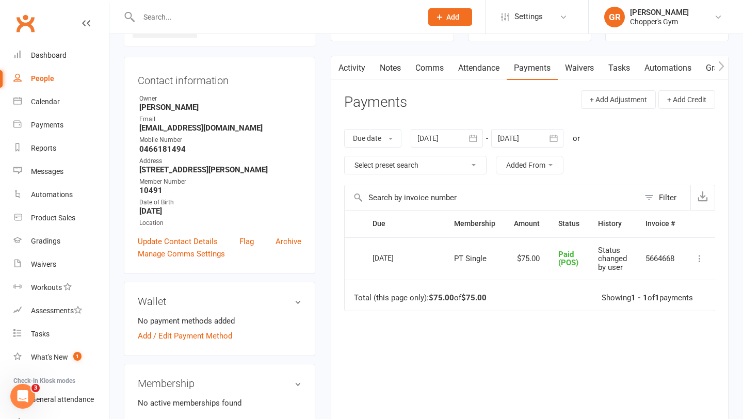
scroll to position [85, 0]
click at [56, 218] on div "Product Sales" at bounding box center [53, 218] width 44 height 8
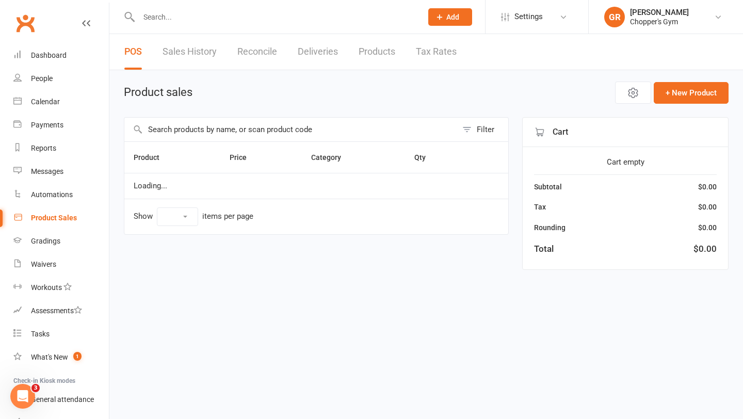
select select "100"
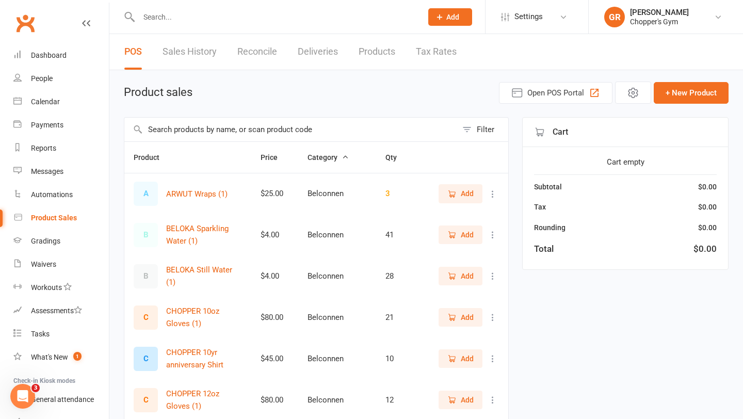
click at [198, 124] on input "text" at bounding box center [290, 130] width 333 height 24
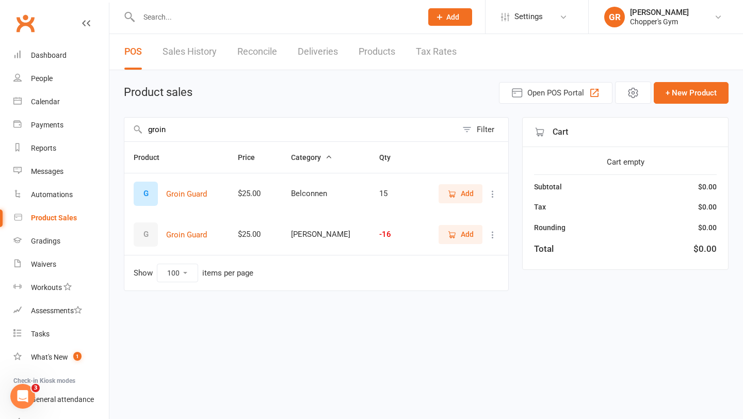
type input "groin"
click at [462, 232] on span "Add" at bounding box center [467, 234] width 13 height 11
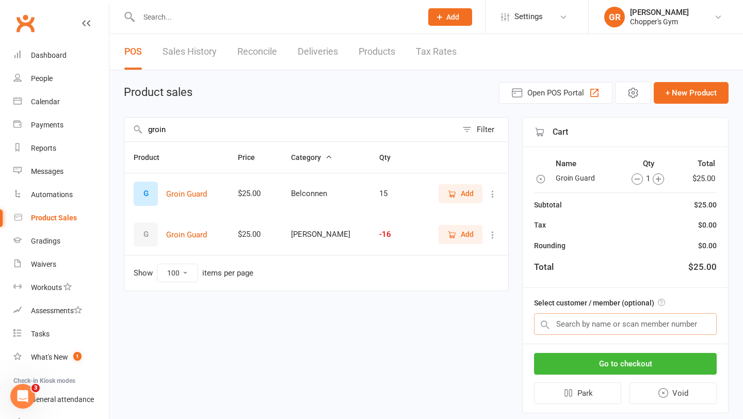
click at [591, 329] on input "text" at bounding box center [625, 324] width 183 height 22
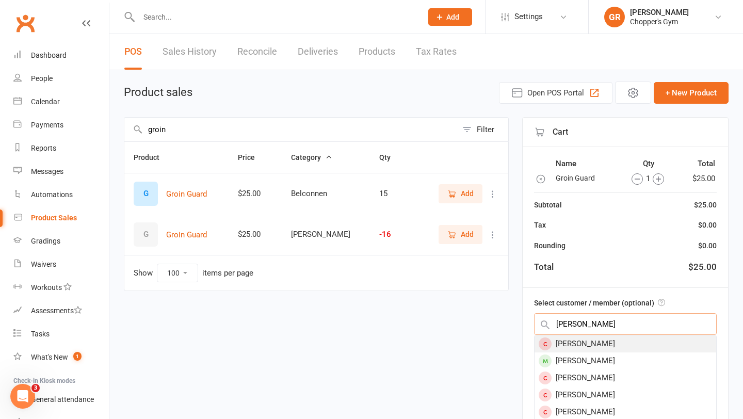
type input "samuel step"
click at [614, 347] on div "Samuel Stephens" at bounding box center [626, 343] width 182 height 17
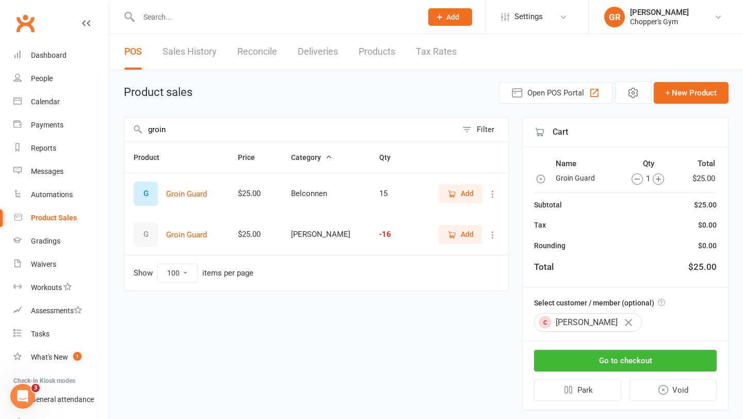
click at [632, 323] on icon "button" at bounding box center [628, 322] width 7 height 7
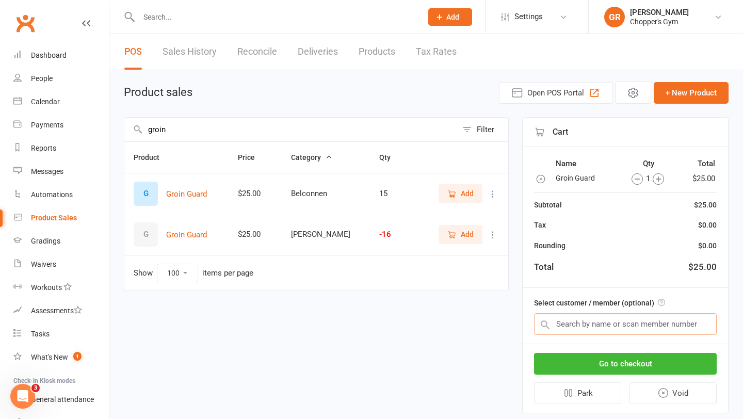
click at [625, 329] on input "text" at bounding box center [625, 324] width 183 height 22
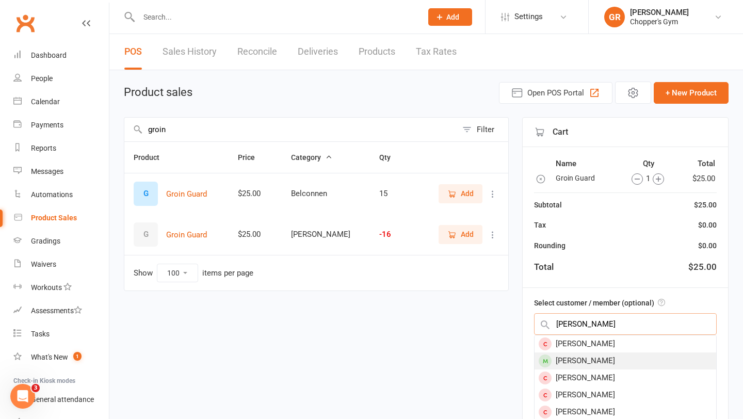
type input "samuel step"
click at [635, 366] on div "Samuel Stephens" at bounding box center [626, 361] width 182 height 17
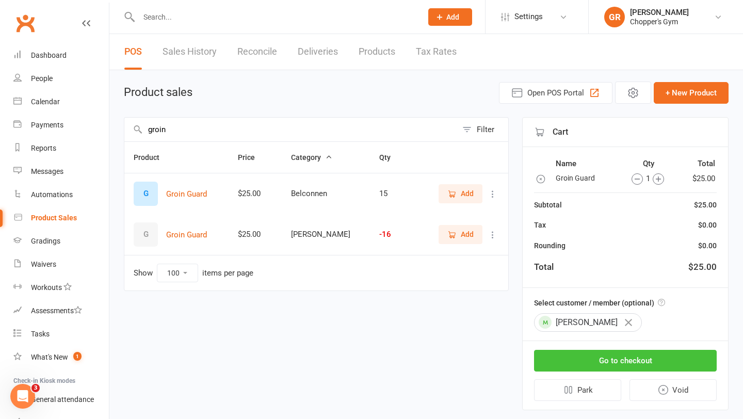
click at [635, 366] on button "Go to checkout" at bounding box center [625, 361] width 183 height 22
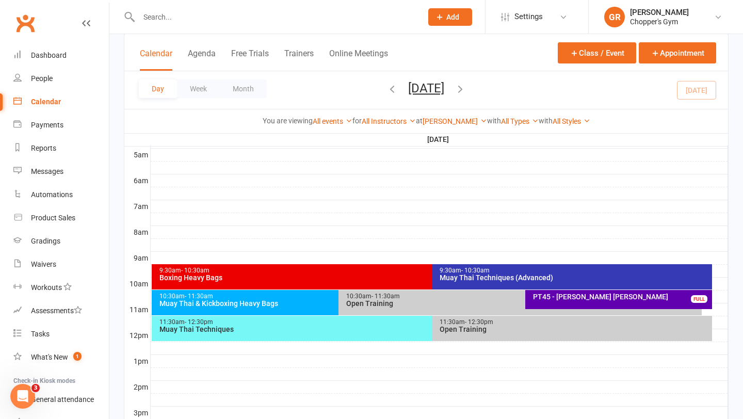
click at [353, 327] on div "Muay Thai Techniques" at bounding box center [429, 329] width 541 height 7
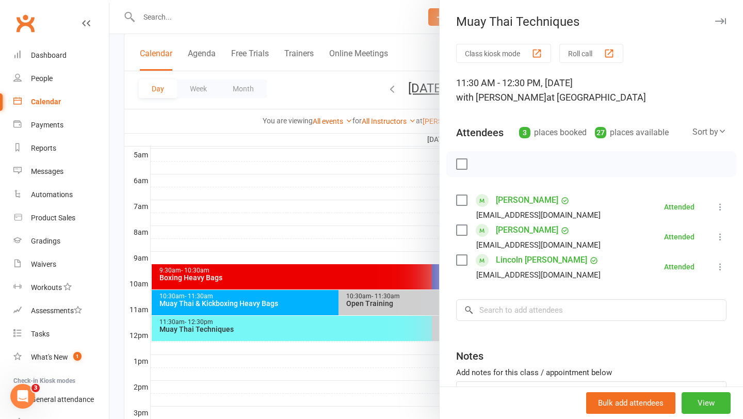
click at [542, 199] on link "[PERSON_NAME]" at bounding box center [527, 200] width 62 height 17
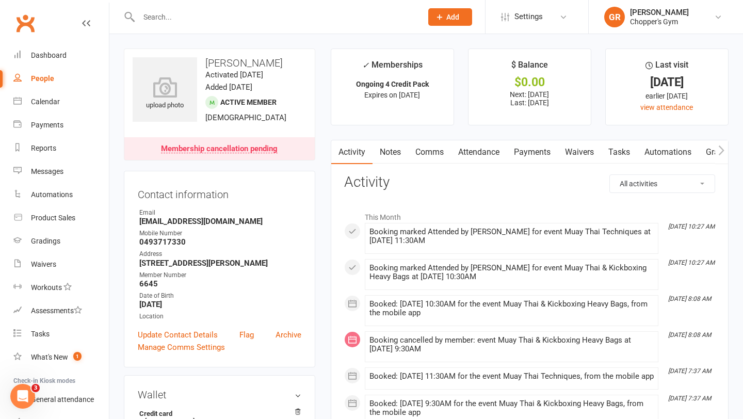
click at [399, 155] on link "Notes" at bounding box center [391, 152] width 36 height 24
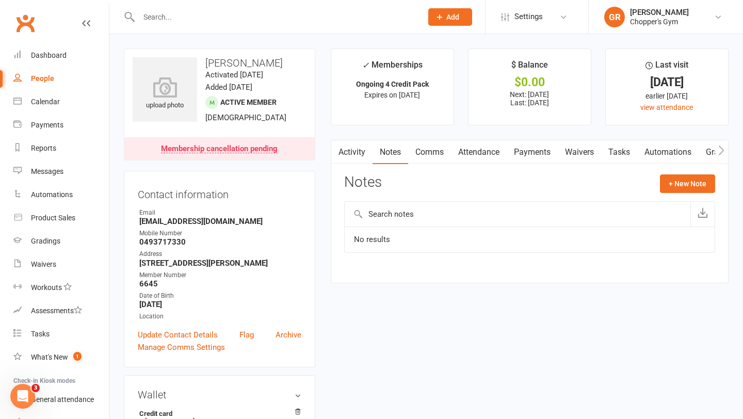
click at [356, 156] on link "Activity" at bounding box center [351, 152] width 41 height 24
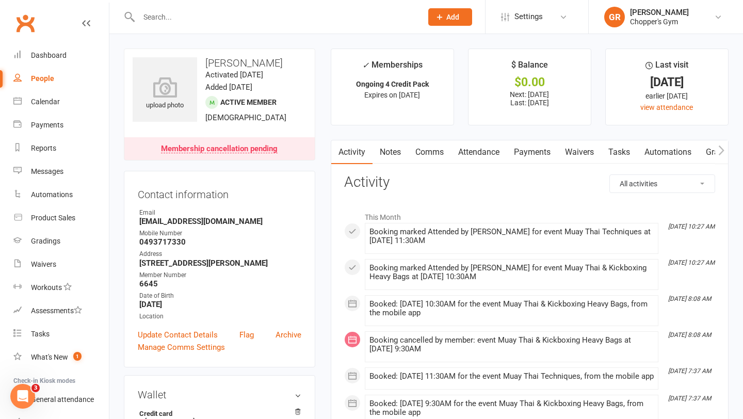
click at [387, 153] on link "Notes" at bounding box center [391, 152] width 36 height 24
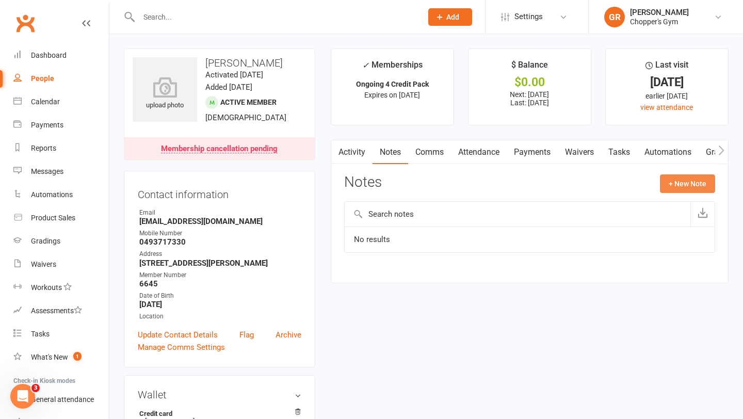
click at [673, 186] on button "+ New Note" at bounding box center [687, 183] width 55 height 19
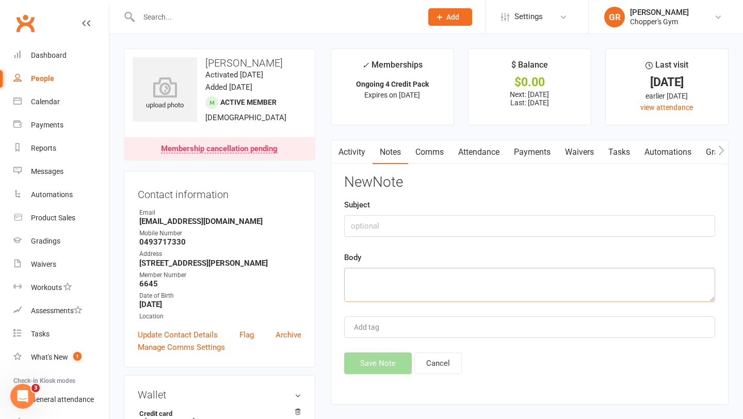
click at [471, 280] on textarea at bounding box center [529, 285] width 371 height 34
type textarea "M"
type textarea "Intermediate"
click at [477, 229] on input "text" at bounding box center [529, 226] width 371 height 22
type input "Grade"
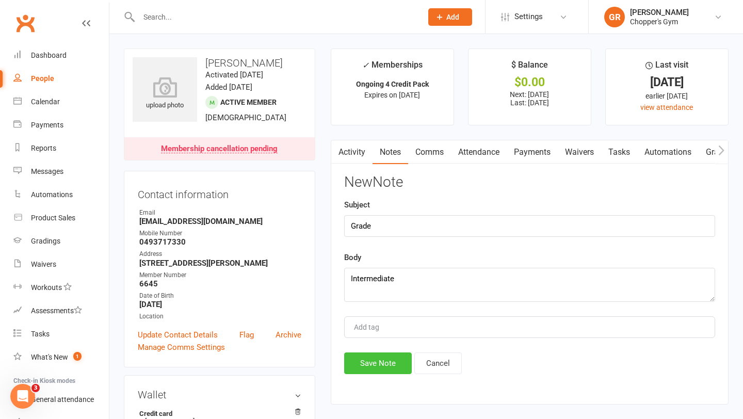
click at [392, 365] on button "Save Note" at bounding box center [378, 364] width 68 height 22
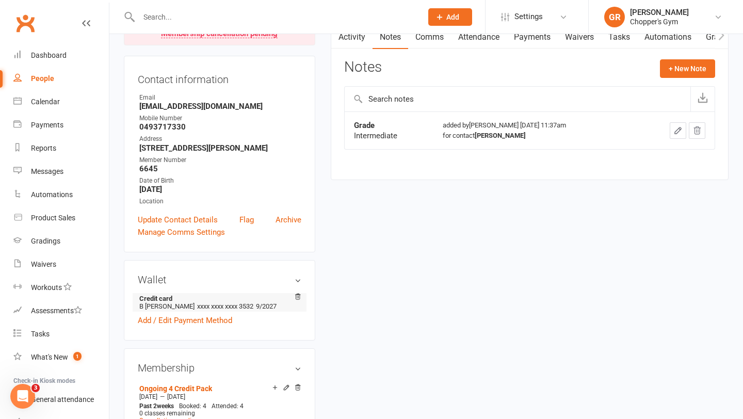
scroll to position [123, 0]
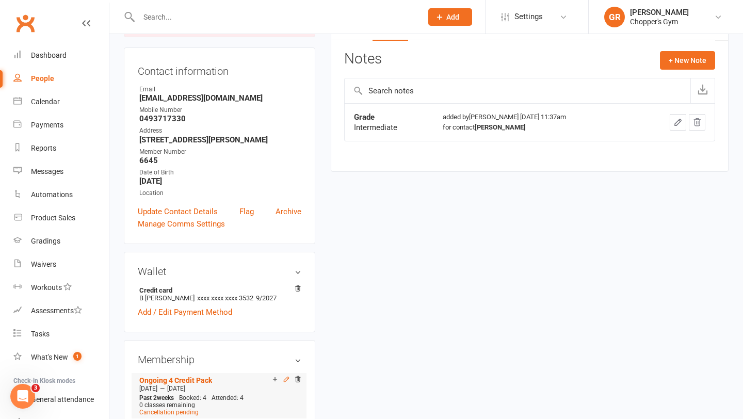
click at [286, 378] on icon at bounding box center [286, 379] width 5 height 5
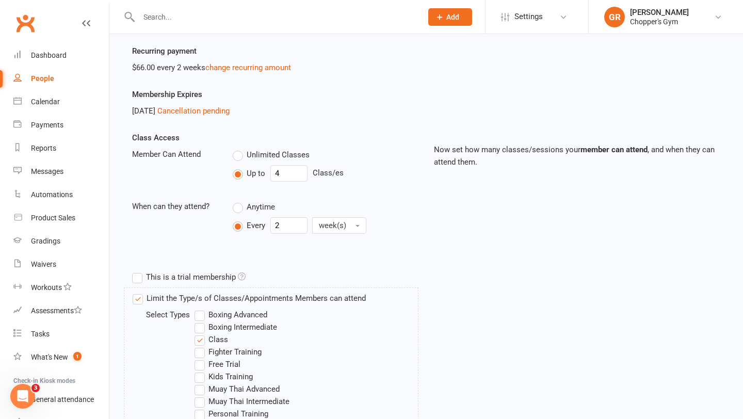
scroll to position [263, 0]
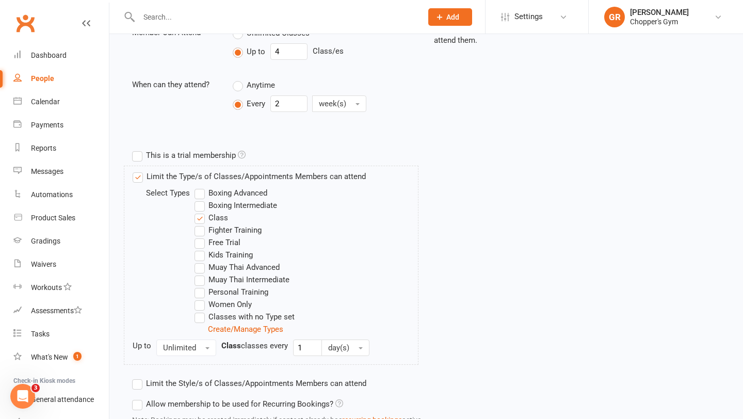
click at [251, 200] on label "Boxing Intermediate" at bounding box center [236, 205] width 83 height 12
click at [201, 199] on input "Boxing Intermediate" at bounding box center [198, 199] width 7 height 0
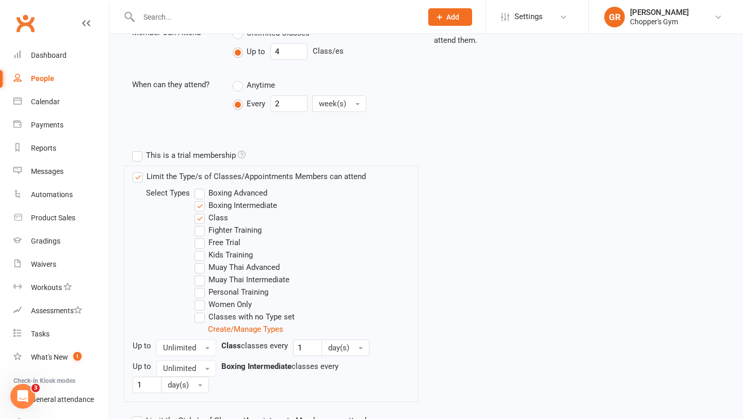
click at [243, 276] on label "Muay Thai Intermediate" at bounding box center [242, 280] width 95 height 12
click at [201, 274] on input "Muay Thai Intermediate" at bounding box center [198, 274] width 7 height 0
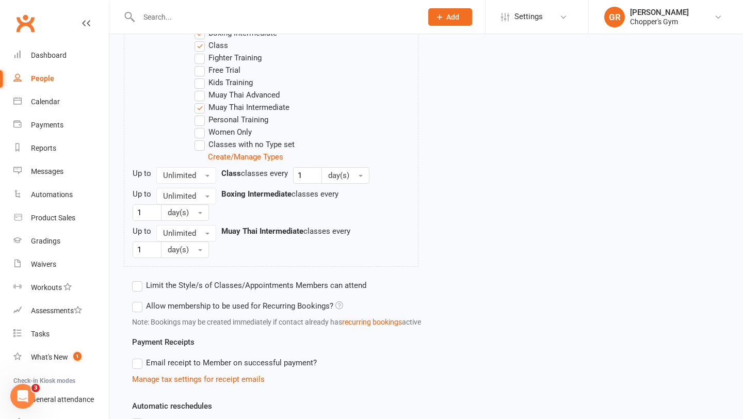
scroll to position [643, 0]
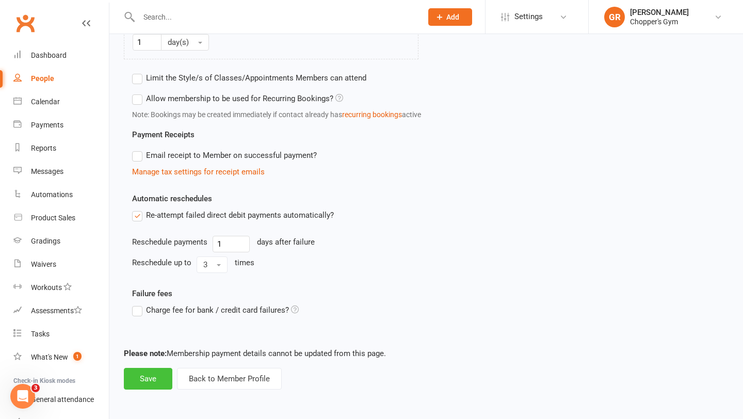
click at [149, 387] on button "Save" at bounding box center [148, 379] width 49 height 22
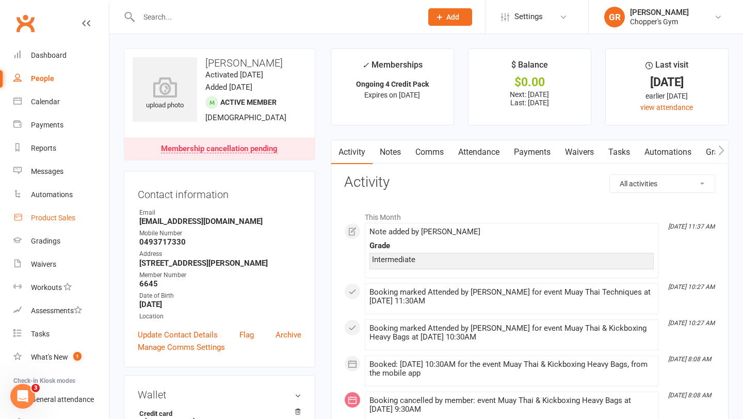
click at [59, 221] on div "Product Sales" at bounding box center [53, 218] width 44 height 8
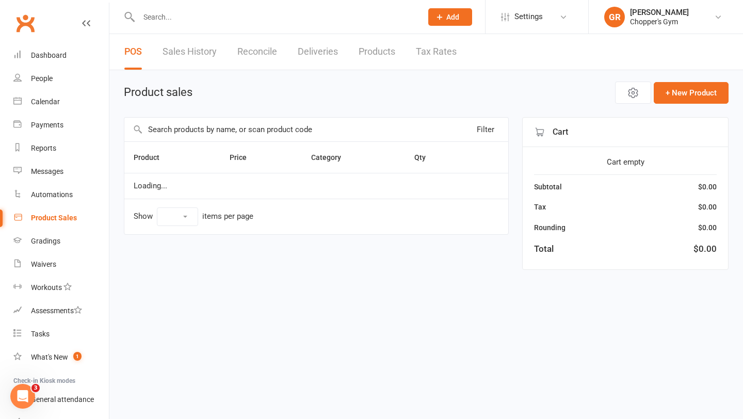
select select "100"
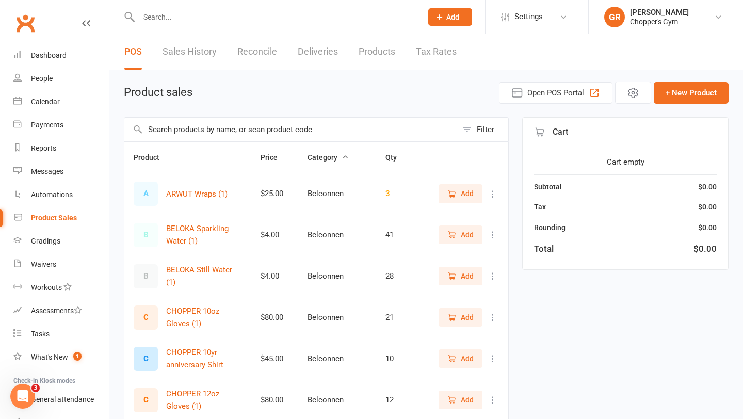
click at [226, 131] on input "text" at bounding box center [290, 130] width 333 height 24
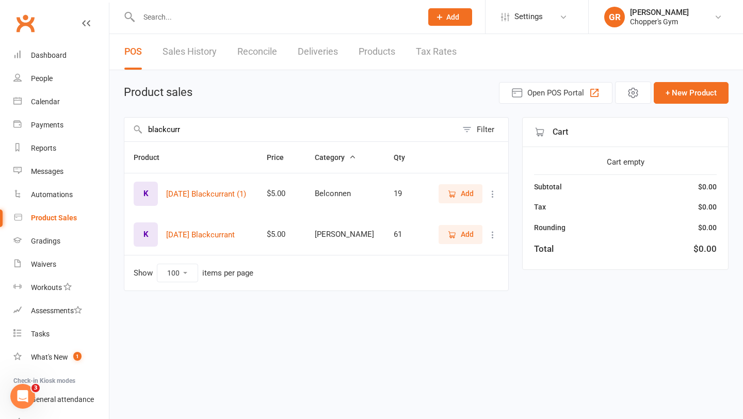
type input "blackcurr"
click at [467, 231] on span "Add" at bounding box center [467, 234] width 13 height 11
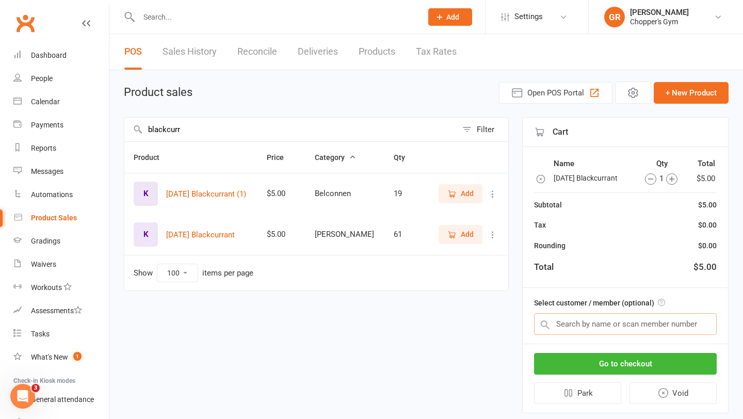
click at [610, 330] on input "text" at bounding box center [625, 324] width 183 height 22
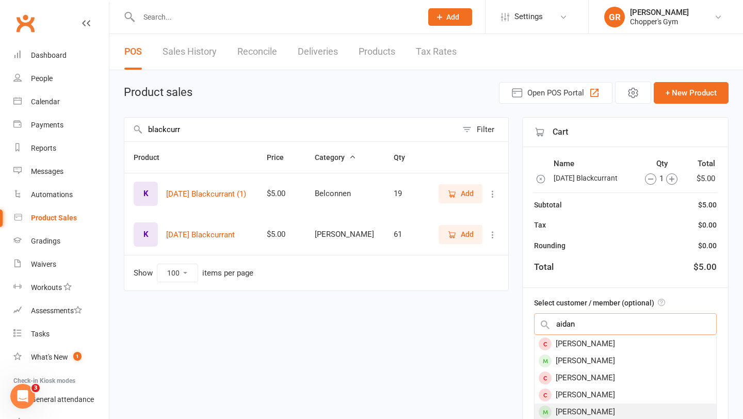
type input "aidan"
click at [616, 410] on div "[PERSON_NAME]" at bounding box center [626, 412] width 182 height 17
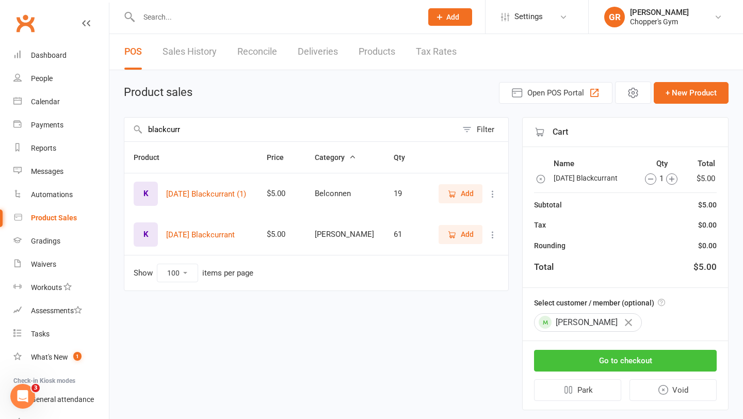
click at [676, 360] on button "Go to checkout" at bounding box center [625, 361] width 183 height 22
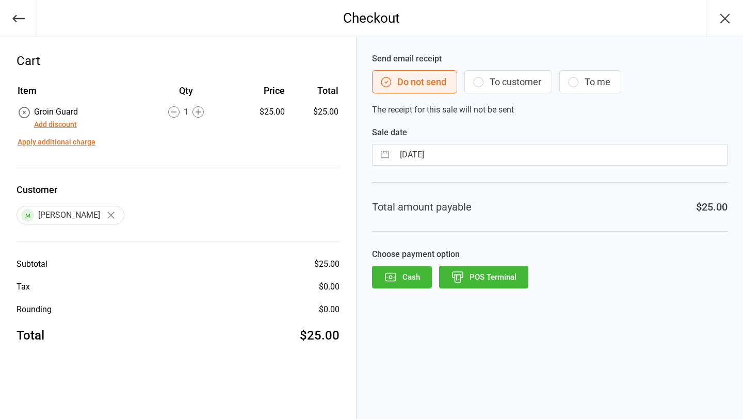
click at [494, 278] on button "POS Terminal" at bounding box center [483, 277] width 89 height 23
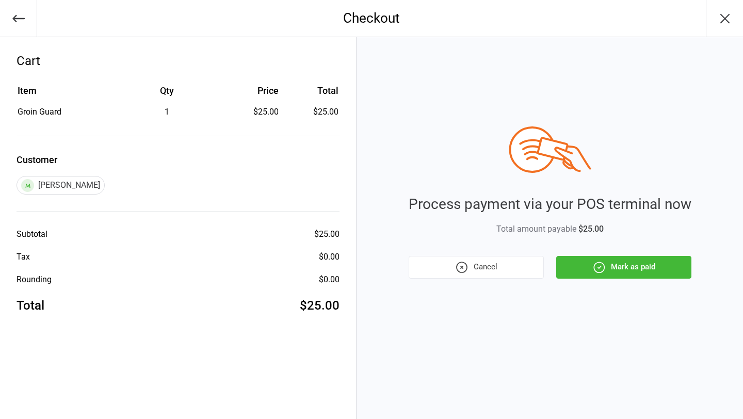
click at [617, 269] on button "Mark as paid" at bounding box center [623, 267] width 135 height 23
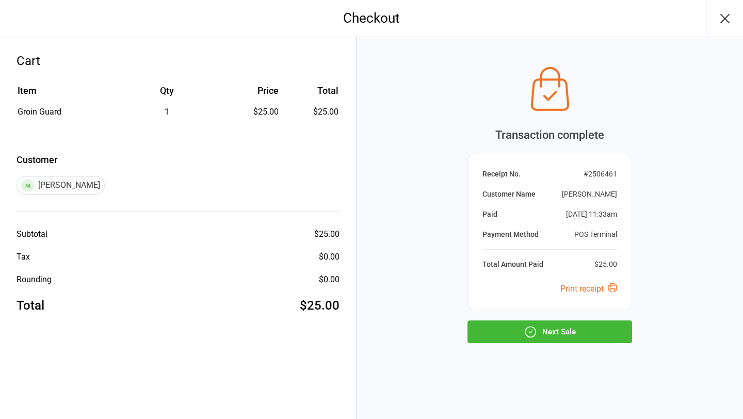
click at [558, 326] on button "Next Sale" at bounding box center [550, 332] width 165 height 23
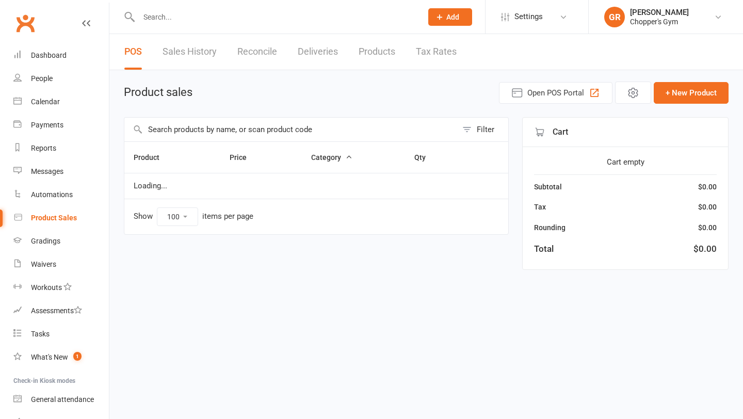
select select "100"
click at [275, 127] on input "text" at bounding box center [290, 130] width 333 height 24
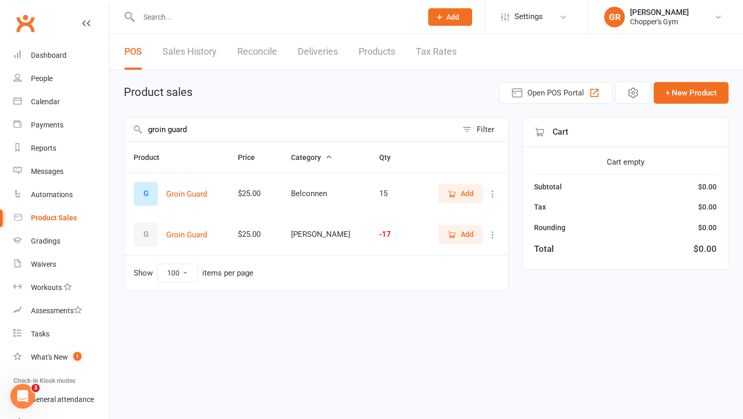
type input "groin guard"
click at [463, 236] on span "Add" at bounding box center [467, 234] width 13 height 11
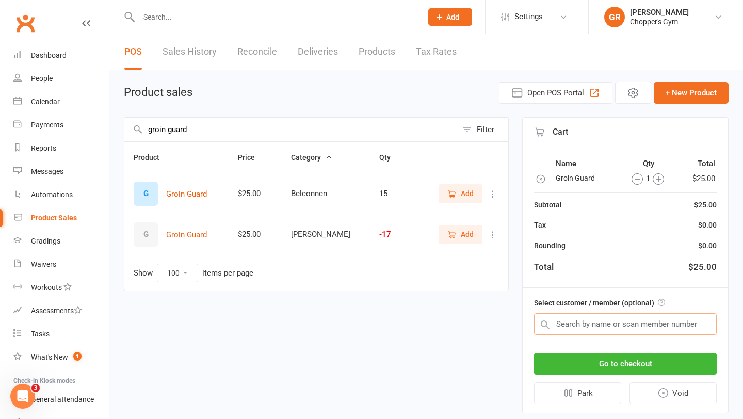
click at [675, 321] on input "text" at bounding box center [625, 324] width 183 height 22
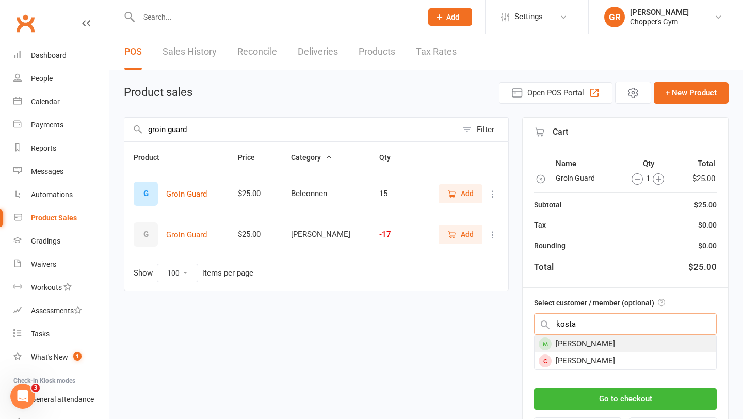
type input "kosta"
click at [659, 348] on div "[PERSON_NAME]" at bounding box center [626, 343] width 182 height 17
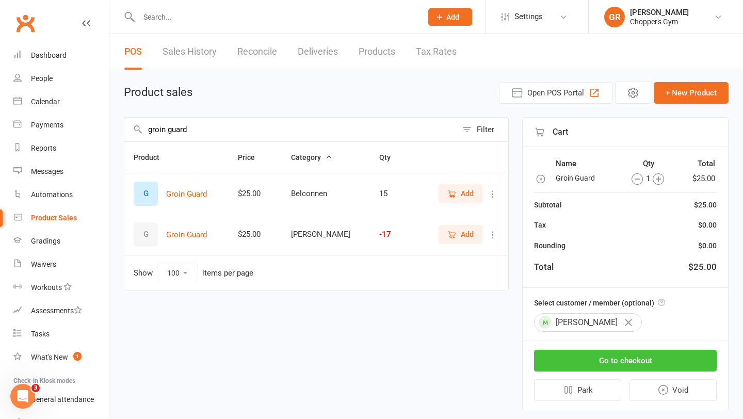
click at [647, 365] on button "Go to checkout" at bounding box center [625, 361] width 183 height 22
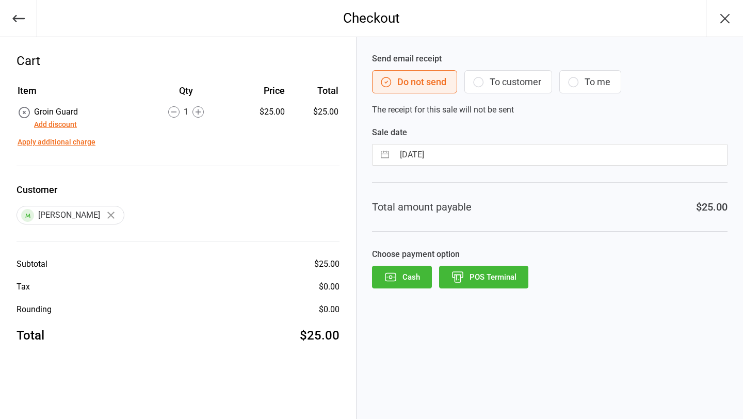
click at [473, 283] on button "POS Terminal" at bounding box center [483, 277] width 89 height 23
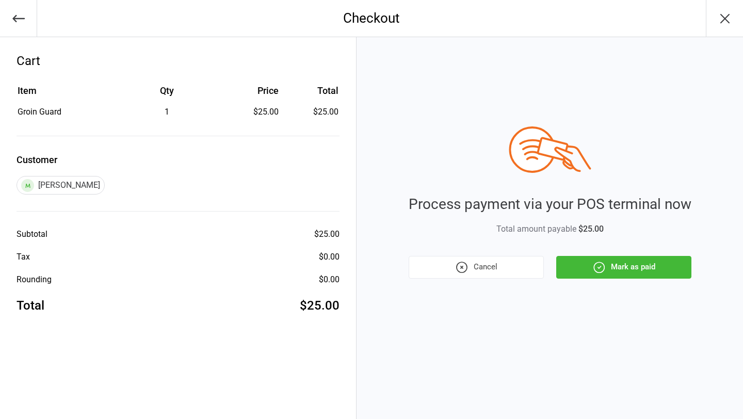
click at [607, 272] on button "Mark as paid" at bounding box center [623, 267] width 135 height 23
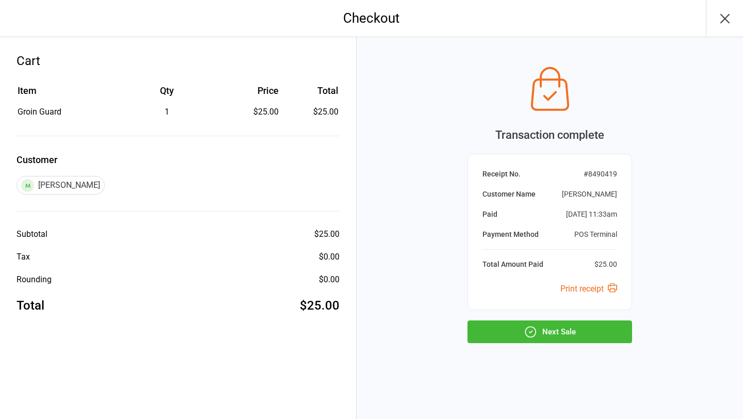
click at [553, 327] on button "Next Sale" at bounding box center [550, 332] width 165 height 23
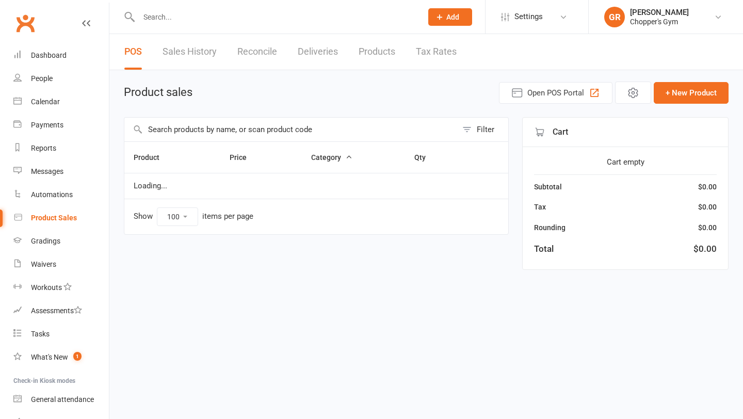
select select "100"
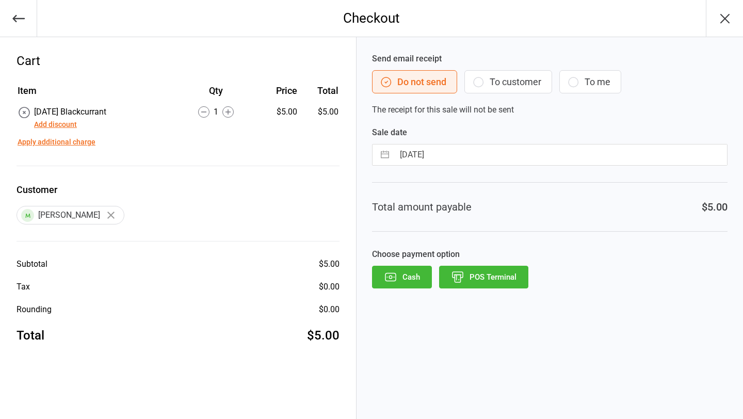
click at [474, 279] on button "POS Terminal" at bounding box center [483, 277] width 89 height 23
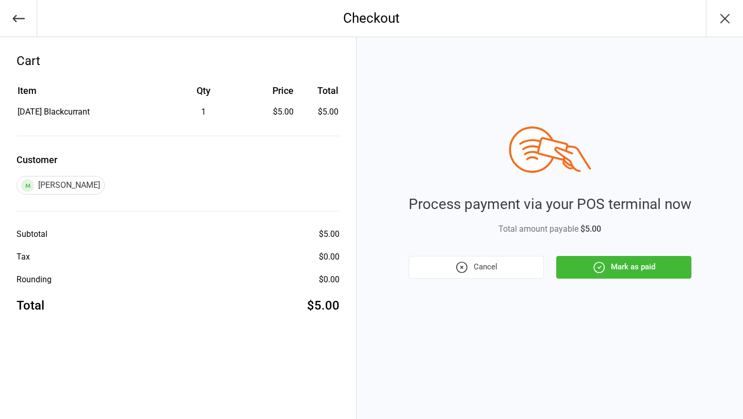
click at [617, 263] on button "Mark as paid" at bounding box center [623, 267] width 135 height 23
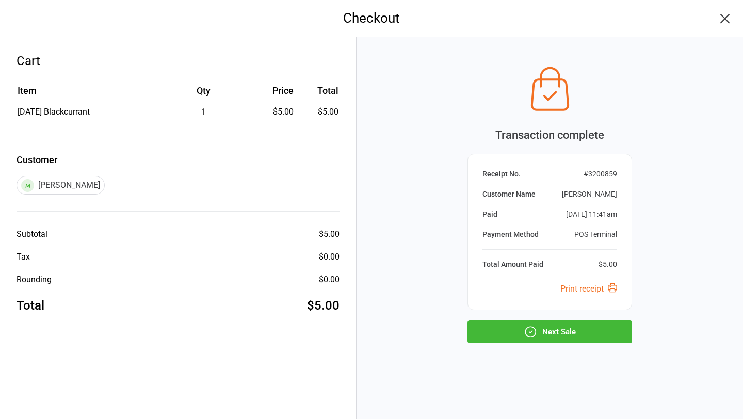
click at [551, 329] on button "Next Sale" at bounding box center [550, 332] width 165 height 23
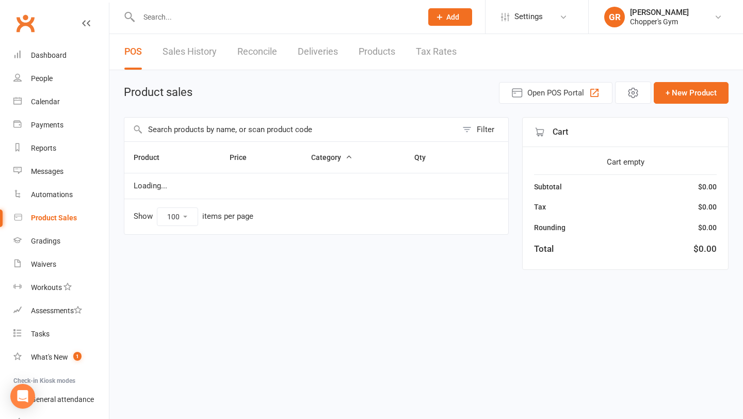
select select "100"
